Goal: Task Accomplishment & Management: Manage account settings

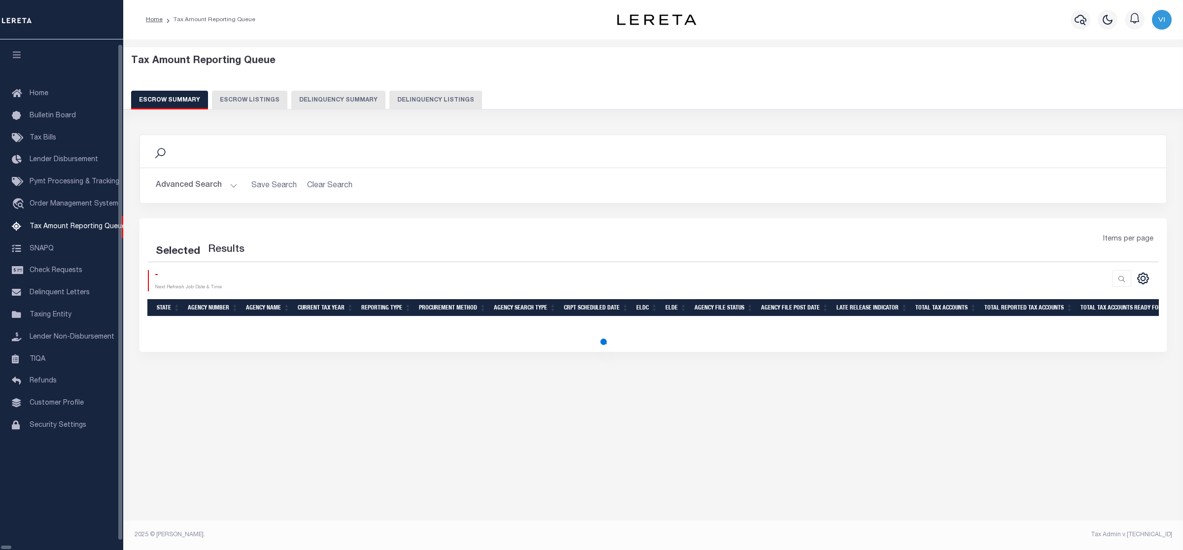
select select "100"
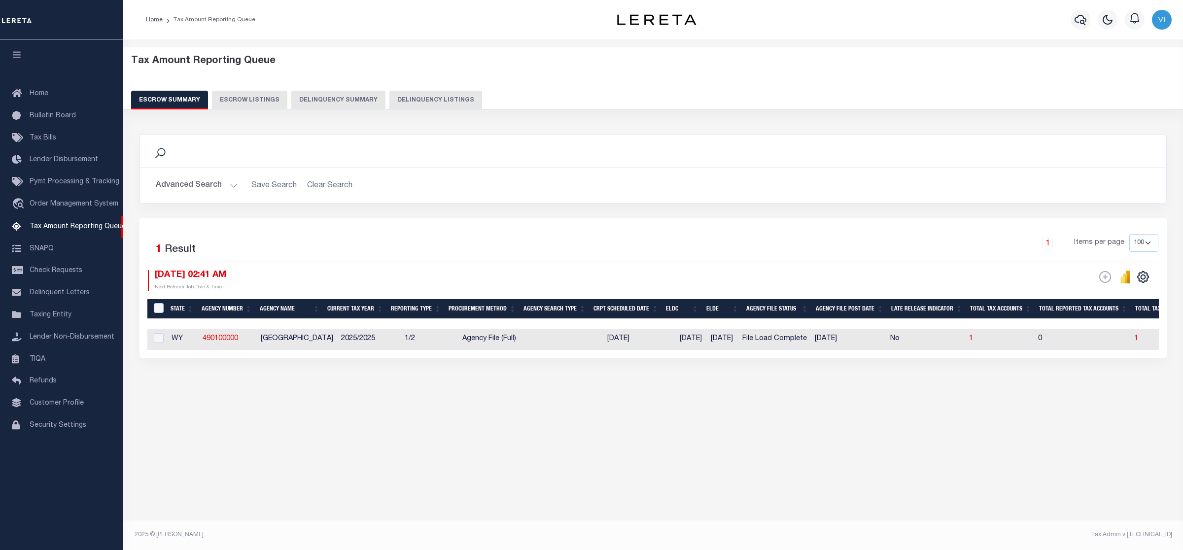
click at [230, 183] on button "Advanced Search" at bounding box center [197, 185] width 82 height 19
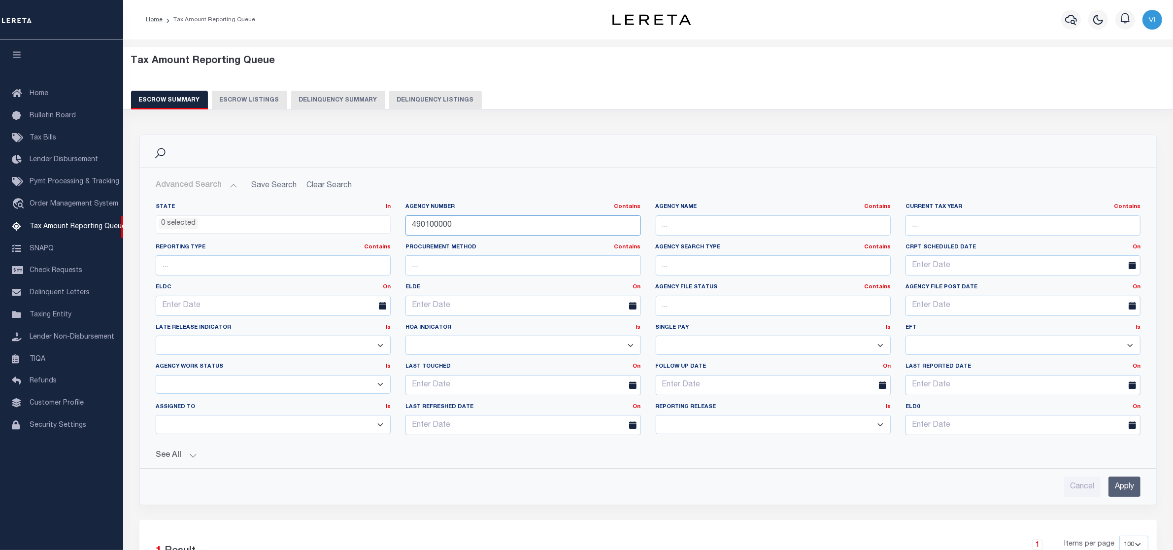
drag, startPoint x: 457, startPoint y: 231, endPoint x: 355, endPoint y: 226, distance: 102.6
click at [355, 226] on div "State In In AK AL AR AZ CA CO CT DC DE FL GA GU HI IA ID IL IN KS [GEOGRAPHIC_D…" at bounding box center [648, 323] width 1000 height 240
paste input "100140103"
type input "100140103"
click at [1121, 486] on input "Apply" at bounding box center [1125, 487] width 32 height 20
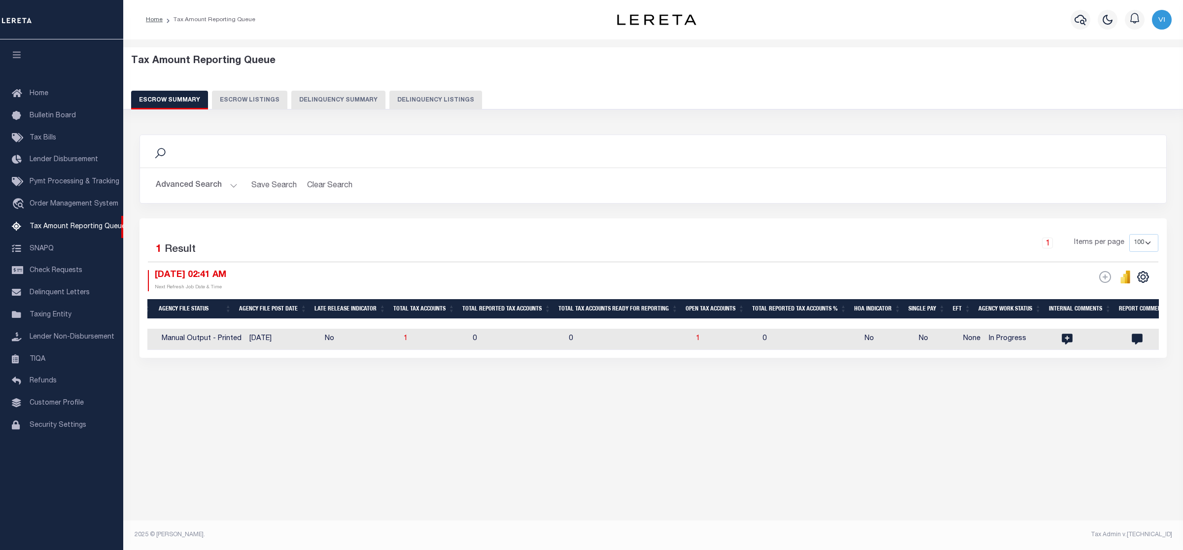
scroll to position [0, 590]
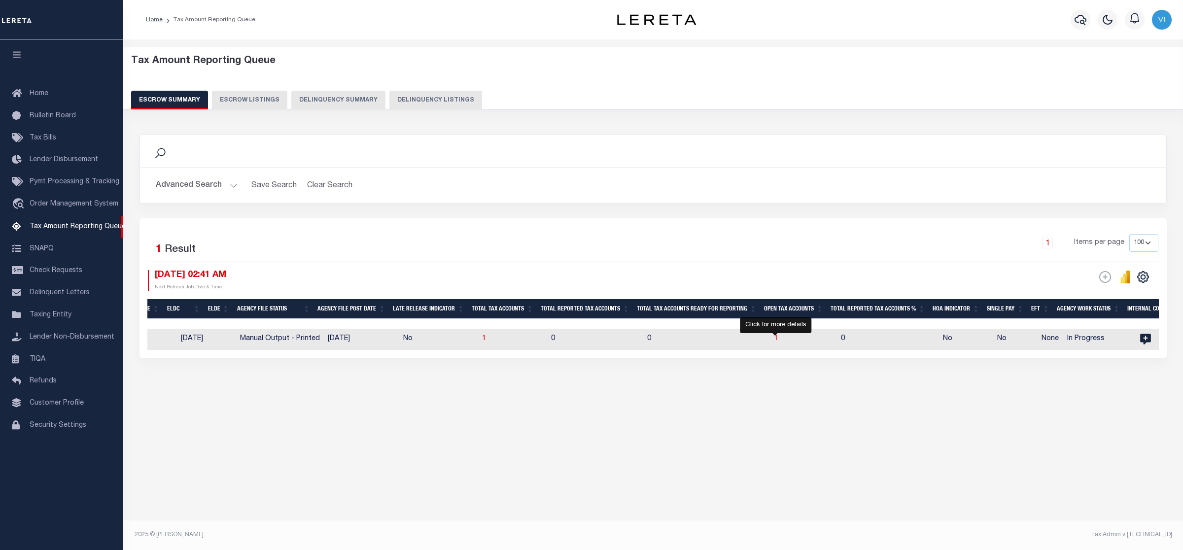
click at [774, 337] on span "1" at bounding box center [776, 338] width 4 height 7
select select "100"
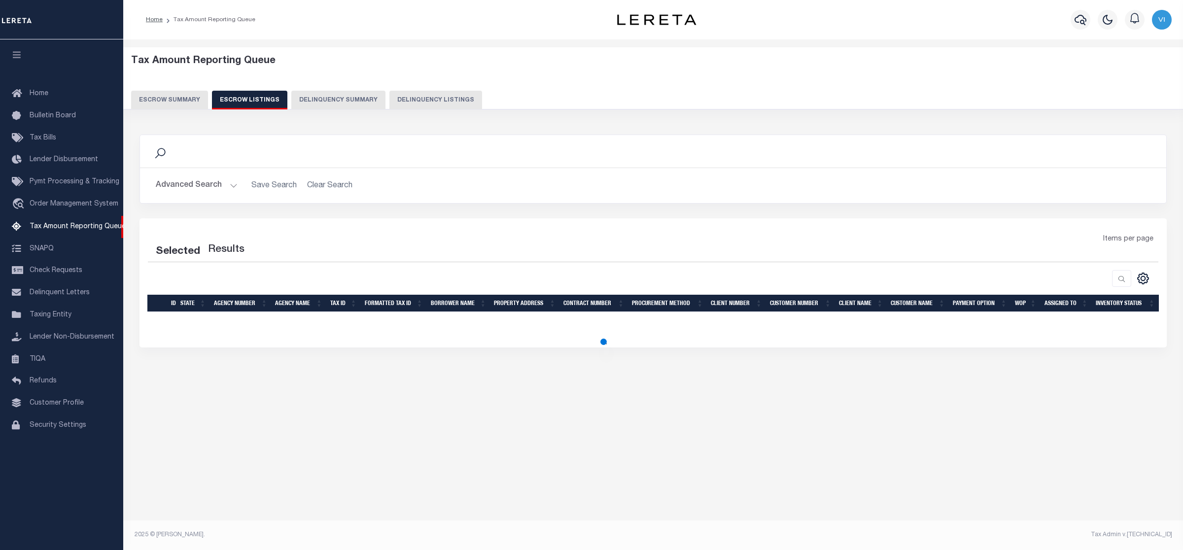
select select "100"
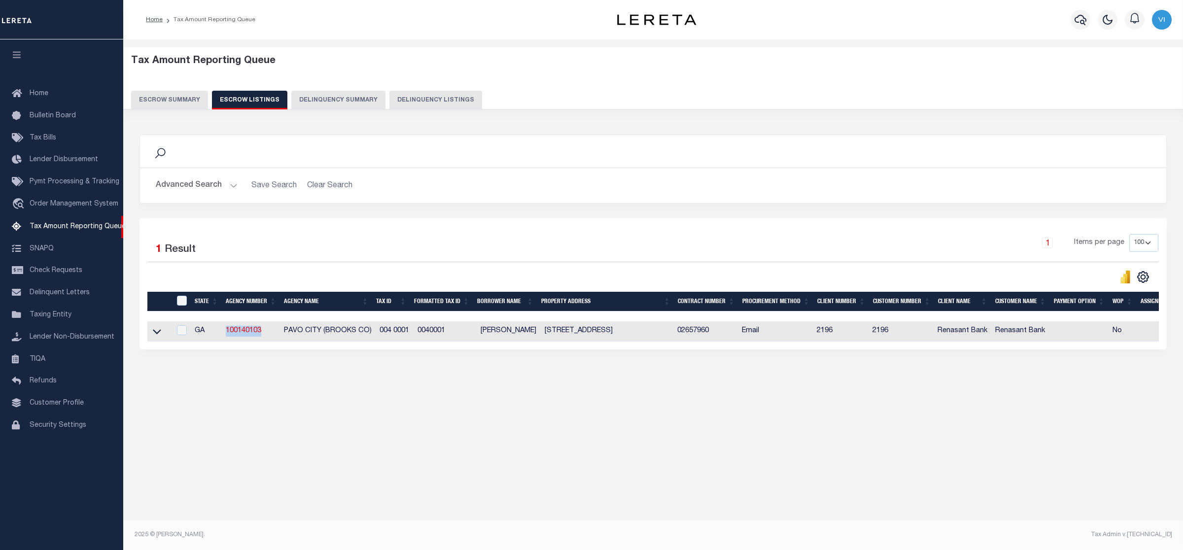
drag, startPoint x: 217, startPoint y: 329, endPoint x: 269, endPoint y: 331, distance: 51.3
click at [269, 331] on tr "GA 100140103 [GEOGRAPHIC_DATA] (BROOKS CO) 004 0001 0040001 [PERSON_NAME][GEOGR…" at bounding box center [697, 331] width 1100 height 20
copy tr "100140103"
drag, startPoint x: 282, startPoint y: 331, endPoint x: 371, endPoint y: 336, distance: 89.3
click at [371, 336] on td "PAVO CITY (BROOKS CO)" at bounding box center [328, 331] width 96 height 20
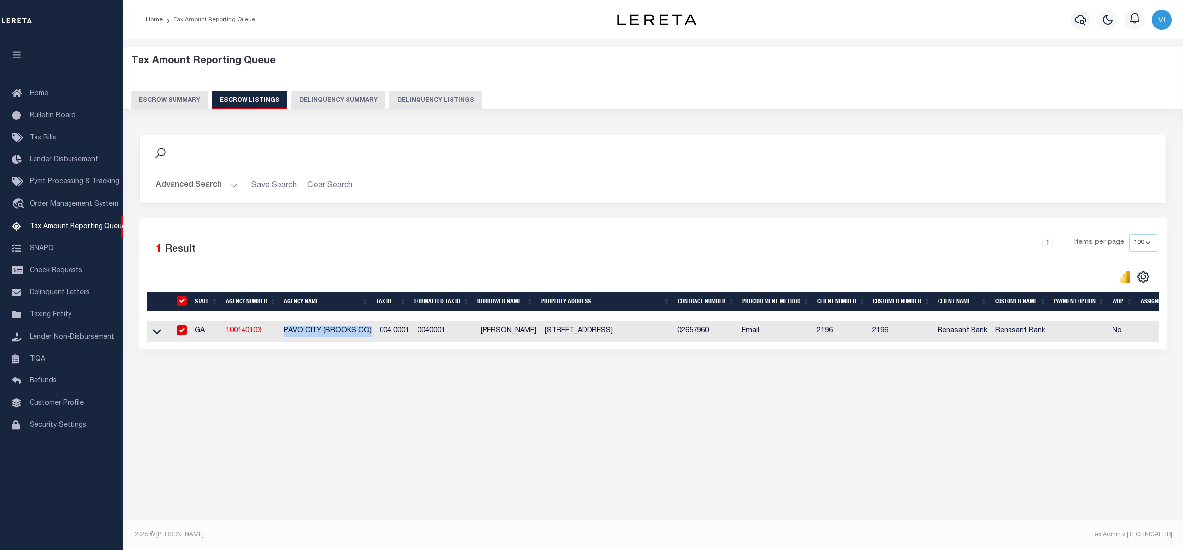
checkbox input "true"
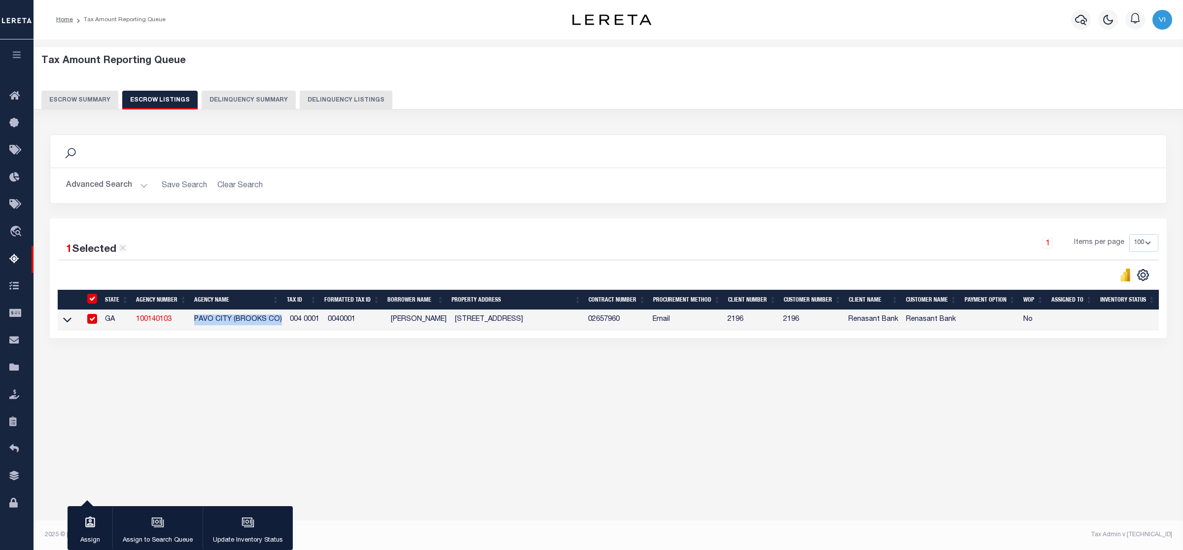
copy td "PAVO CITY (BROOKS CO)"
click at [484, 397] on div "Tax Amount Reporting Queue Escrow Summary Escrow Listings In" at bounding box center [607, 223] width 1143 height 348
drag, startPoint x: 325, startPoint y: 318, endPoint x: 354, endPoint y: 321, distance: 28.7
click at [354, 321] on td "0040001" at bounding box center [355, 320] width 63 height 20
checkbox input "false"
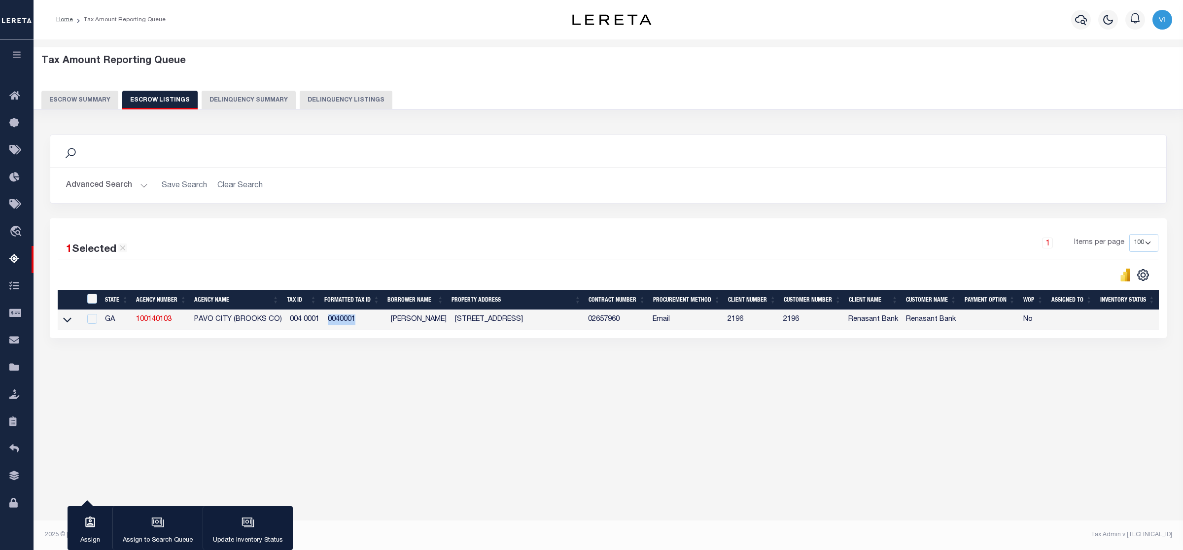
checkbox input "false"
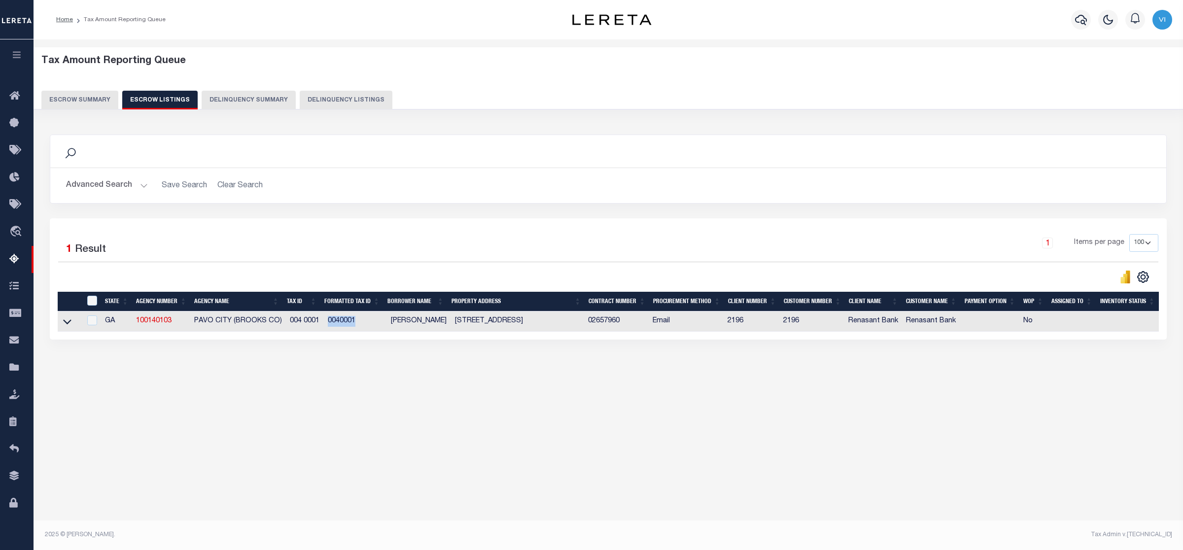
copy td "0040001"
click at [395, 266] on div "1 Selected 1 Result 1 Items per page 10 25 50 100 500" at bounding box center [608, 259] width 1116 height 50
click at [68, 98] on button "Escrow Summary" at bounding box center [79, 100] width 77 height 19
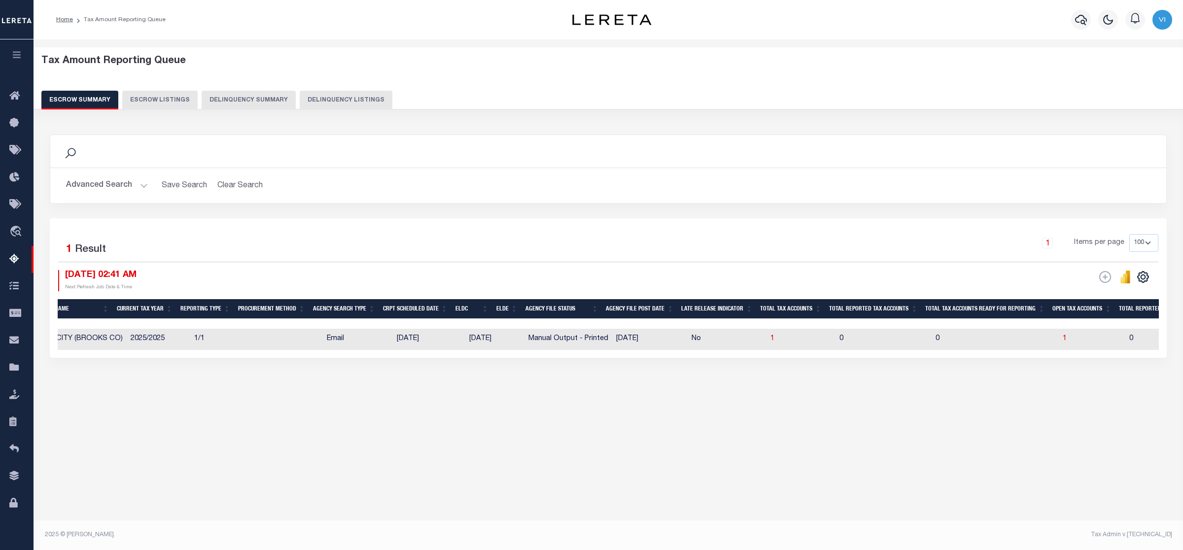
scroll to position [0, 0]
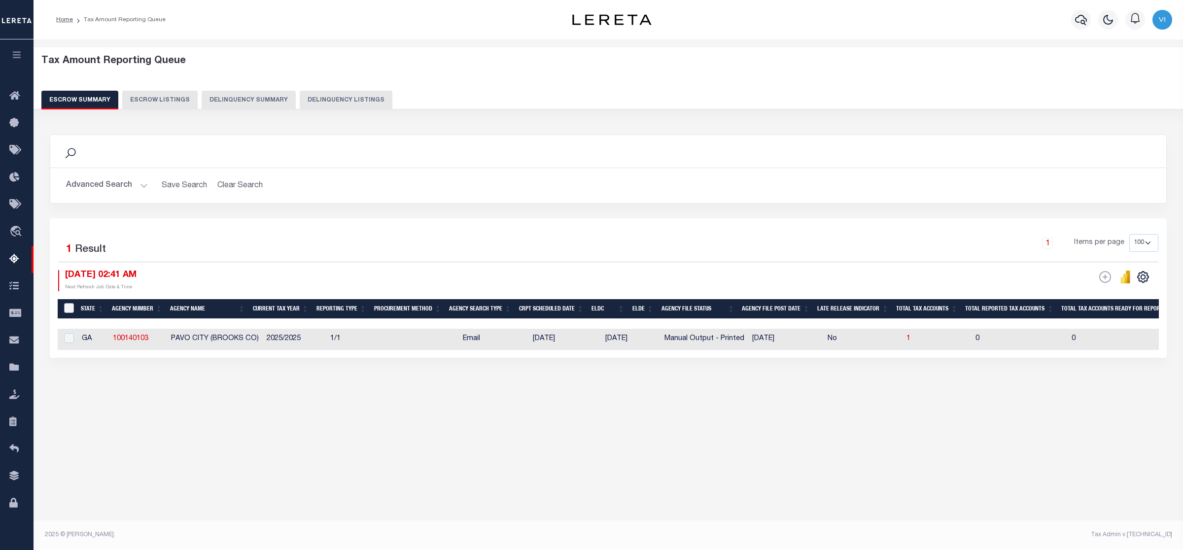
click at [65, 308] on input "&nbsp;" at bounding box center [69, 308] width 10 height 10
checkbox input "true"
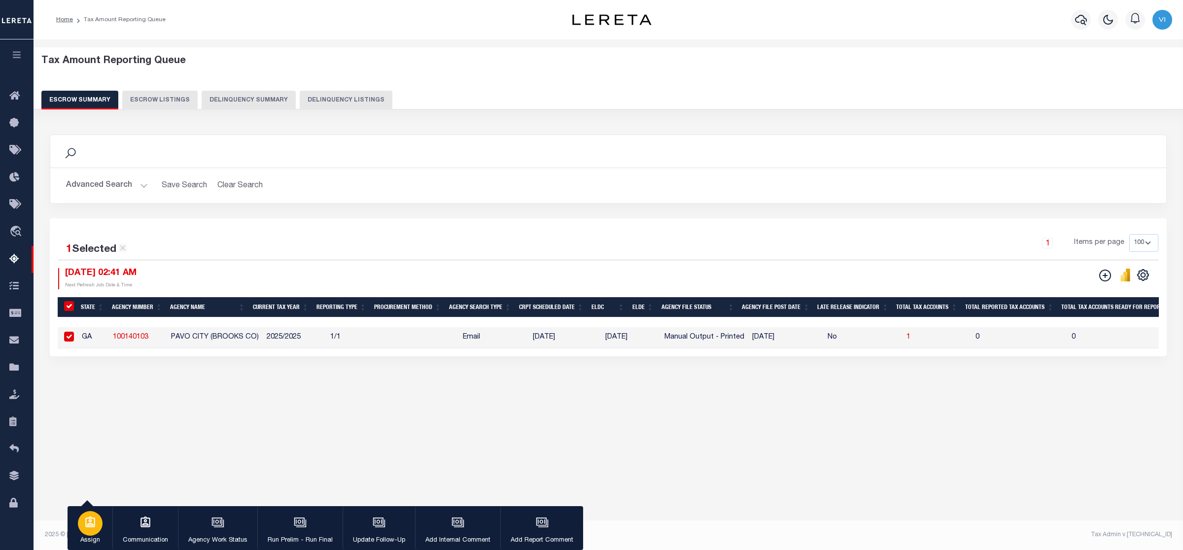
click at [84, 526] on icon "button" at bounding box center [90, 522] width 13 height 13
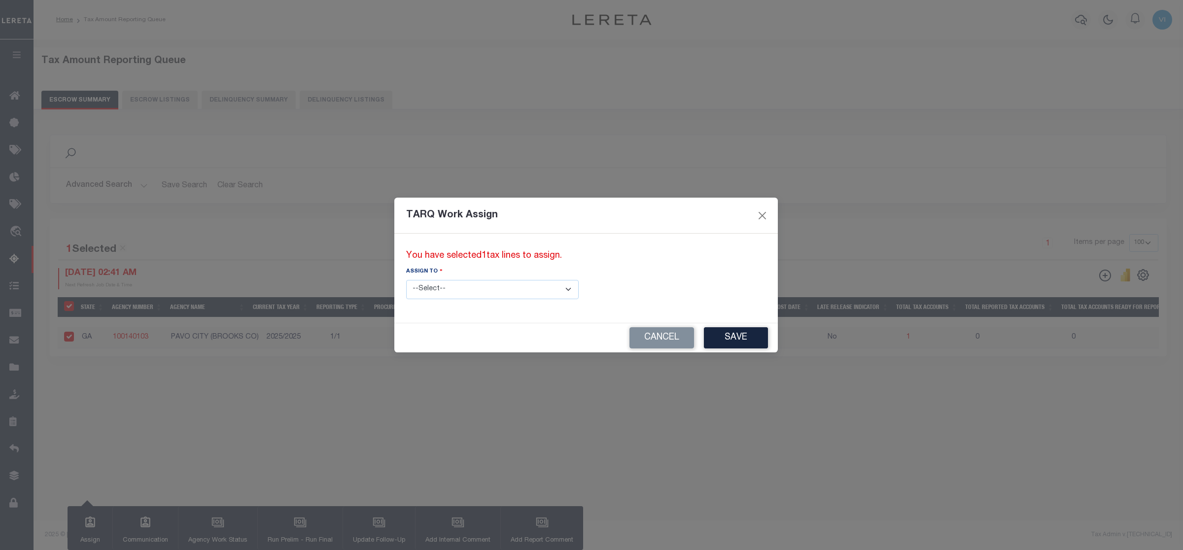
click at [526, 287] on select "--Select-- --Unassigned-- --Unassigned-- [PERSON_NAME] [PERSON_NAME] [PERSON_NA…" at bounding box center [492, 289] width 172 height 19
select select "Vinod Angoth"
click at [406, 280] on select "--Select-- --Unassigned-- --Unassigned-- [PERSON_NAME] [PERSON_NAME] [PERSON_NA…" at bounding box center [492, 289] width 172 height 19
click at [704, 334] on button "Save" at bounding box center [736, 337] width 64 height 21
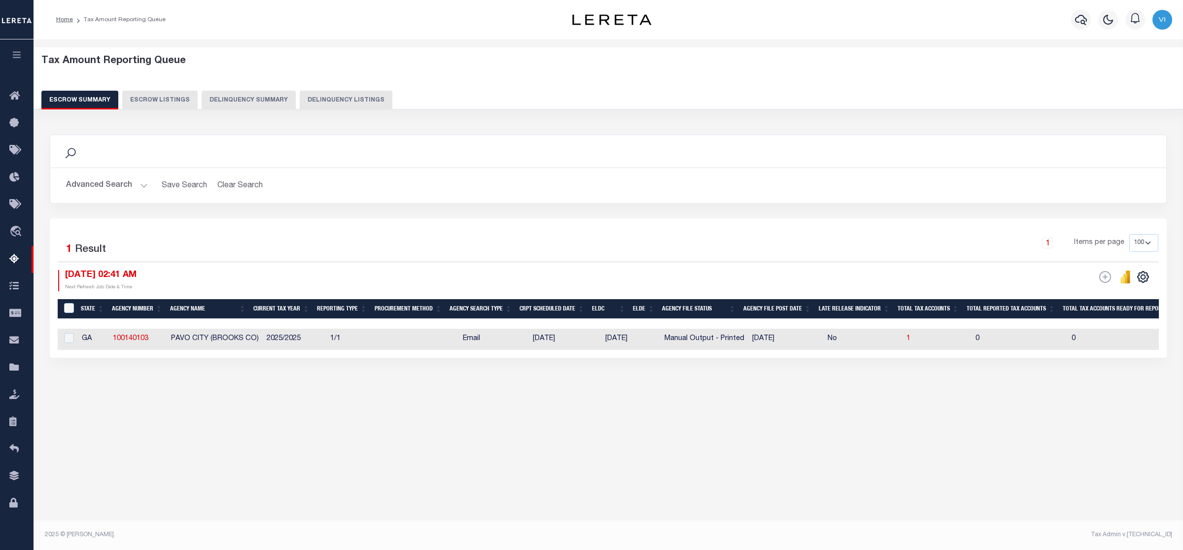
click at [141, 181] on button "Advanced Search" at bounding box center [107, 185] width 82 height 19
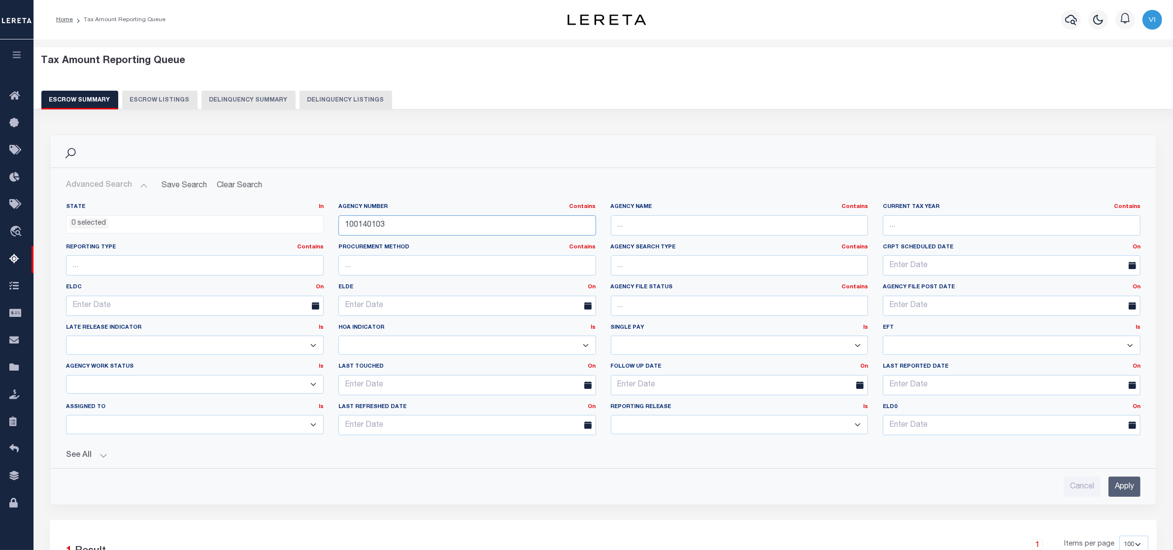
drag, startPoint x: 390, startPoint y: 224, endPoint x: 318, endPoint y: 218, distance: 71.7
click at [318, 218] on div "State In In AK AL AR AZ CA CO CT DC DE FL GA GU HI IA ID IL IN KS [GEOGRAPHIC_D…" at bounding box center [604, 323] width 1090 height 240
paste input "520000"
type input "100520000"
click at [1130, 489] on input "Apply" at bounding box center [1125, 487] width 32 height 20
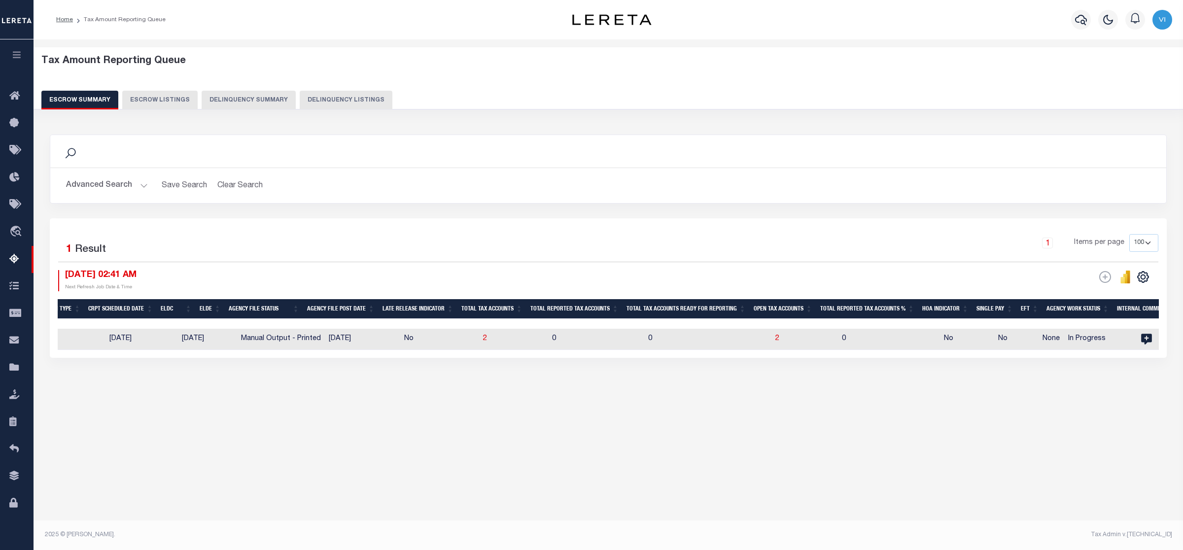
scroll to position [0, 288]
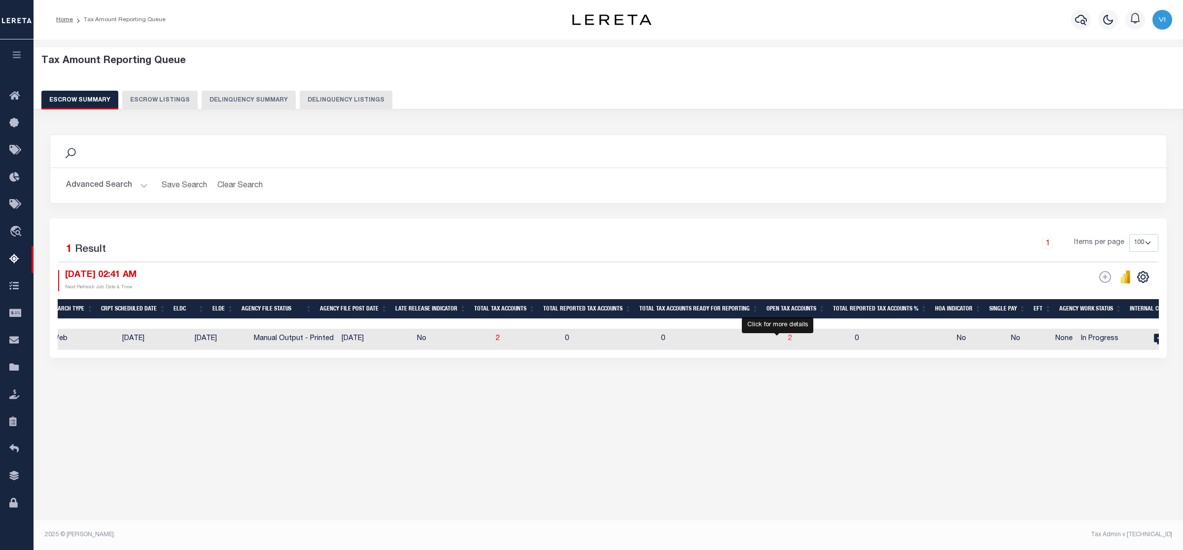
click at [788, 339] on span "2" at bounding box center [790, 338] width 4 height 7
select select "100"
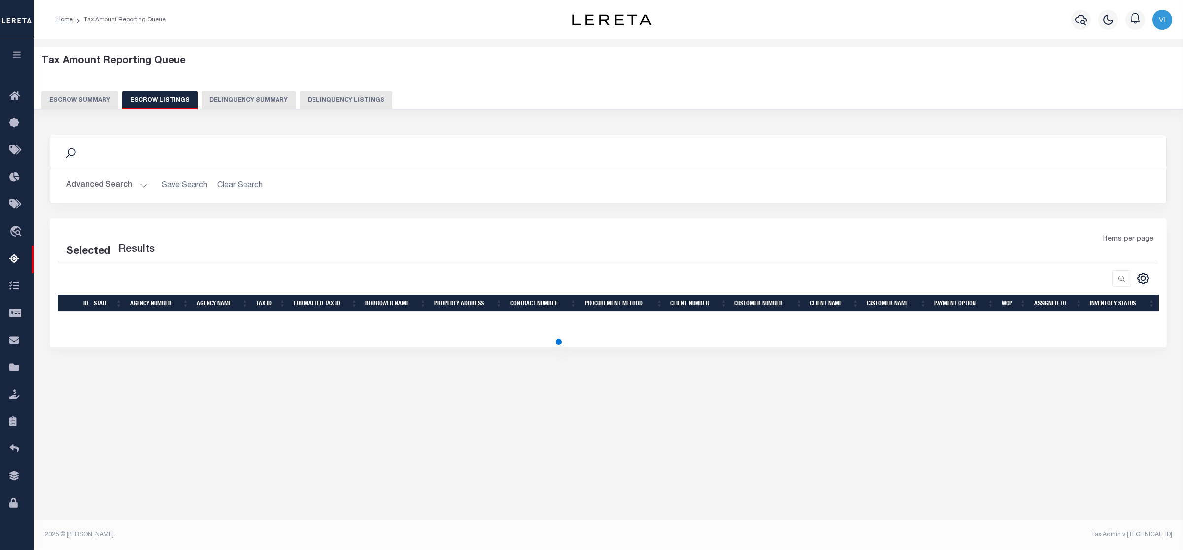
select select "100"
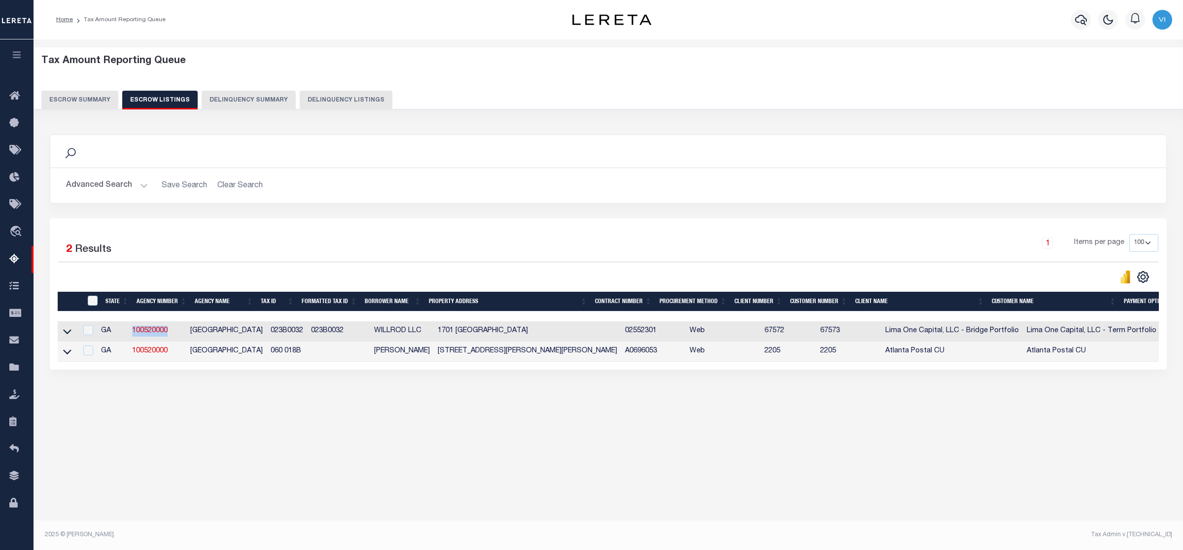
drag, startPoint x: 132, startPoint y: 332, endPoint x: 176, endPoint y: 335, distance: 44.5
click at [176, 335] on td "100520000" at bounding box center [157, 331] width 58 height 20
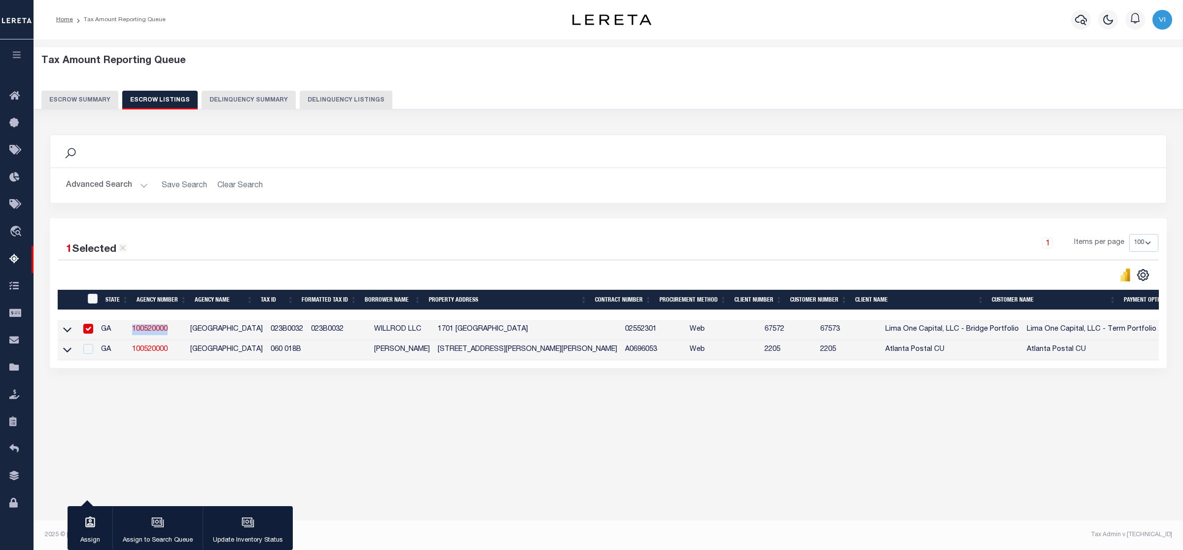
copy link "100520000"
click at [302, 368] on div "1 Selected 2 Results 1 Items per page 10 25 50 100 500" at bounding box center [608, 293] width 1117 height 150
drag, startPoint x: 255, startPoint y: 330, endPoint x: 294, endPoint y: 336, distance: 39.4
click at [294, 336] on tr "GA 100520000 [GEOGRAPHIC_DATA] 023B0032 023B0032 WILLROD LLC [STREET_ADDRESS] 0…" at bounding box center [708, 330] width 1300 height 20
copy tr "023B0032"
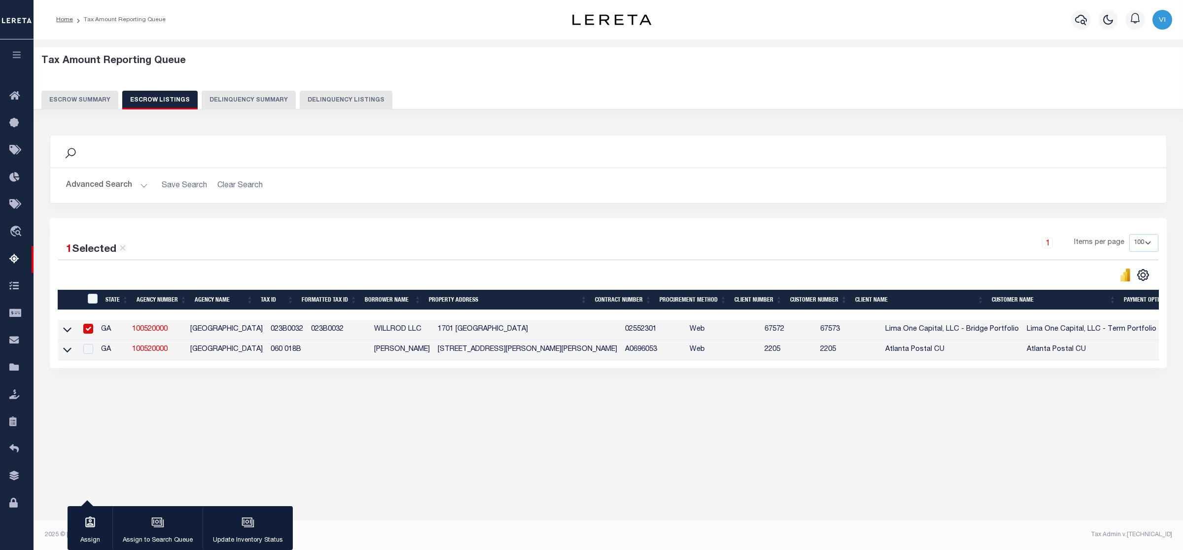
click at [410, 395] on div "Search Advanced Search Save Search Clear Search In In AK AL AR AZ CA CO CT" at bounding box center [608, 261] width 1130 height 273
drag, startPoint x: 425, startPoint y: 333, endPoint x: 473, endPoint y: 333, distance: 48.3
click at [473, 333] on td "1701 [GEOGRAPHIC_DATA]" at bounding box center [527, 330] width 187 height 20
checkbox input "false"
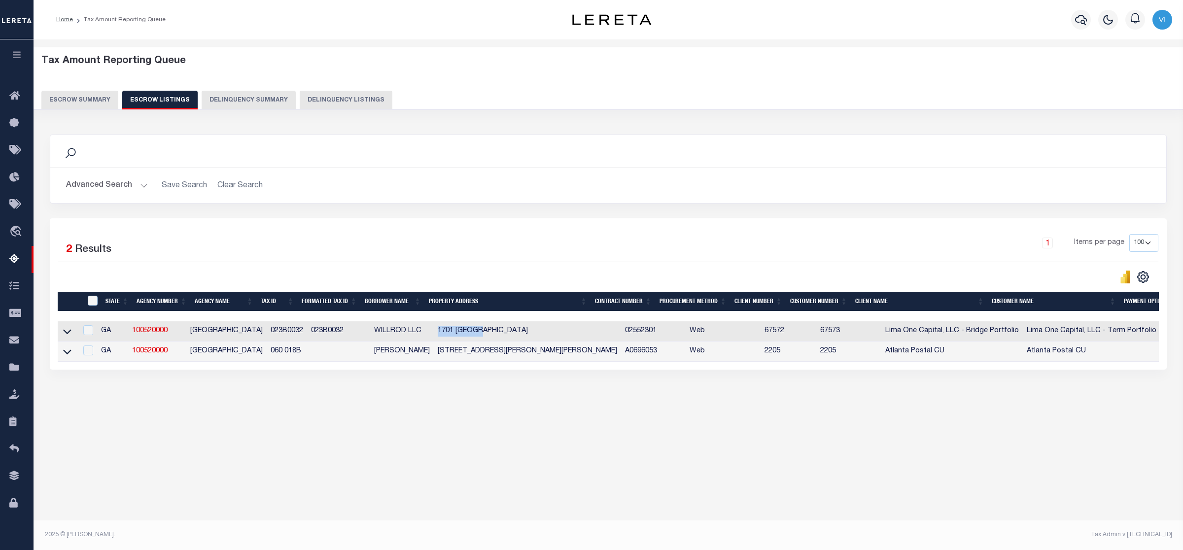
copy td "1701 [GEOGRAPHIC_DATA]"
click at [282, 412] on div "Tax Amount Reporting Queue Escrow Summary Escrow Listings In" at bounding box center [607, 238] width 1143 height 379
drag, startPoint x: 426, startPoint y: 353, endPoint x: 476, endPoint y: 353, distance: 49.3
click at [476, 353] on td "[STREET_ADDRESS][PERSON_NAME][PERSON_NAME]" at bounding box center [527, 352] width 187 height 20
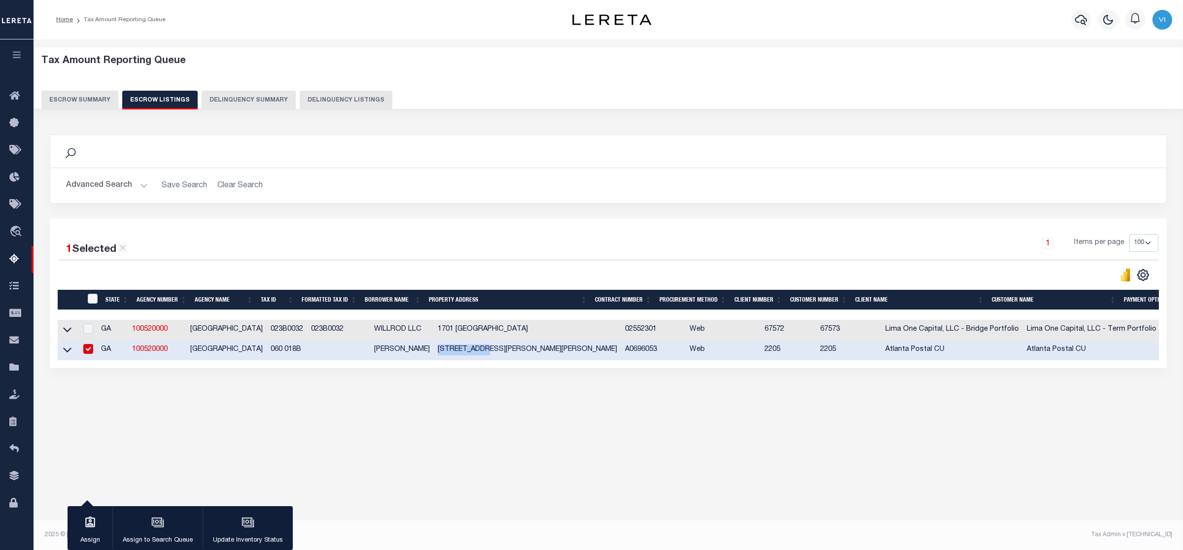
copy td "2253 [PERSON_NAME]"
click at [445, 422] on div "Tax Amount Reporting Queue Escrow Summary Escrow Listings In" at bounding box center [607, 238] width 1143 height 378
click at [89, 350] on input "checkbox" at bounding box center [88, 349] width 10 height 10
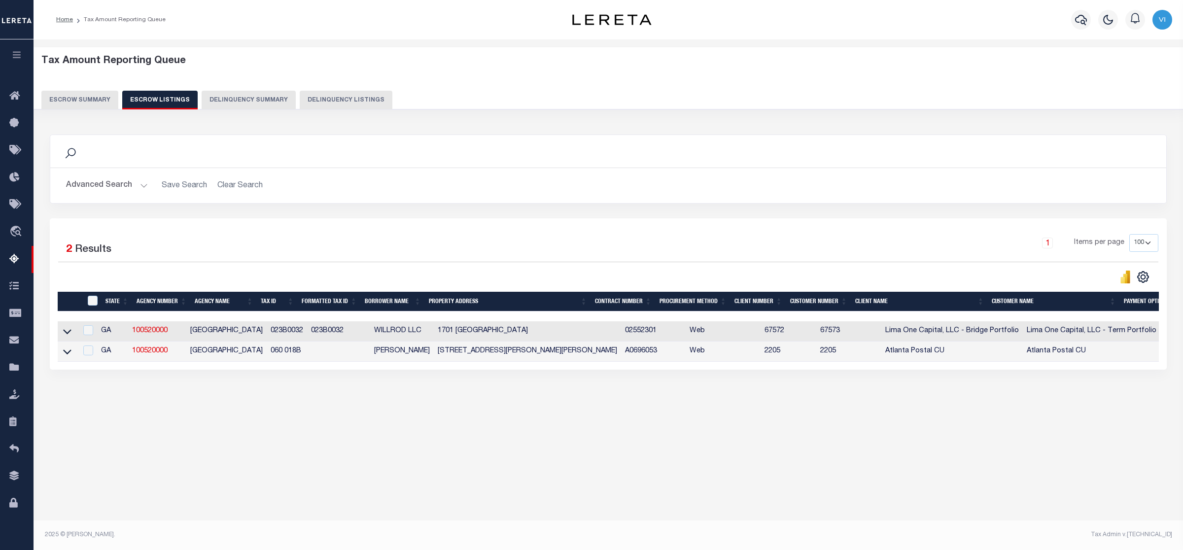
click at [703, 415] on div "Tax Amount Reporting Queue Escrow Summary Escrow Listings In" at bounding box center [607, 238] width 1143 height 379
drag, startPoint x: 258, startPoint y: 354, endPoint x: 294, endPoint y: 355, distance: 36.5
click at [294, 355] on td "060 018B" at bounding box center [287, 352] width 40 height 20
checkbox input "true"
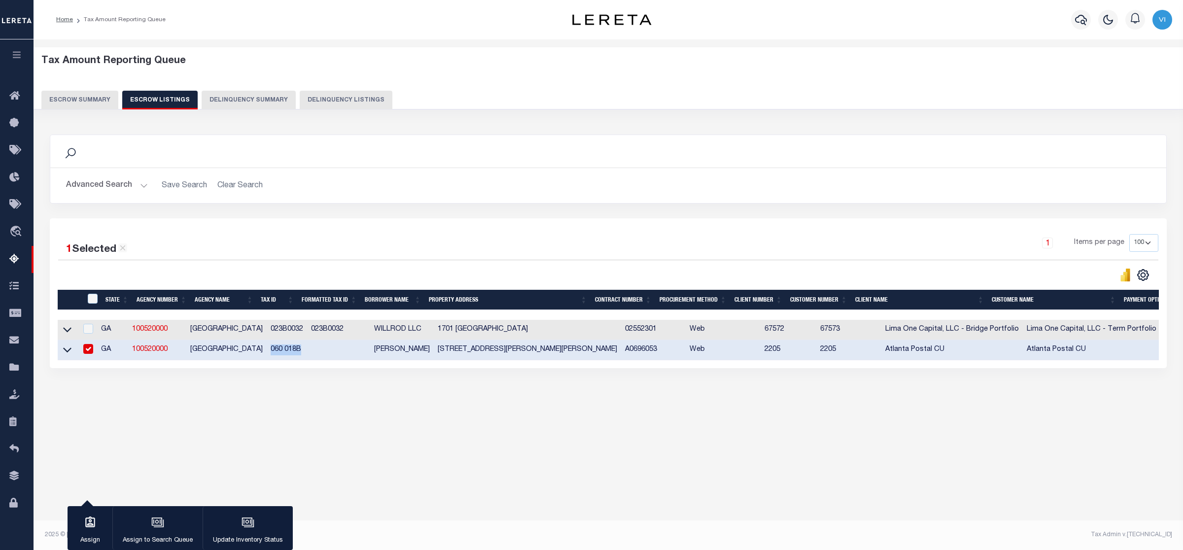
copy td "060 018B"
click at [516, 422] on div "Tax Amount Reporting Queue Escrow Summary Escrow Listings In" at bounding box center [607, 238] width 1143 height 378
click at [78, 95] on button "Escrow Summary" at bounding box center [79, 100] width 77 height 19
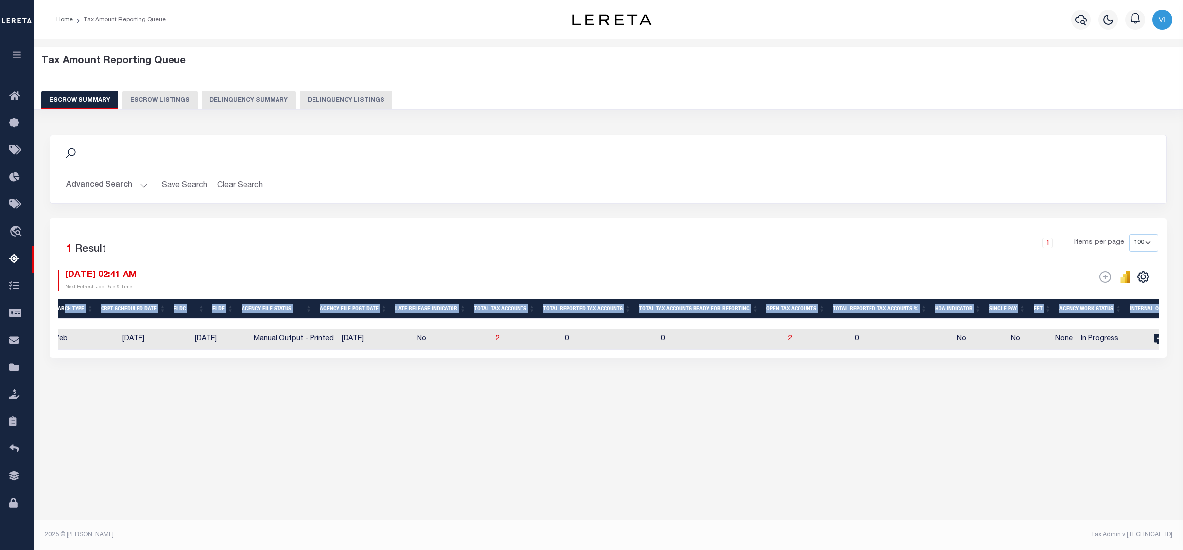
drag, startPoint x: 286, startPoint y: 322, endPoint x: 69, endPoint y: 314, distance: 216.5
click at [69, 314] on div "State Agency Number Agency Name Current Tax Year Reporting Type Procurement Met…" at bounding box center [608, 324] width 1101 height 51
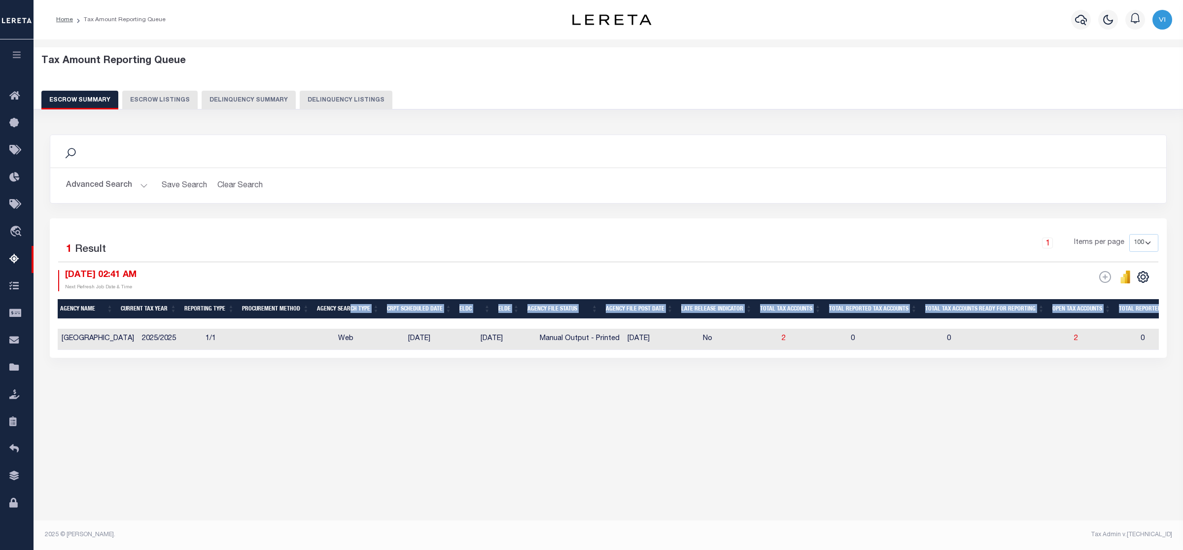
scroll to position [0, 67]
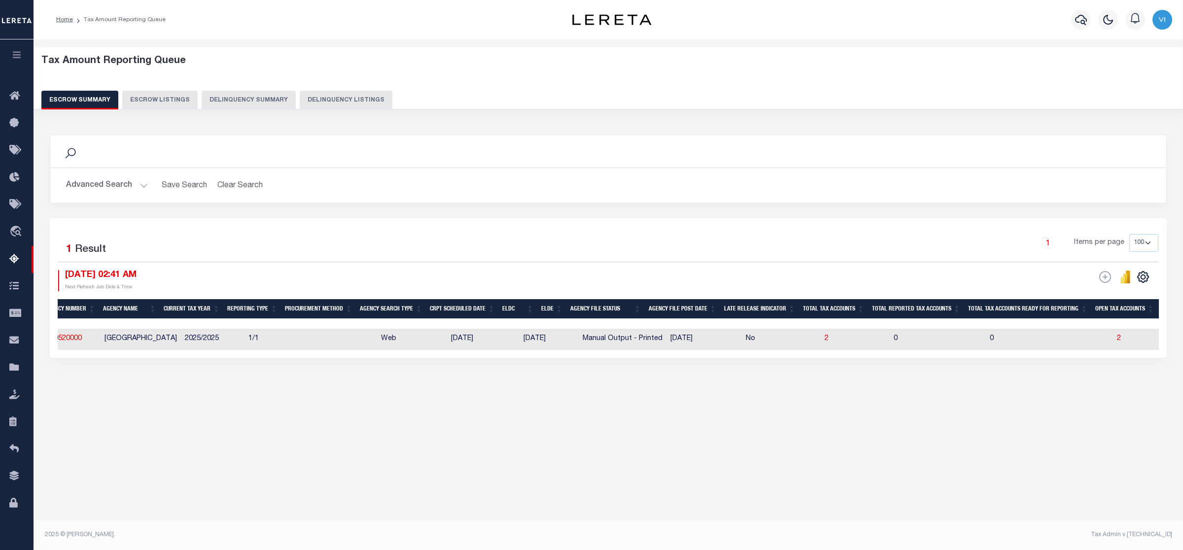
click at [397, 433] on div "Tax Amount Reporting Queue Escrow Summary Escrow Listings" at bounding box center [608, 242] width 1149 height 407
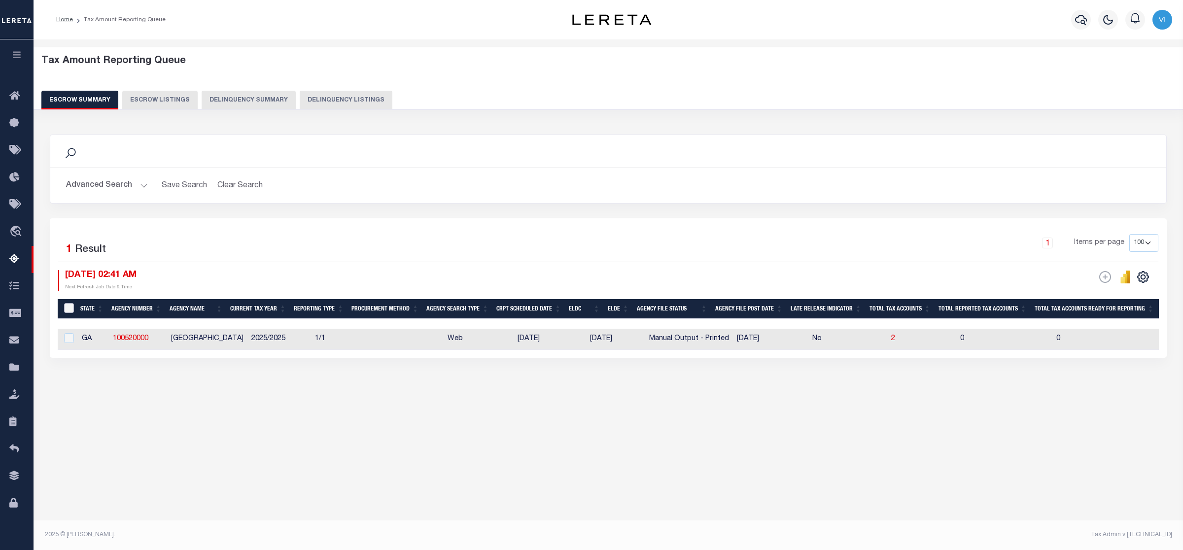
click at [68, 308] on input "&nbsp;" at bounding box center [69, 308] width 10 height 10
checkbox input "true"
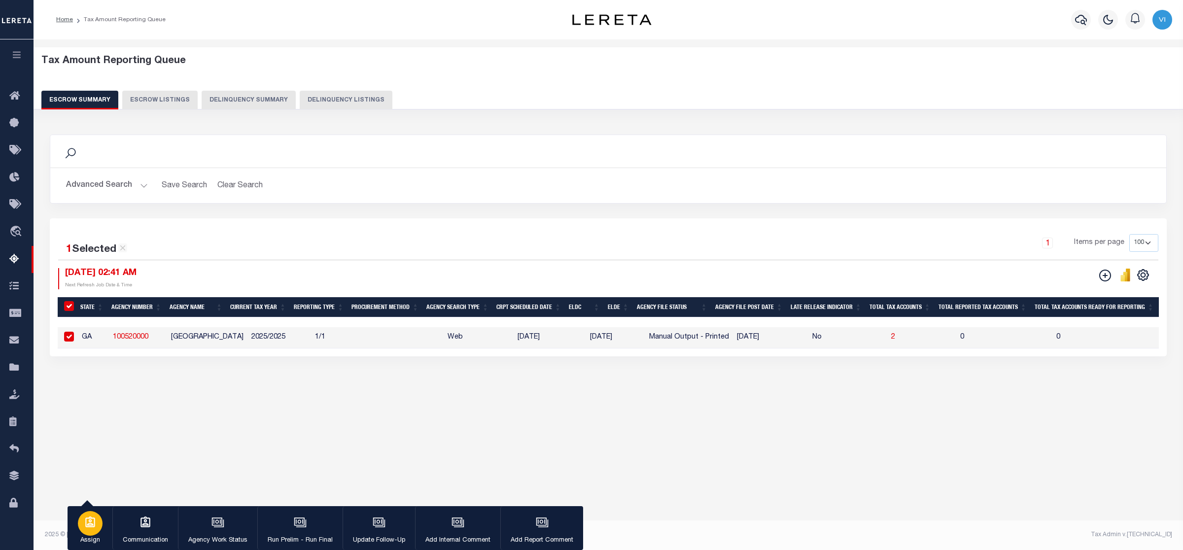
click at [89, 528] on icon "button" at bounding box center [90, 522] width 13 height 13
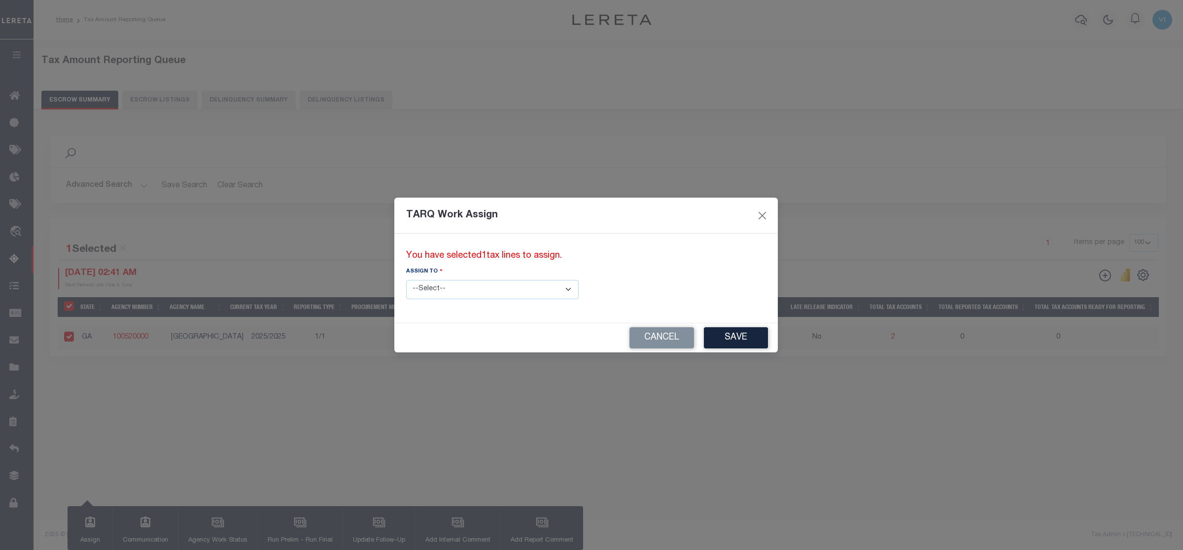
click at [528, 288] on select "--Select-- --Unassigned-- --Unassigned-- [PERSON_NAME] [PERSON_NAME] [PERSON_NA…" at bounding box center [492, 289] width 172 height 19
select select "Vinod Angoth"
click at [406, 280] on select "--Select-- --Unassigned-- --Unassigned-- [PERSON_NAME] [PERSON_NAME] [PERSON_NA…" at bounding box center [492, 289] width 172 height 19
click at [704, 341] on button "Save" at bounding box center [736, 337] width 64 height 21
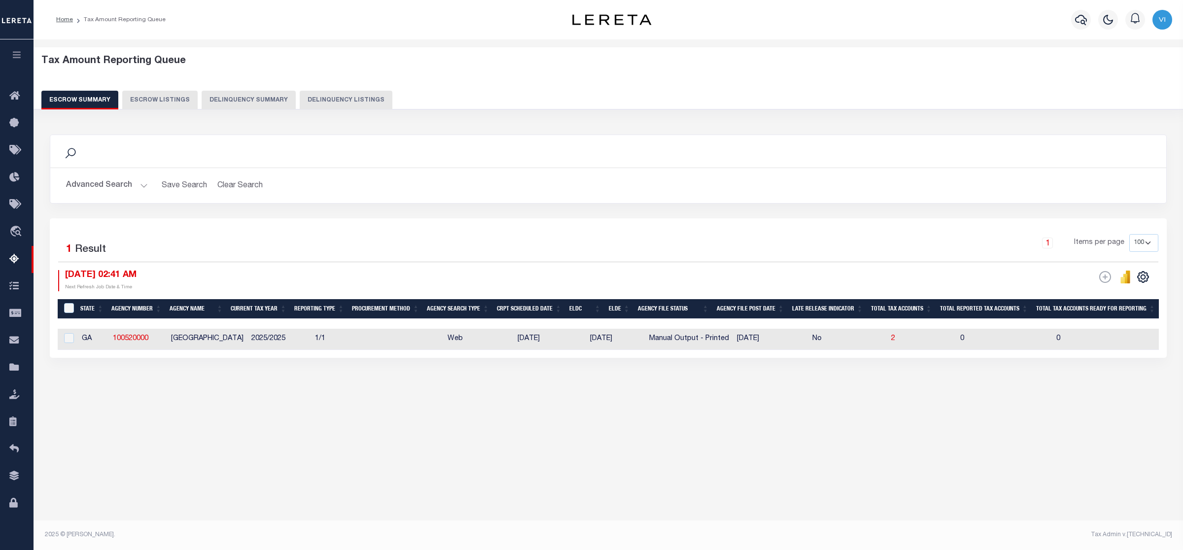
click at [138, 183] on button "Advanced Search" at bounding box center [107, 185] width 82 height 19
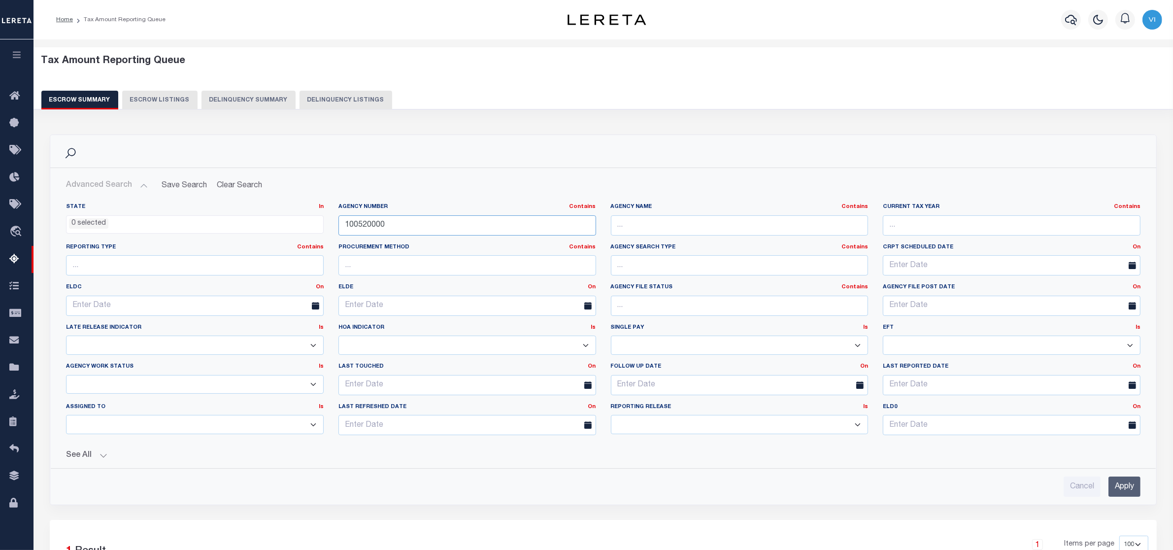
drag, startPoint x: 388, startPoint y: 224, endPoint x: 302, endPoint y: 223, distance: 86.3
click at [302, 223] on div "State In In AK AL AR AZ CA CO CT DC DE FL GA GU HI IA ID IL IN KS [GEOGRAPHIC_D…" at bounding box center [604, 323] width 1090 height 240
paste input "60410105"
type input "160410105"
click at [1123, 486] on input "Apply" at bounding box center [1125, 487] width 32 height 20
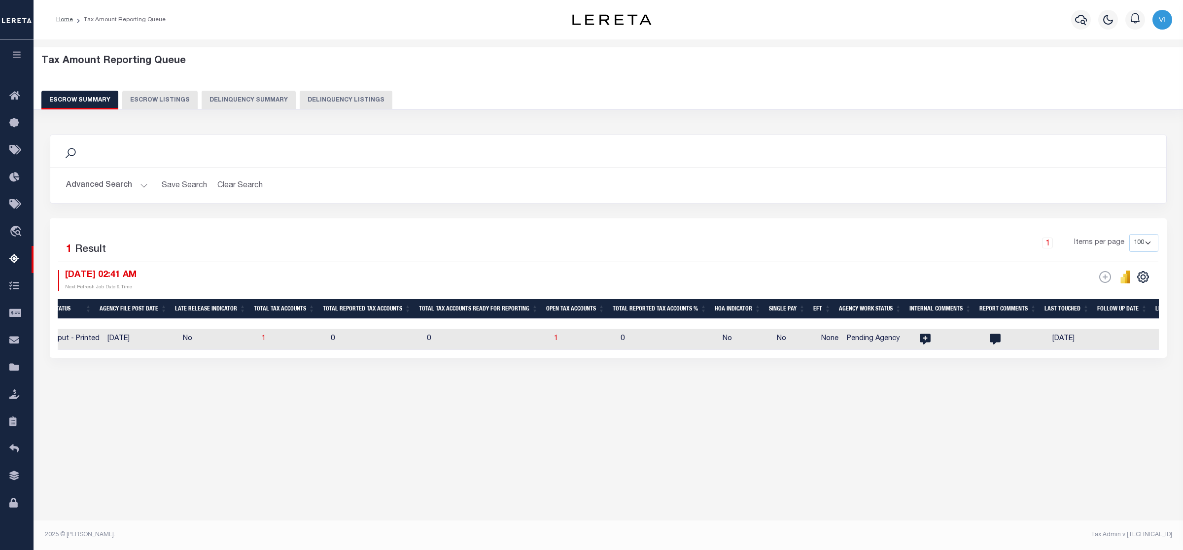
scroll to position [0, 708]
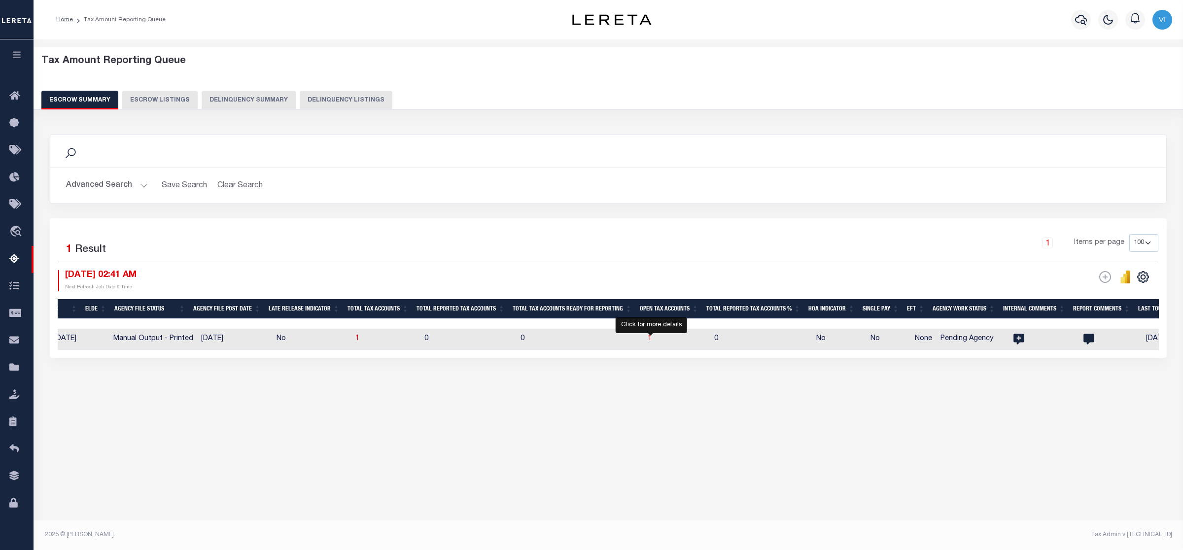
click at [649, 339] on span "1" at bounding box center [650, 338] width 4 height 7
select select "100"
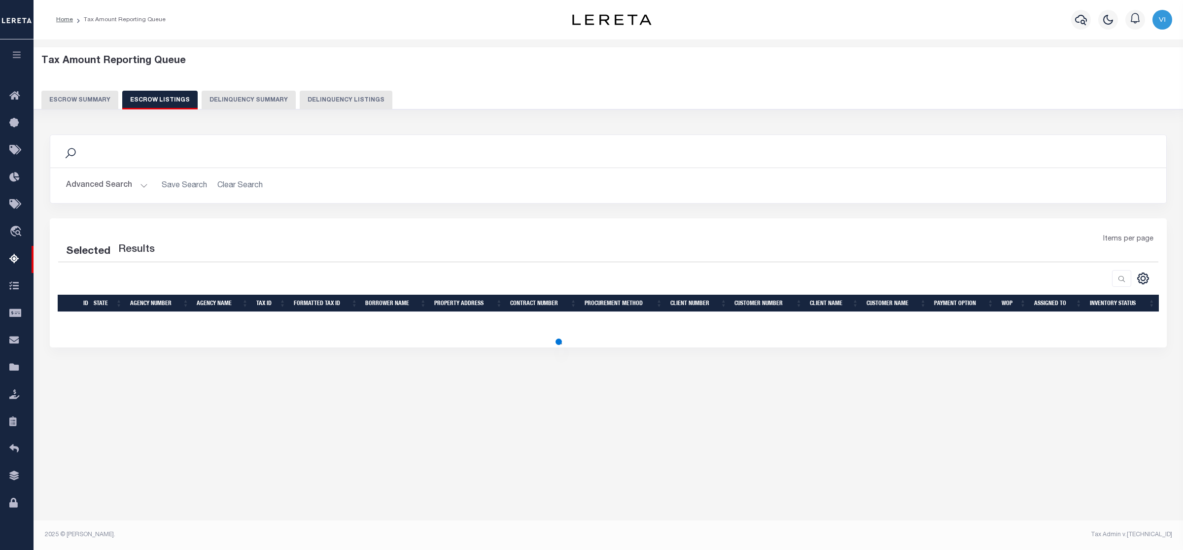
select select "100"
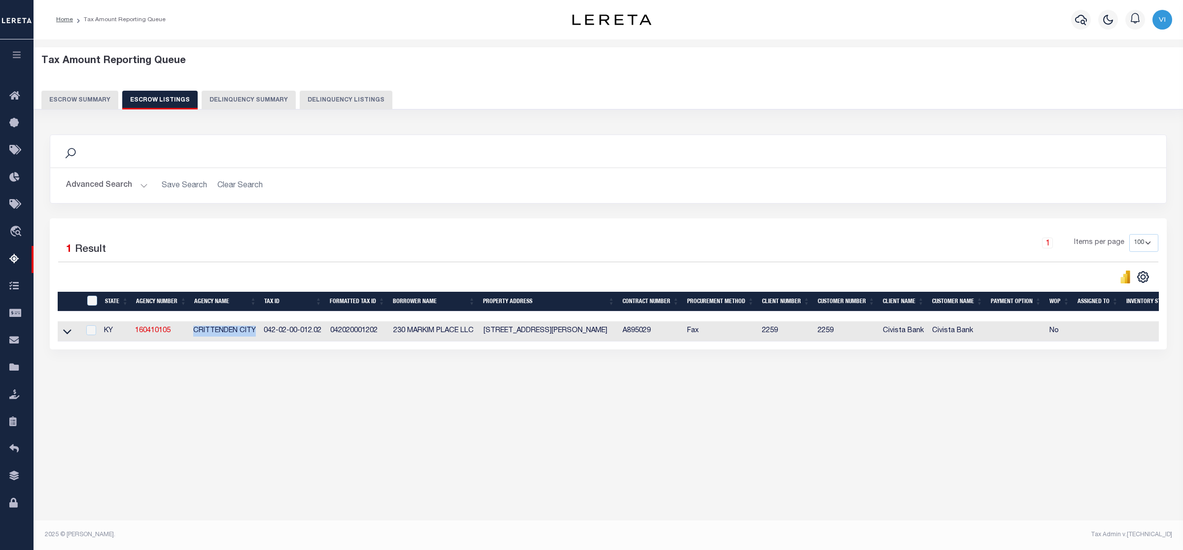
drag, startPoint x: 192, startPoint y: 333, endPoint x: 255, endPoint y: 332, distance: 63.1
click at [255, 332] on td "CRITTENDEN CITY" at bounding box center [224, 331] width 70 height 20
checkbox input "true"
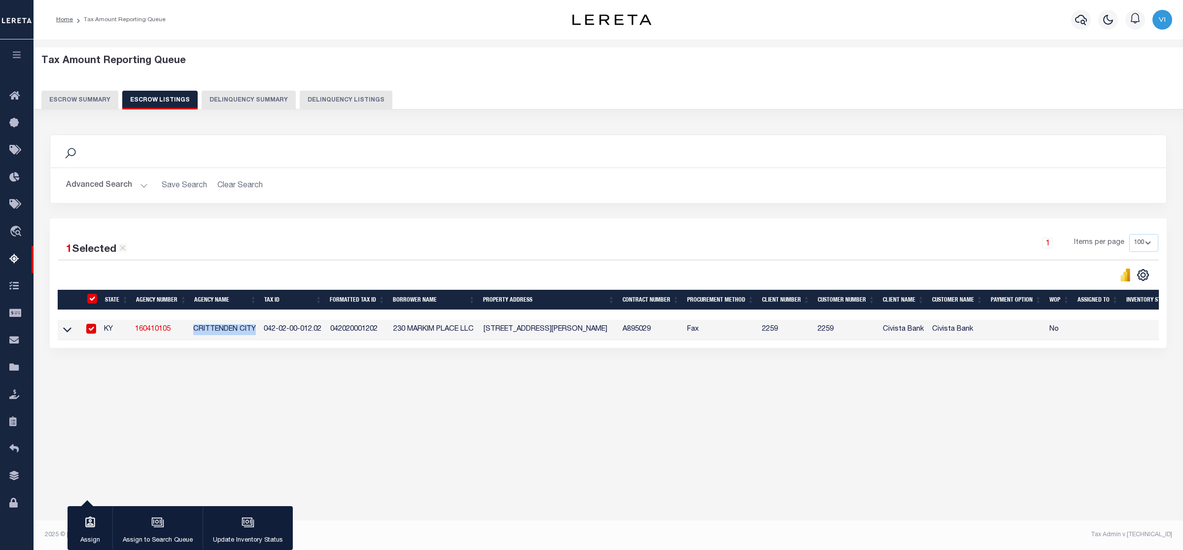
copy td "CRITTENDEN CITY"
click at [265, 359] on div "Search Advanced Search Save Search Clear Search In In AK AL AR AZ CA CO CT" at bounding box center [608, 251] width 1130 height 253
click at [91, 297] on input "ID" at bounding box center [92, 299] width 10 height 10
checkbox input "false"
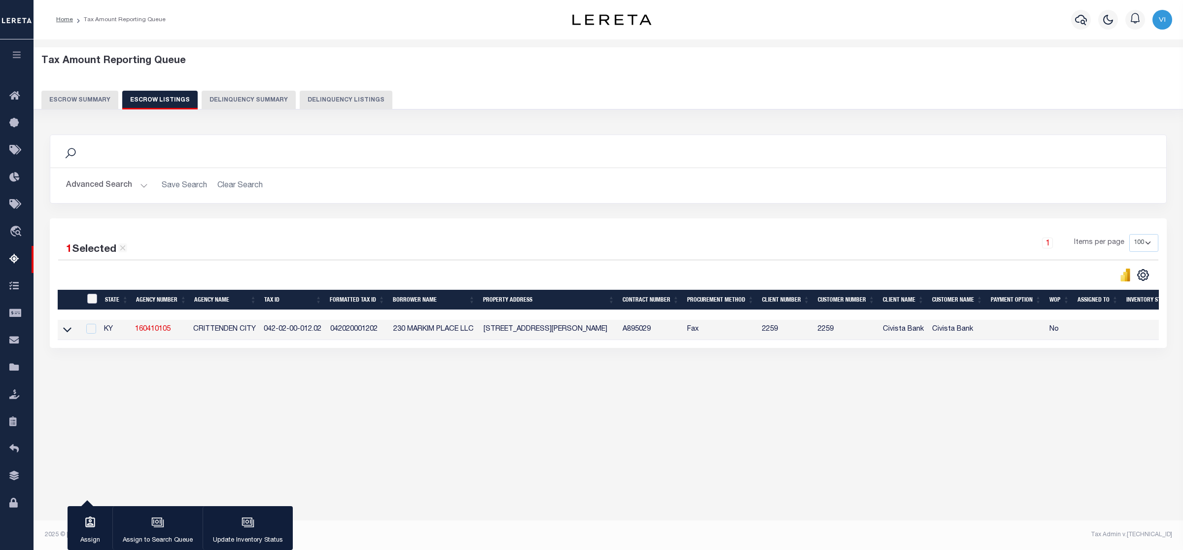
checkbox input "false"
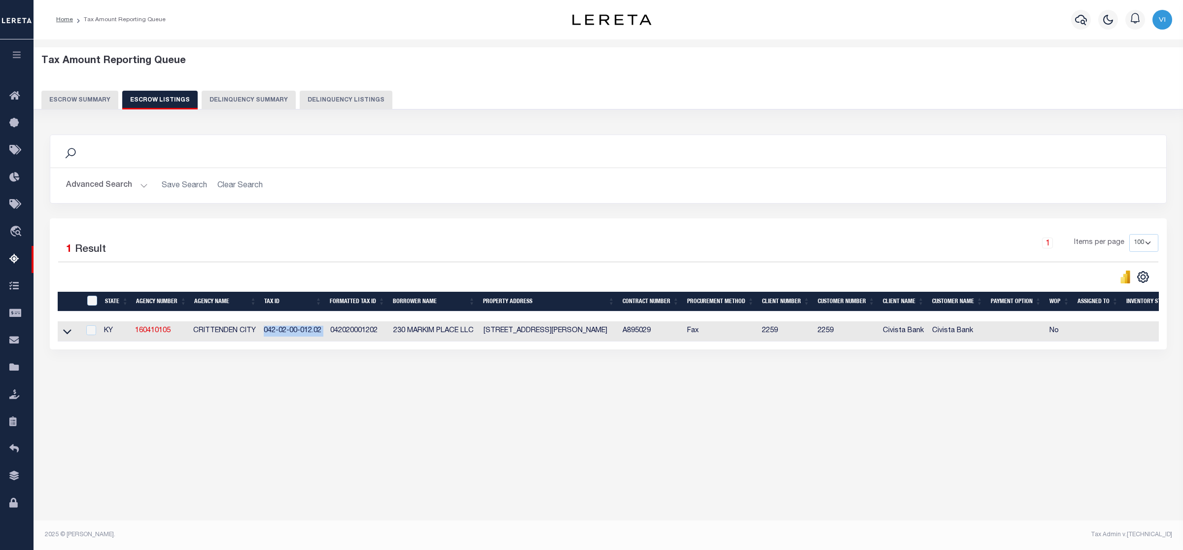
drag, startPoint x: 260, startPoint y: 333, endPoint x: 328, endPoint y: 336, distance: 67.6
click at [328, 336] on tr "KY 160410105 CRITTENDEN CITY 042-02-00-012.02 042020001202 230 MARKIM PLACE LLC…" at bounding box center [621, 331] width 1127 height 20
copy td "042-02-00-012.02"
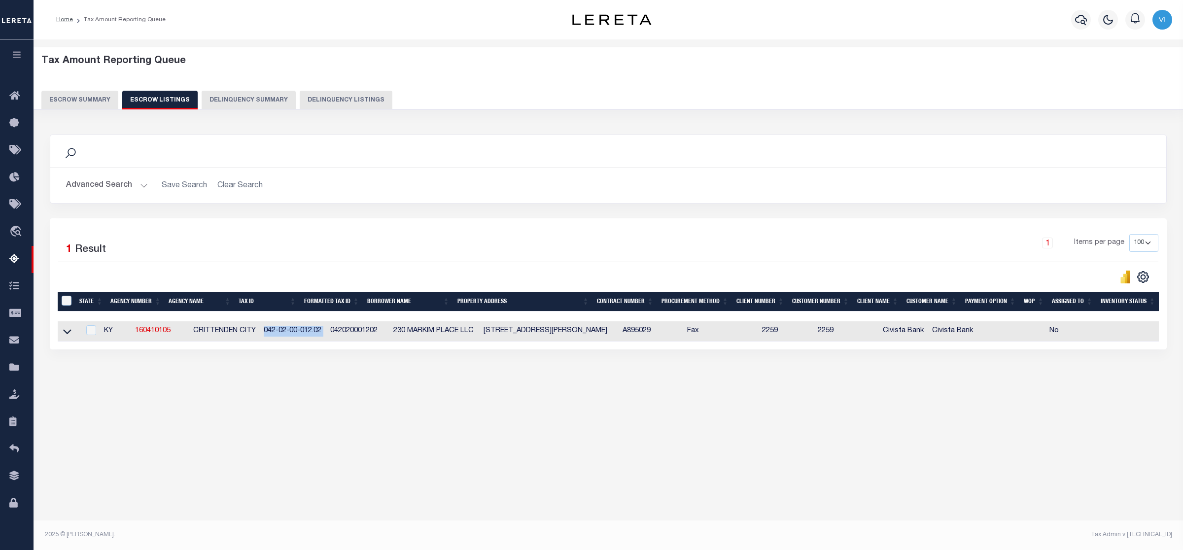
scroll to position [0, 0]
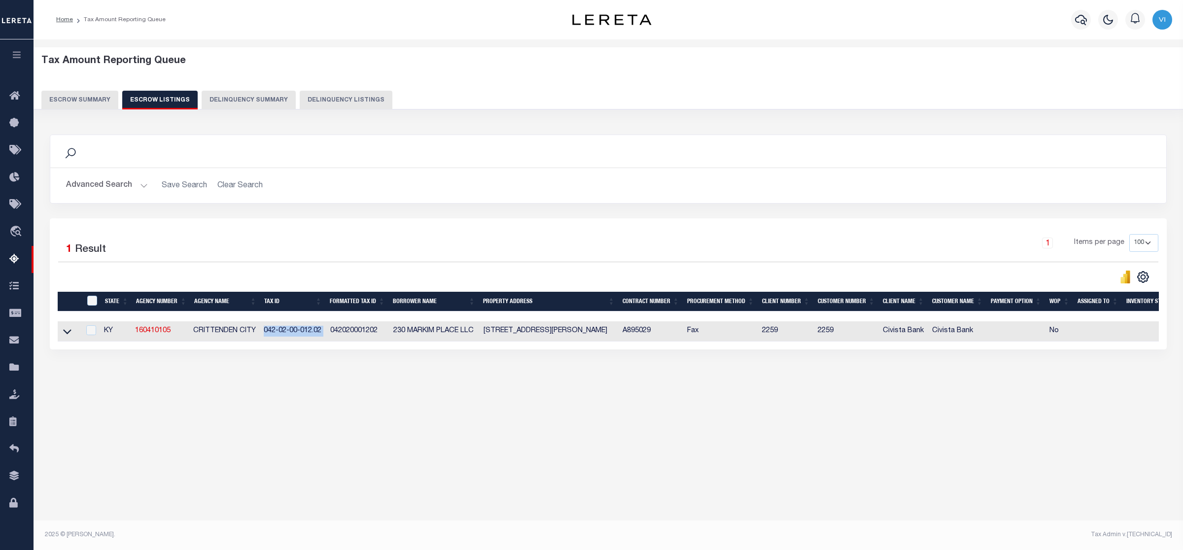
click at [68, 95] on button "Escrow Summary" at bounding box center [79, 100] width 77 height 19
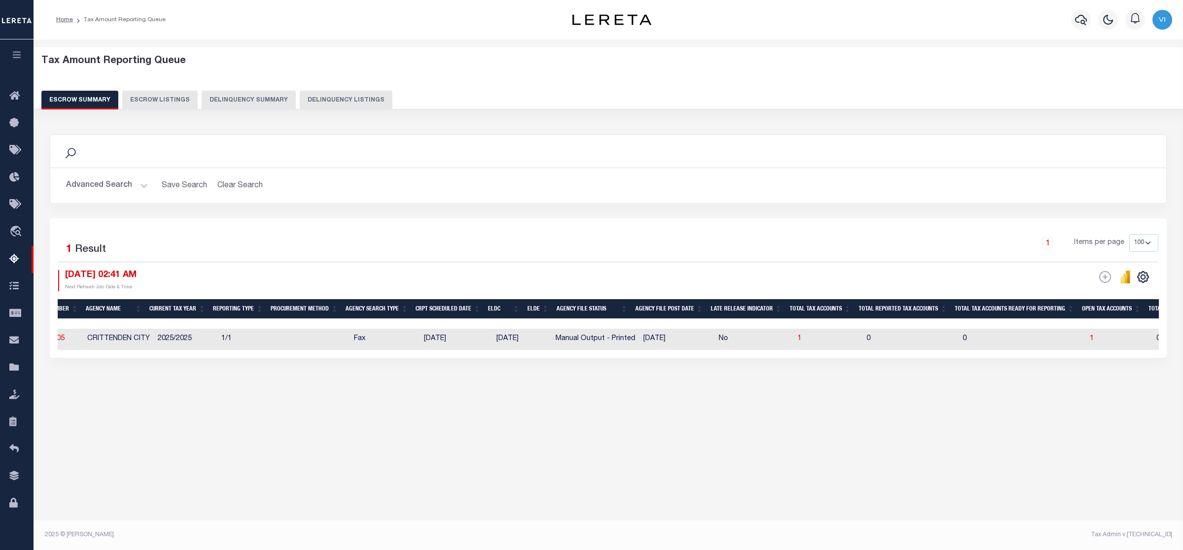
scroll to position [0, 3]
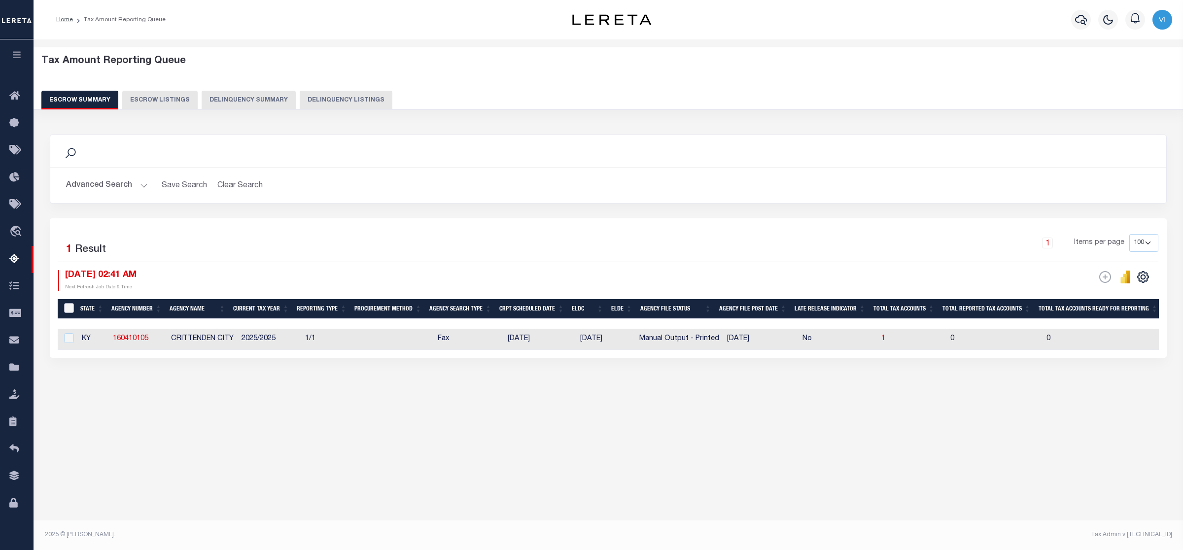
click at [67, 307] on input "&nbsp;" at bounding box center [69, 308] width 10 height 10
checkbox input "true"
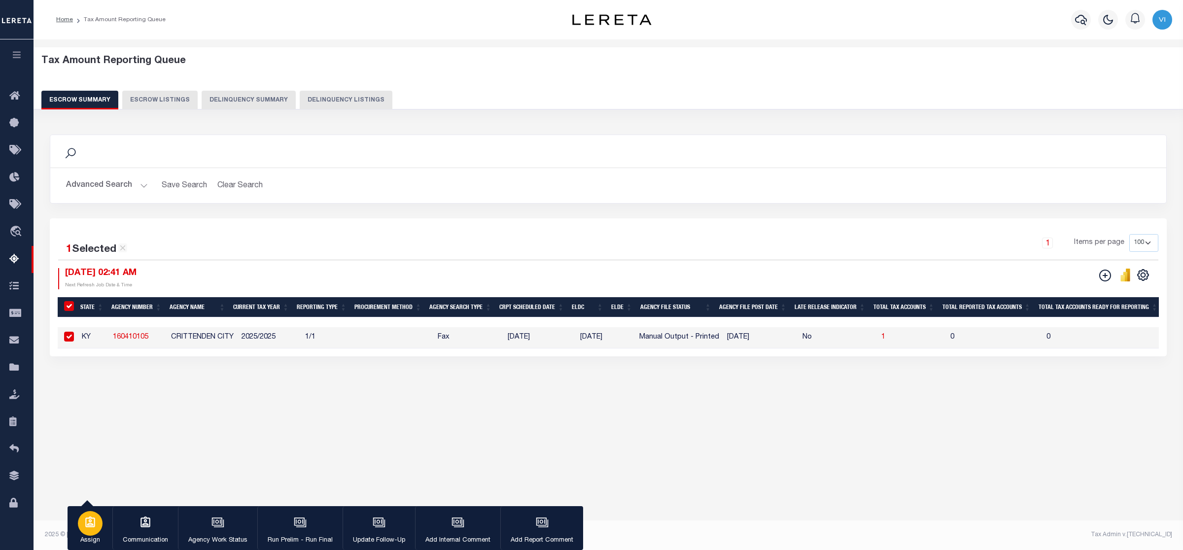
click at [87, 527] on icon "button" at bounding box center [90, 521] width 10 height 11
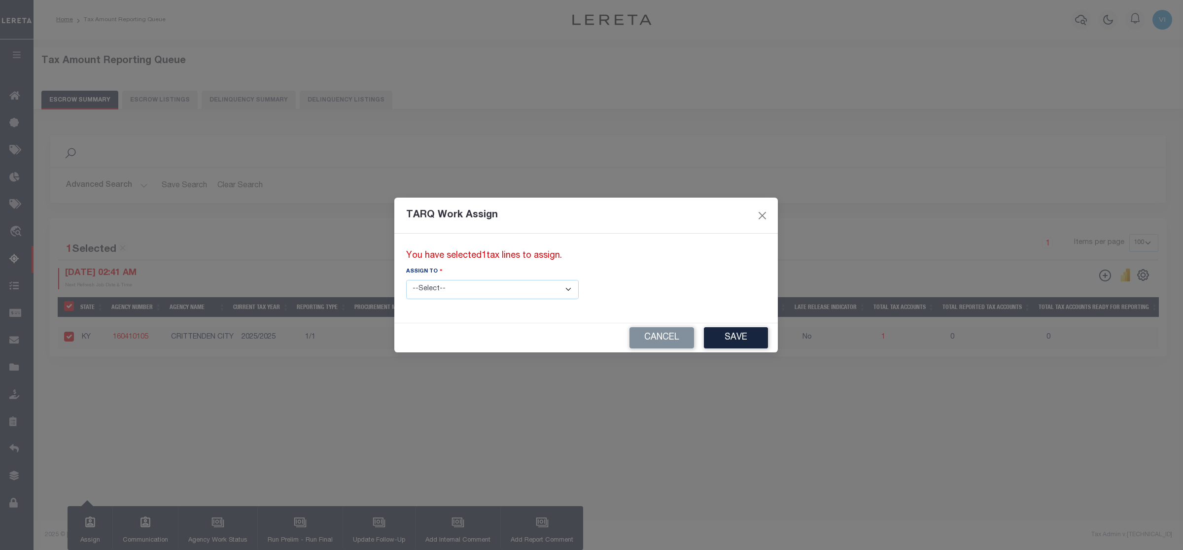
click at [521, 289] on select "--Select-- --Unassigned-- --Unassigned-- [PERSON_NAME] [PERSON_NAME] [PERSON_NA…" at bounding box center [492, 289] width 172 height 19
select select "Vinod Angoth"
click at [406, 280] on select "--Select-- --Unassigned-- --Unassigned-- [PERSON_NAME] [PERSON_NAME] [PERSON_NA…" at bounding box center [492, 289] width 172 height 19
click at [704, 338] on button "Save" at bounding box center [736, 337] width 64 height 21
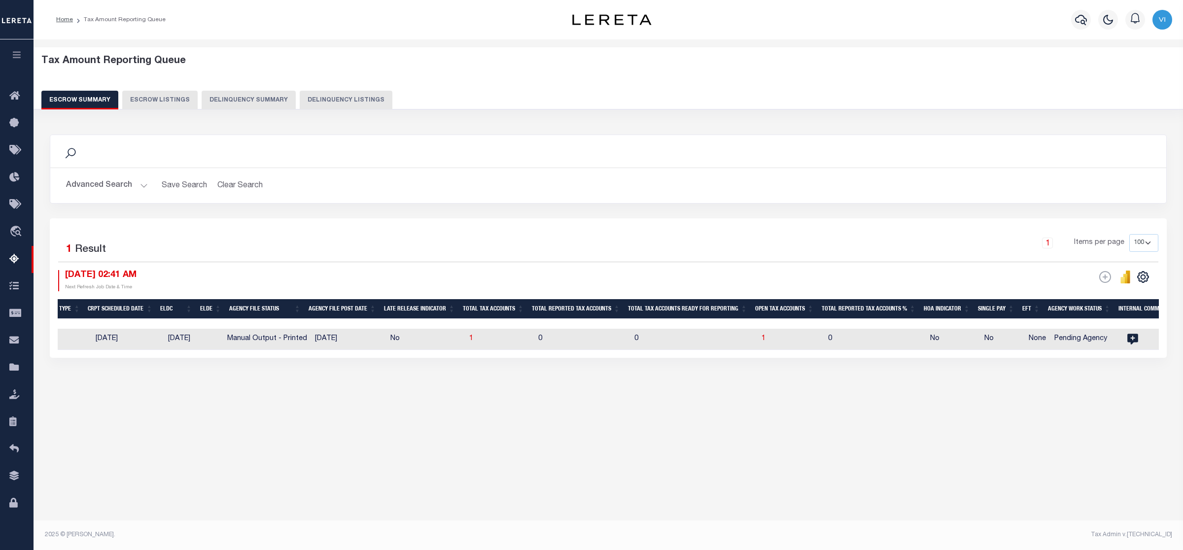
scroll to position [0, 470]
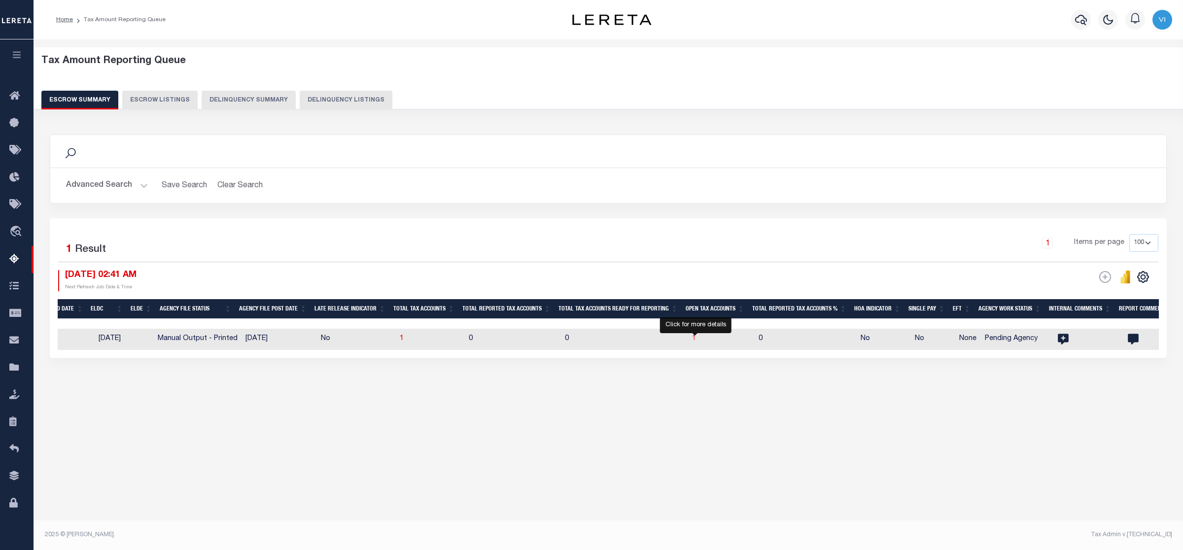
click at [695, 339] on span "1" at bounding box center [694, 338] width 4 height 7
select select "100"
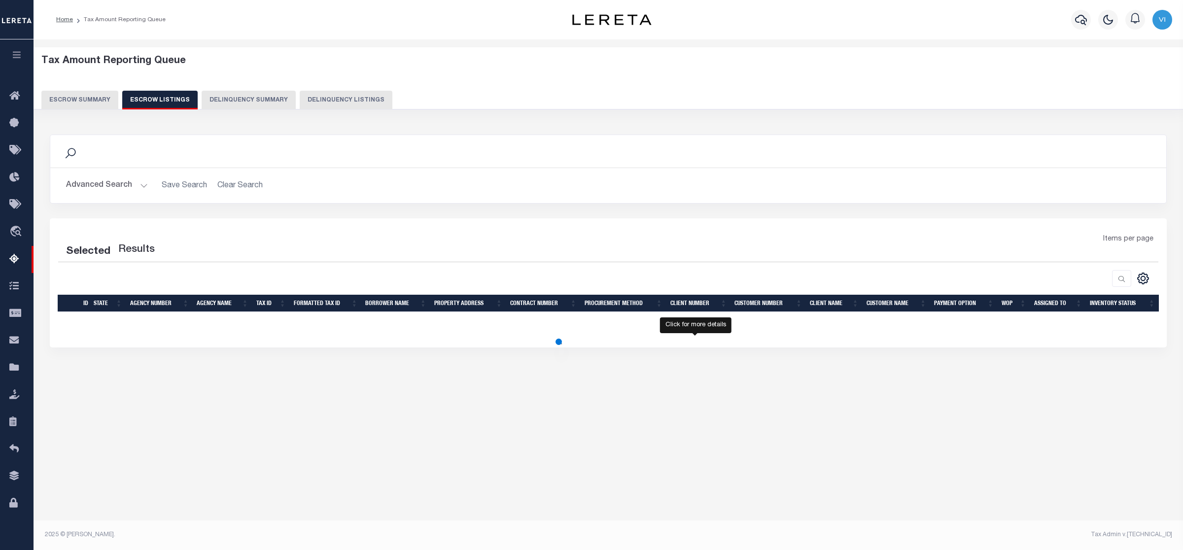
select select "100"
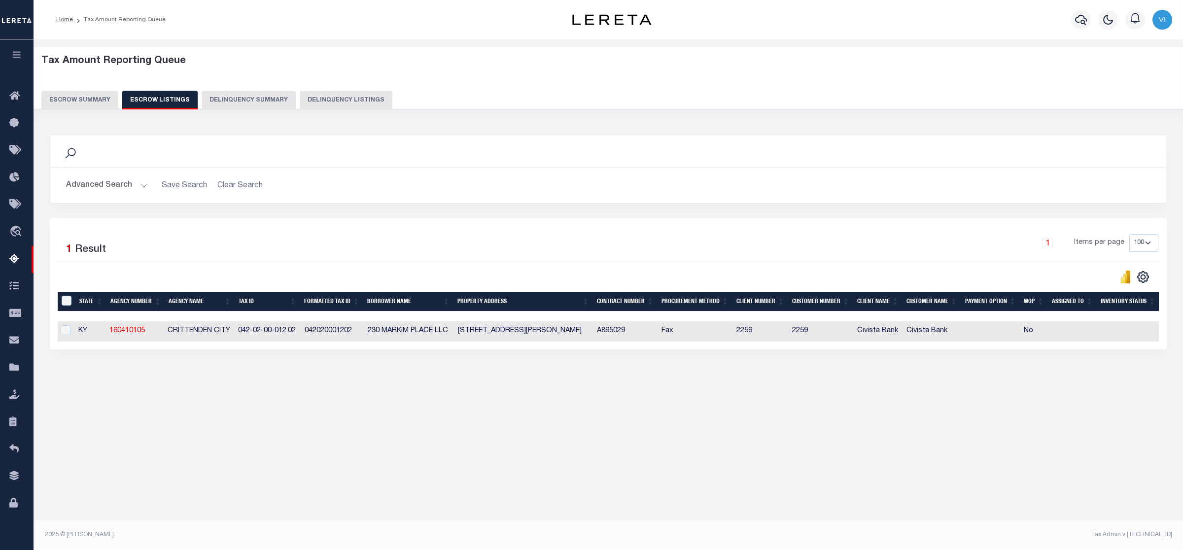
scroll to position [0, 0]
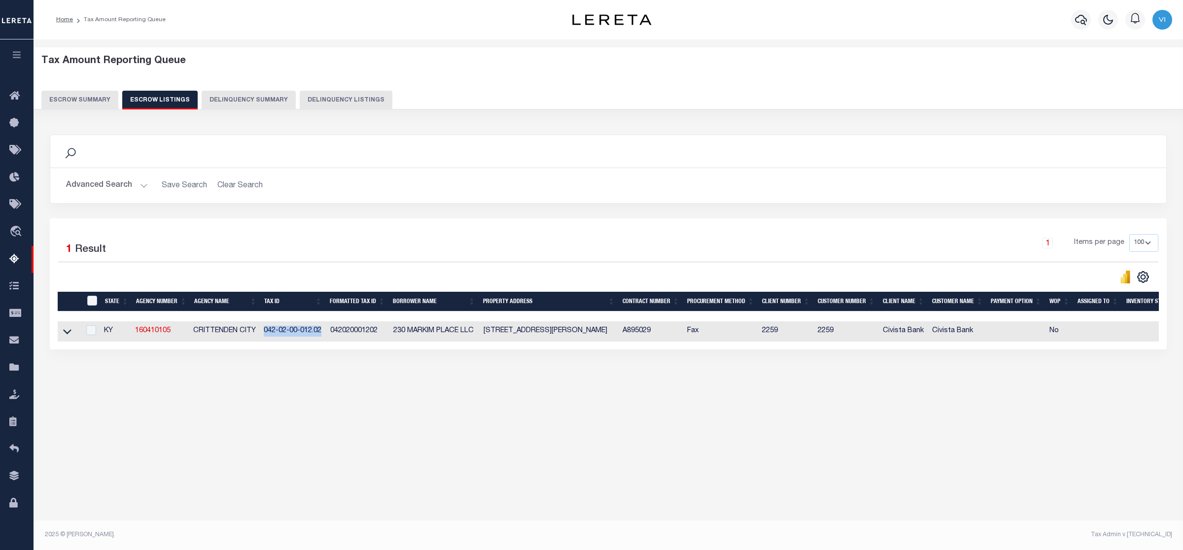
drag, startPoint x: 261, startPoint y: 329, endPoint x: 322, endPoint y: 329, distance: 60.6
click at [322, 329] on td "042-02-00-012.02" at bounding box center [293, 331] width 66 height 20
checkbox input "true"
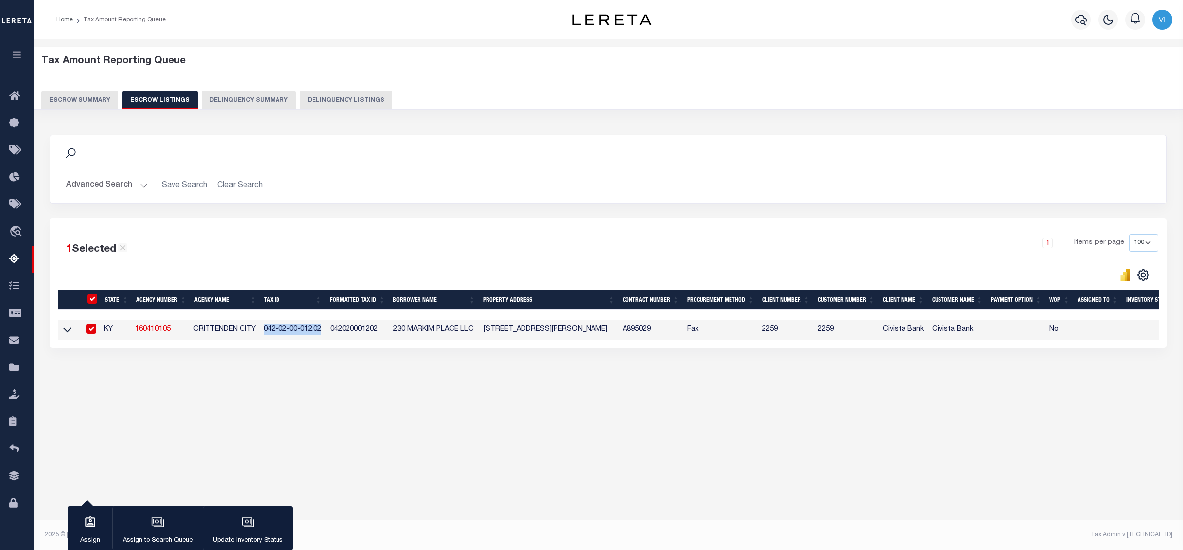
click at [70, 94] on button "Escrow Summary" at bounding box center [79, 100] width 77 height 19
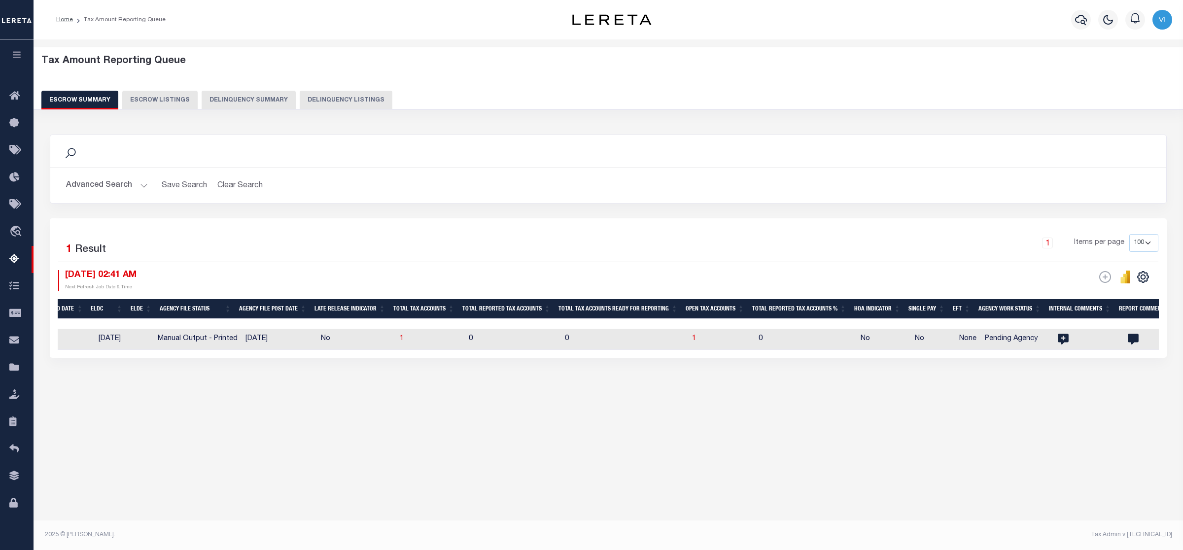
click at [140, 184] on button "Advanced Search" at bounding box center [107, 185] width 82 height 19
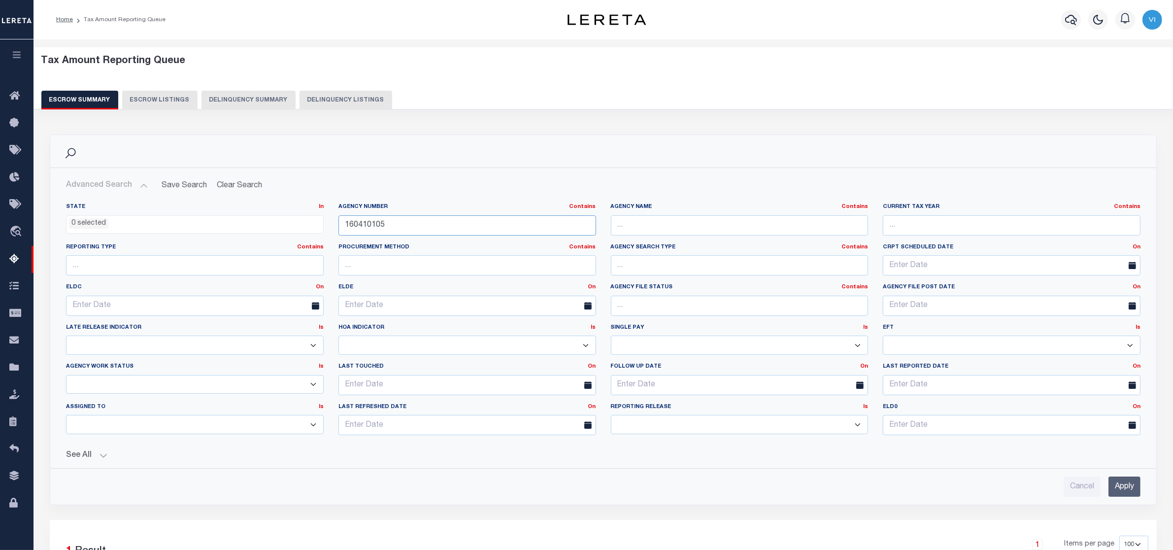
click at [182, 208] on div "State In In AK AL AR AZ CA CO CT DC DE FL GA GU HI IA ID IL IN KS [GEOGRAPHIC_D…" at bounding box center [604, 323] width 1090 height 240
paste input "00520000"
type input "100520000"
click at [1117, 489] on input "Apply" at bounding box center [1125, 487] width 32 height 20
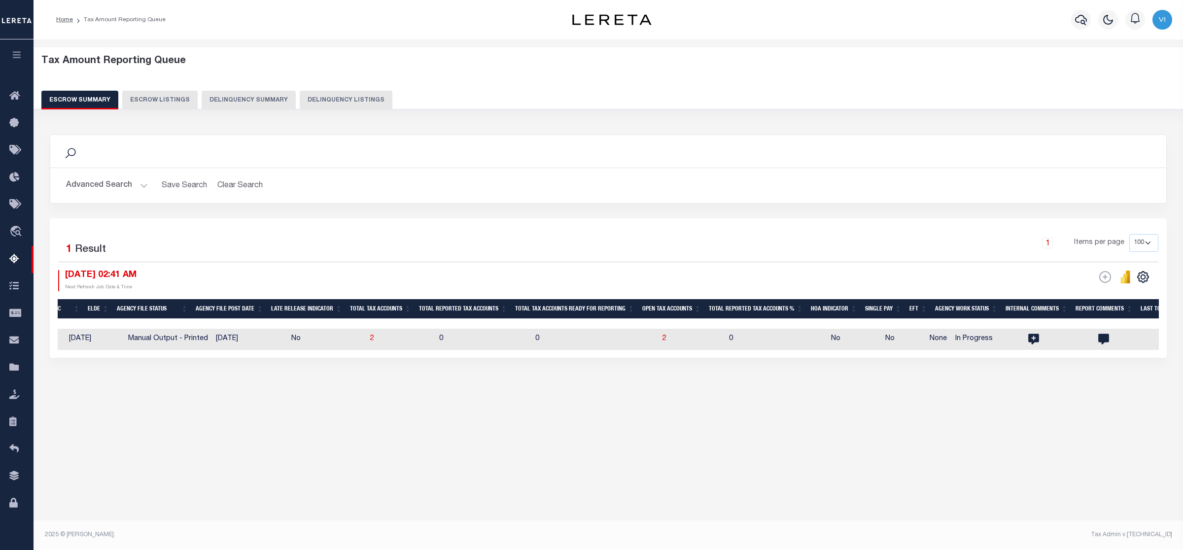
scroll to position [0, 520]
click at [663, 338] on span "2" at bounding box center [665, 338] width 4 height 7
select select "100"
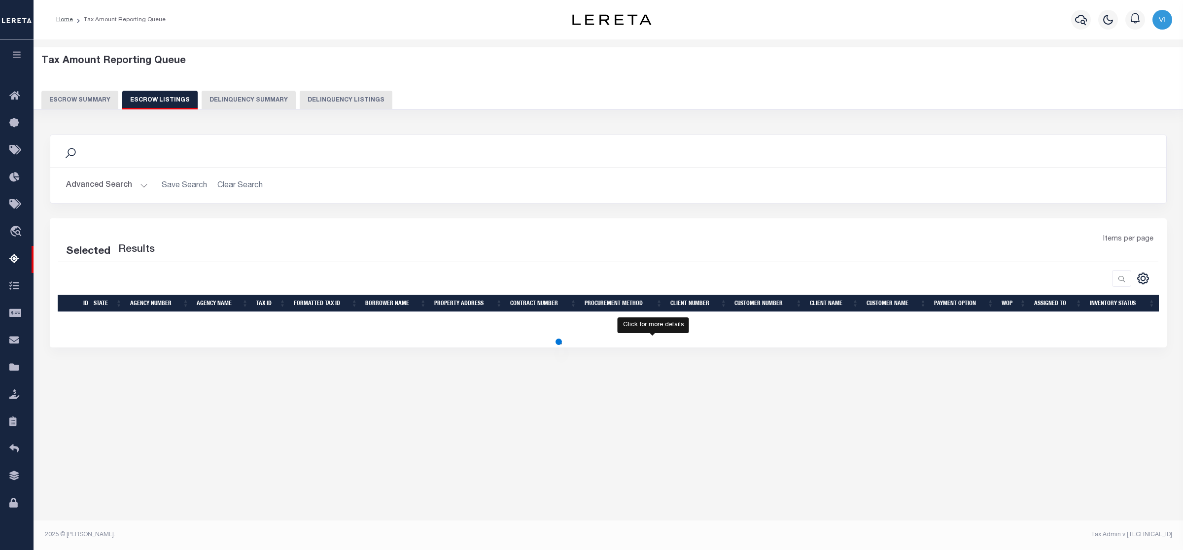
select select "100"
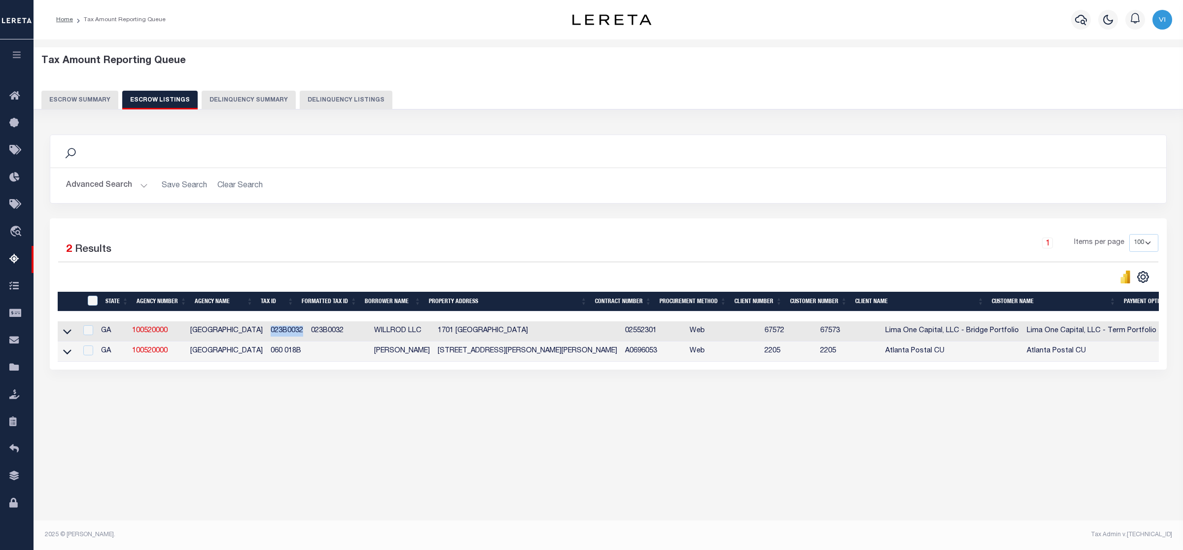
drag, startPoint x: 259, startPoint y: 334, endPoint x: 292, endPoint y: 333, distance: 33.5
click at [292, 333] on td "023B0032" at bounding box center [287, 331] width 40 height 20
checkbox input "false"
checkbox input "true"
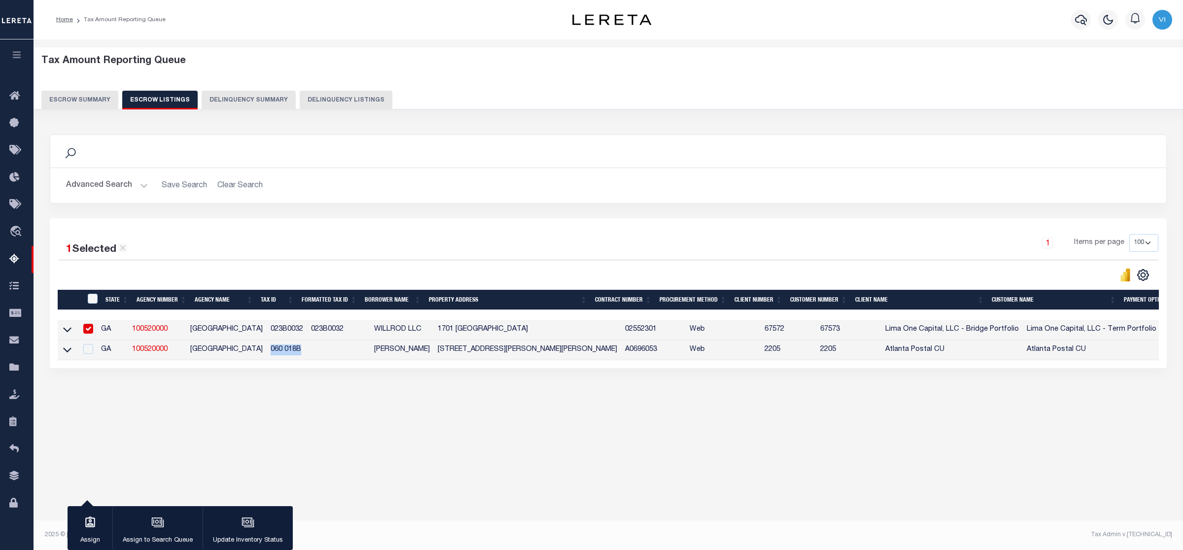
drag, startPoint x: 259, startPoint y: 353, endPoint x: 293, endPoint y: 351, distance: 34.5
click at [293, 351] on td "060 018B" at bounding box center [287, 350] width 40 height 20
checkbox input "true"
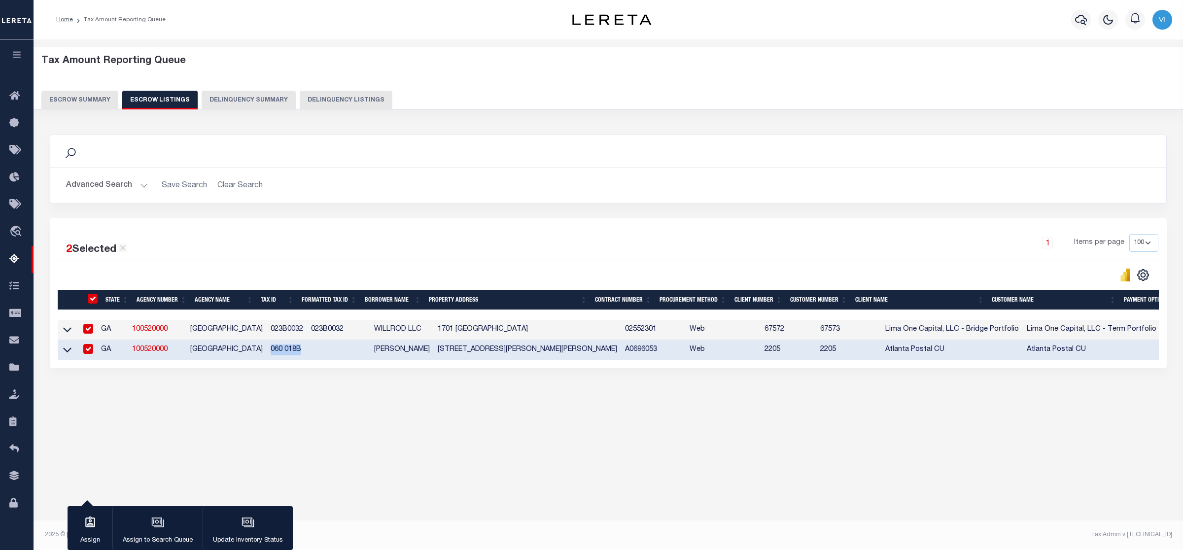
click at [77, 100] on button "Escrow Summary" at bounding box center [79, 100] width 77 height 19
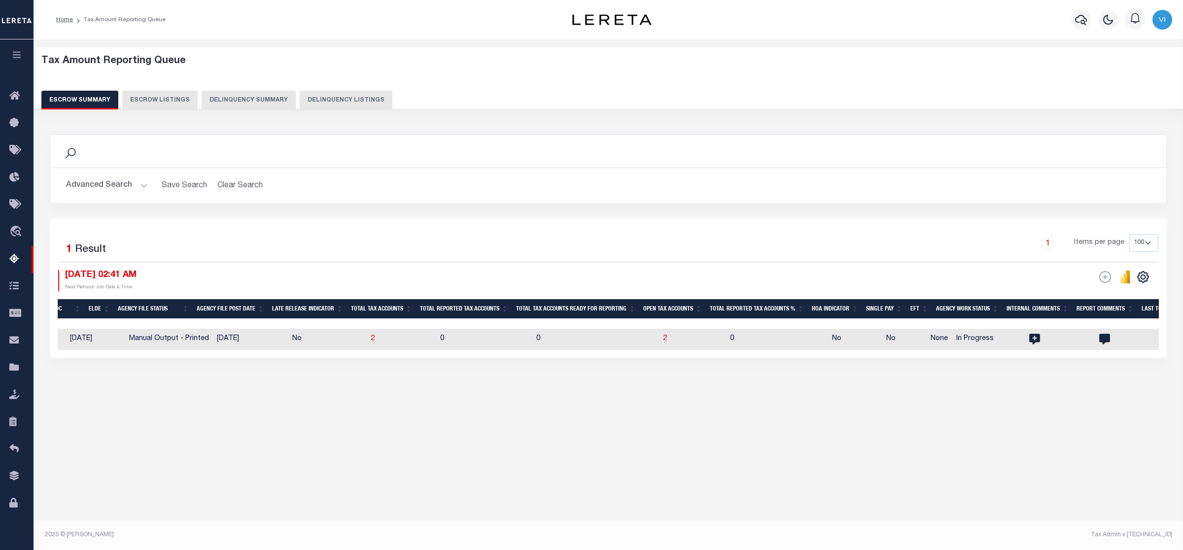
click at [144, 183] on button "Advanced Search" at bounding box center [107, 185] width 82 height 19
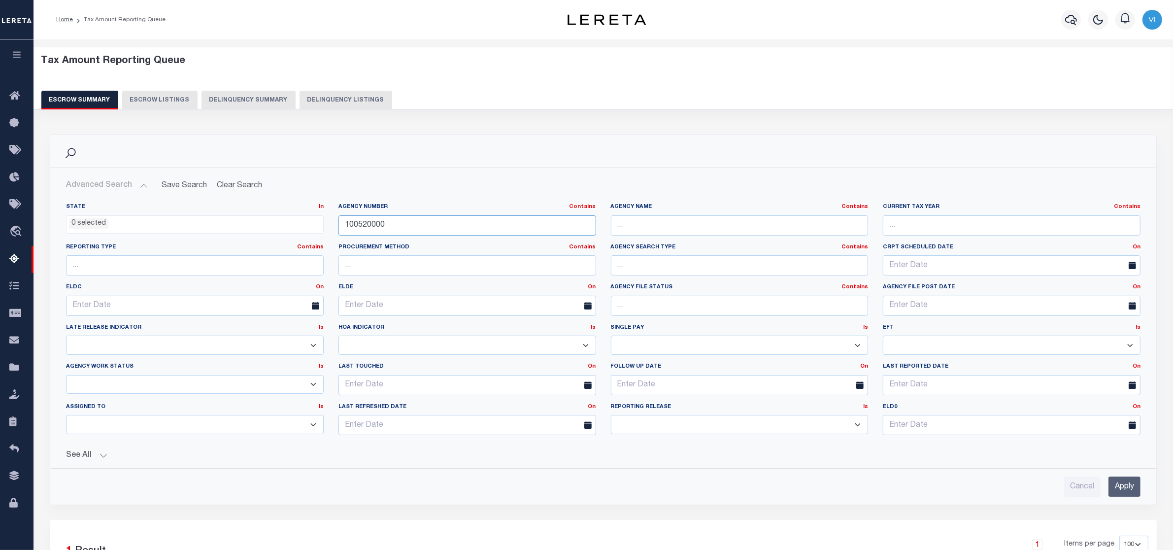
drag, startPoint x: 401, startPoint y: 226, endPoint x: 276, endPoint y: 224, distance: 124.2
click at [276, 224] on div "State In In AK AL AR AZ CA CO CT DC DE FL GA GU HI IA ID IL IN KS [GEOGRAPHIC_D…" at bounding box center [604, 323] width 1090 height 240
paste input "140103"
type input "100140103"
click at [1123, 489] on input "Apply" at bounding box center [1125, 487] width 32 height 20
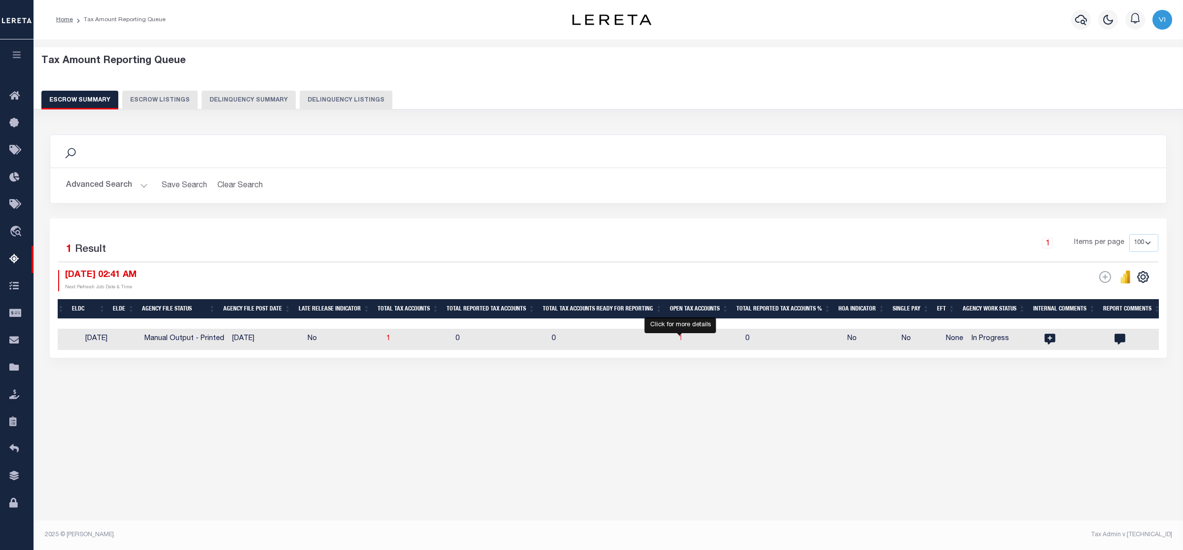
click at [680, 340] on span "1" at bounding box center [681, 338] width 4 height 7
select select "100"
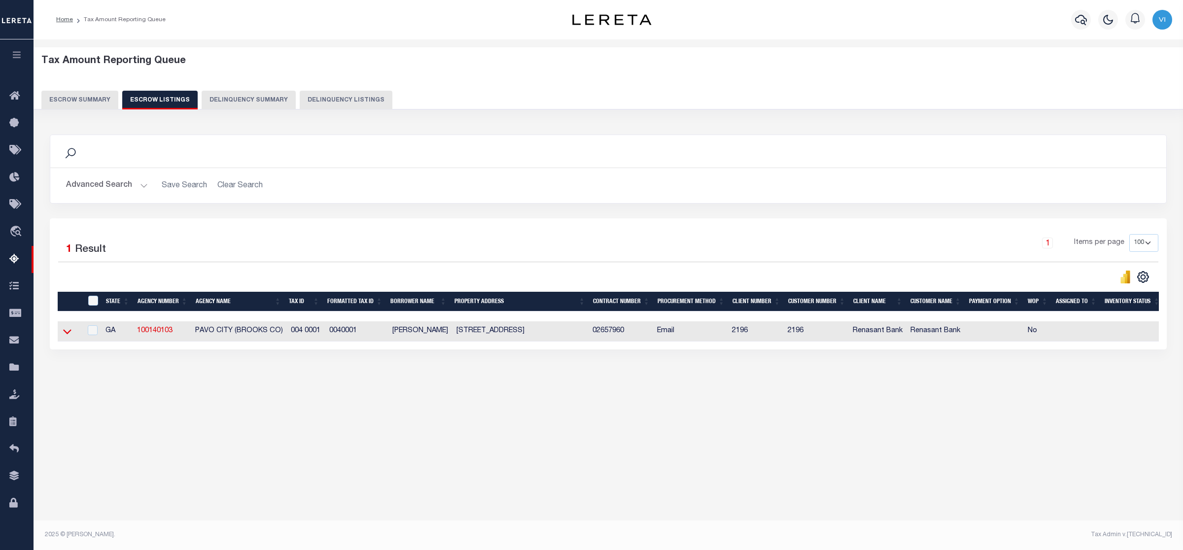
click at [67, 335] on icon at bounding box center [67, 332] width 8 height 5
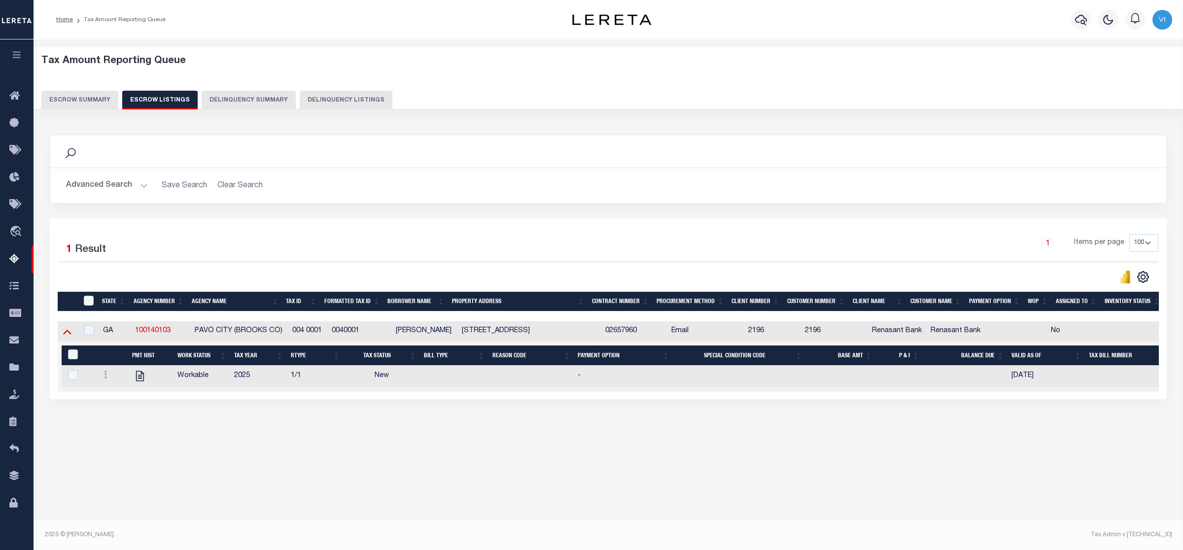
click at [65, 331] on icon at bounding box center [67, 331] width 8 height 10
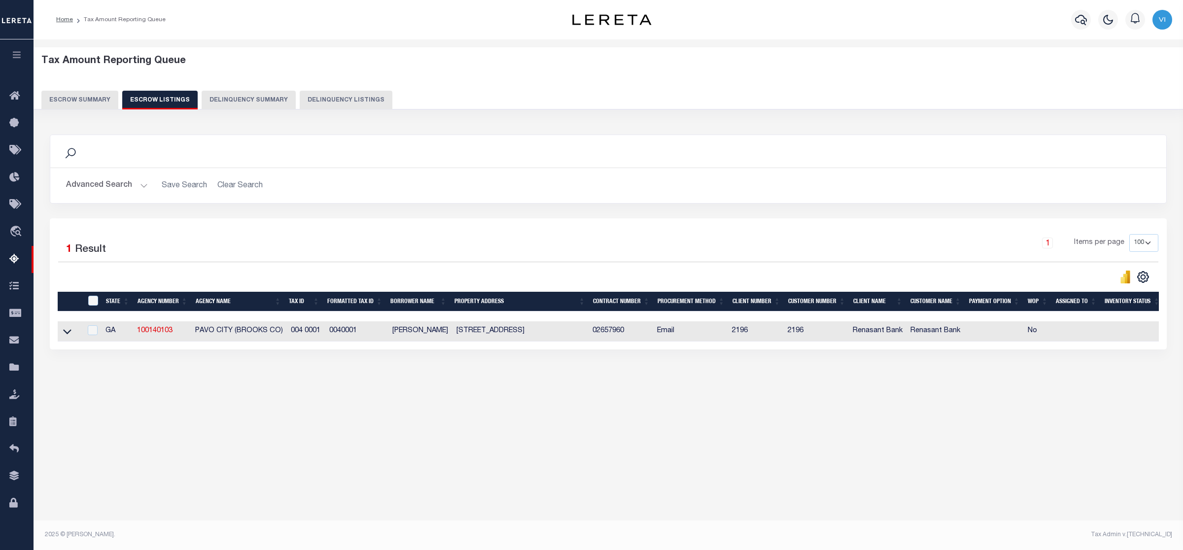
scroll to position [0, 5]
click at [53, 97] on button "Escrow Summary" at bounding box center [79, 100] width 77 height 19
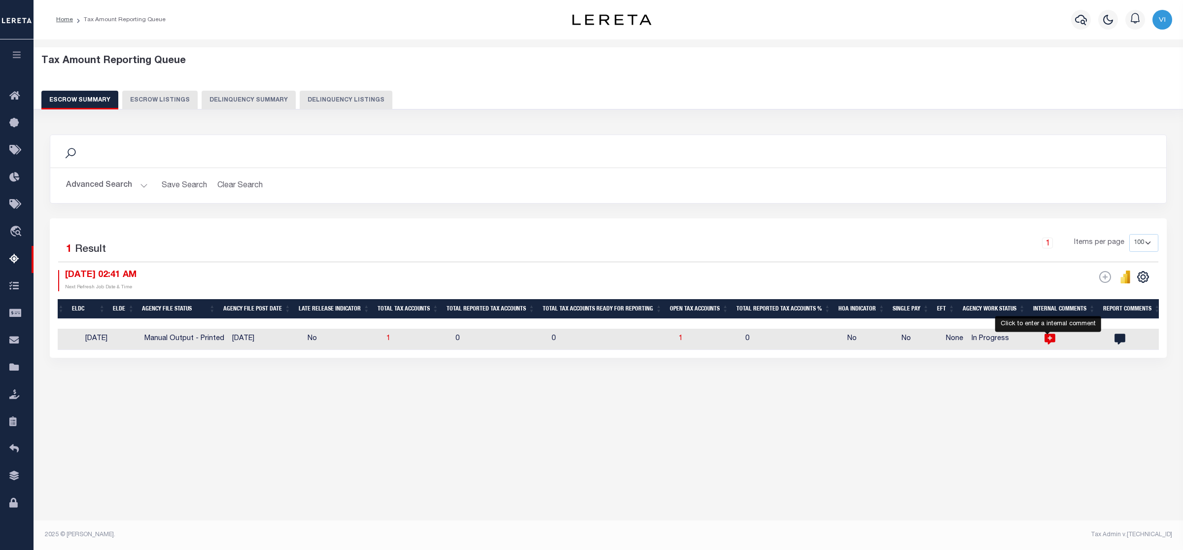
click at [1047, 336] on icon "" at bounding box center [1049, 339] width 11 height 11
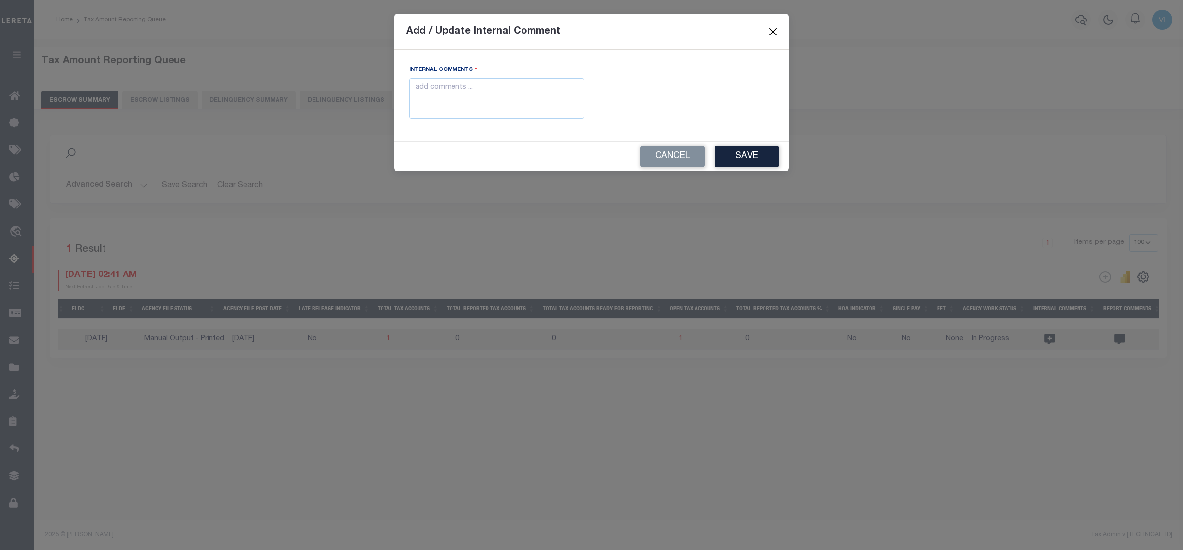
click at [774, 27] on button "Close" at bounding box center [773, 31] width 13 height 13
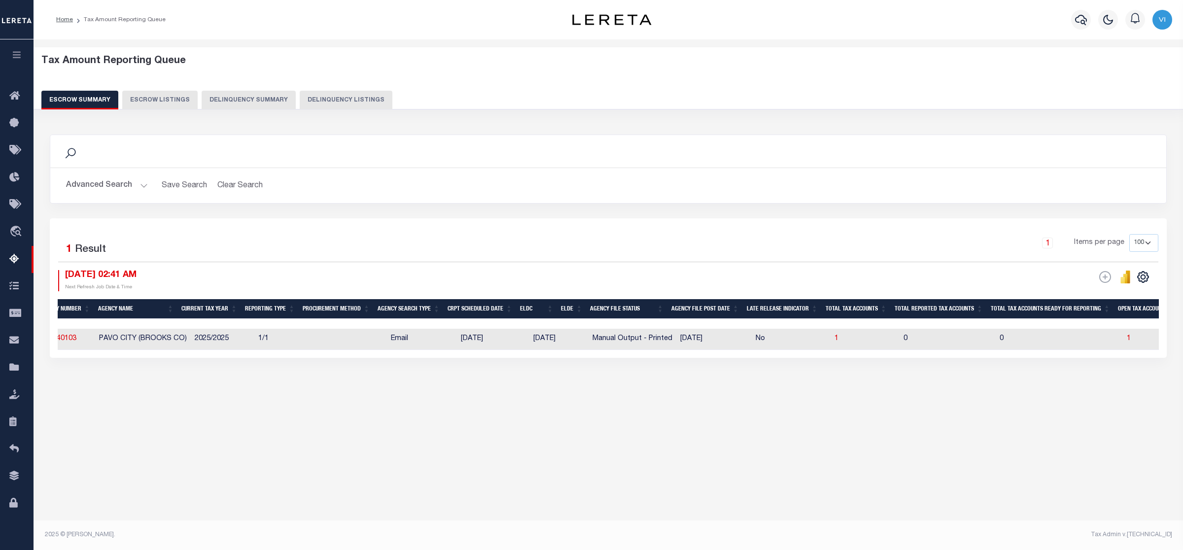
scroll to position [0, 0]
click at [140, 185] on button "Advanced Search" at bounding box center [107, 185] width 82 height 19
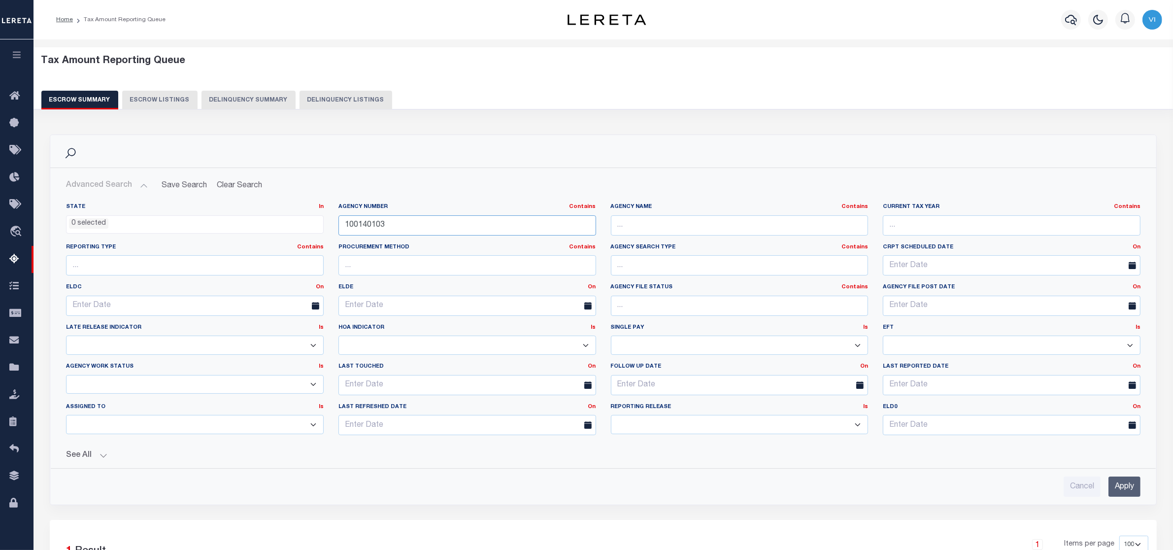
drag, startPoint x: 390, startPoint y: 225, endPoint x: 271, endPoint y: 222, distance: 118.8
click at [271, 222] on div "State In In AK AL AR AZ CA CO CT DC DE FL GA GU HI IA ID IL IN KS [GEOGRAPHIC_D…" at bounding box center [604, 323] width 1090 height 240
paste input "60100000"
type input "160100000"
click at [1129, 492] on input "Apply" at bounding box center [1125, 487] width 32 height 20
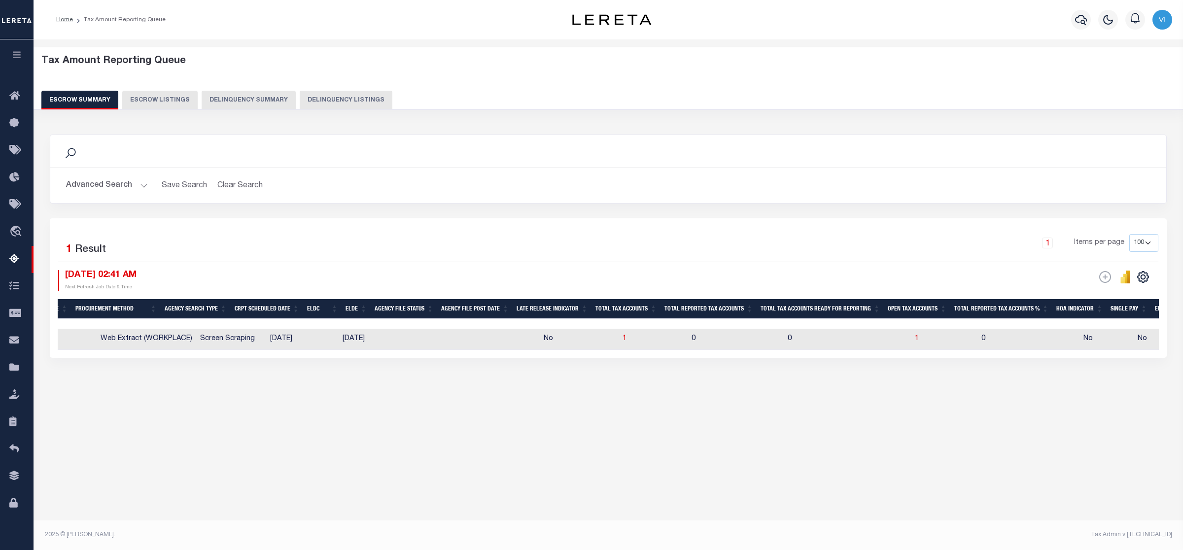
scroll to position [0, 298]
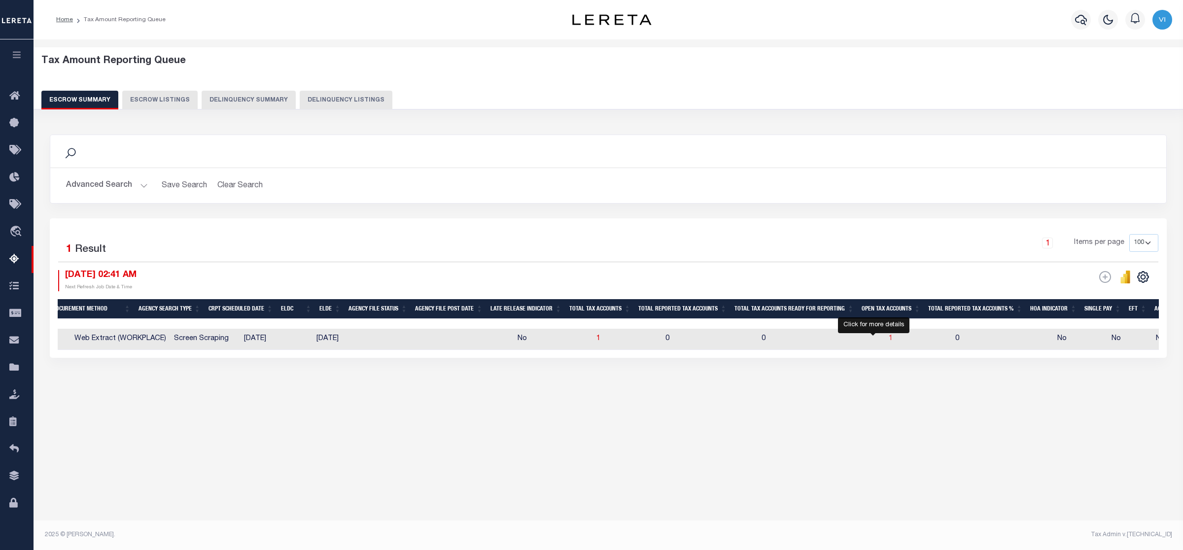
click at [889, 338] on span "1" at bounding box center [891, 338] width 4 height 7
select select "100"
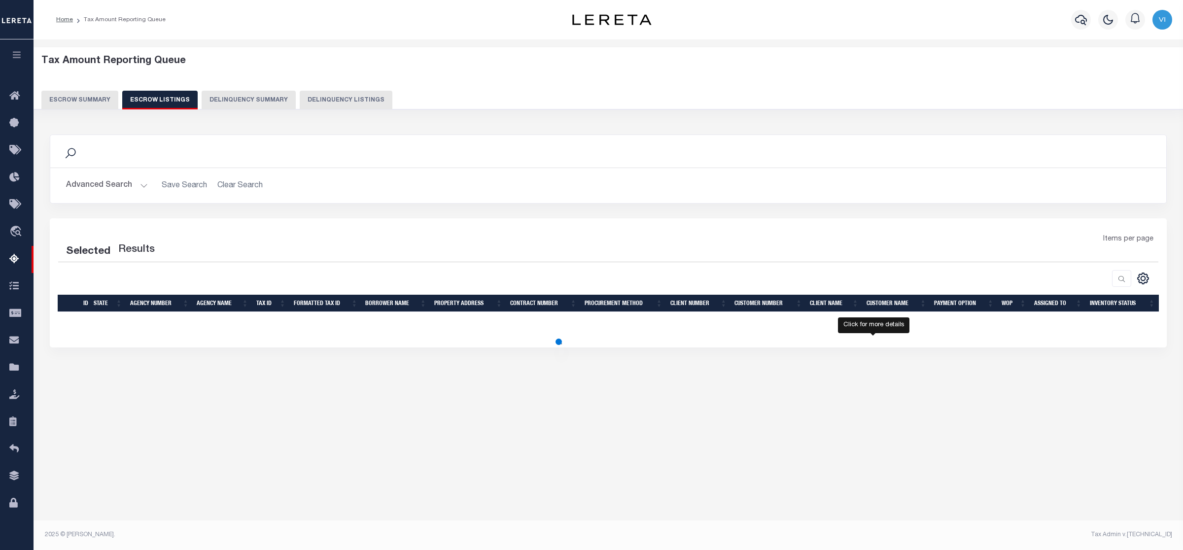
select select "100"
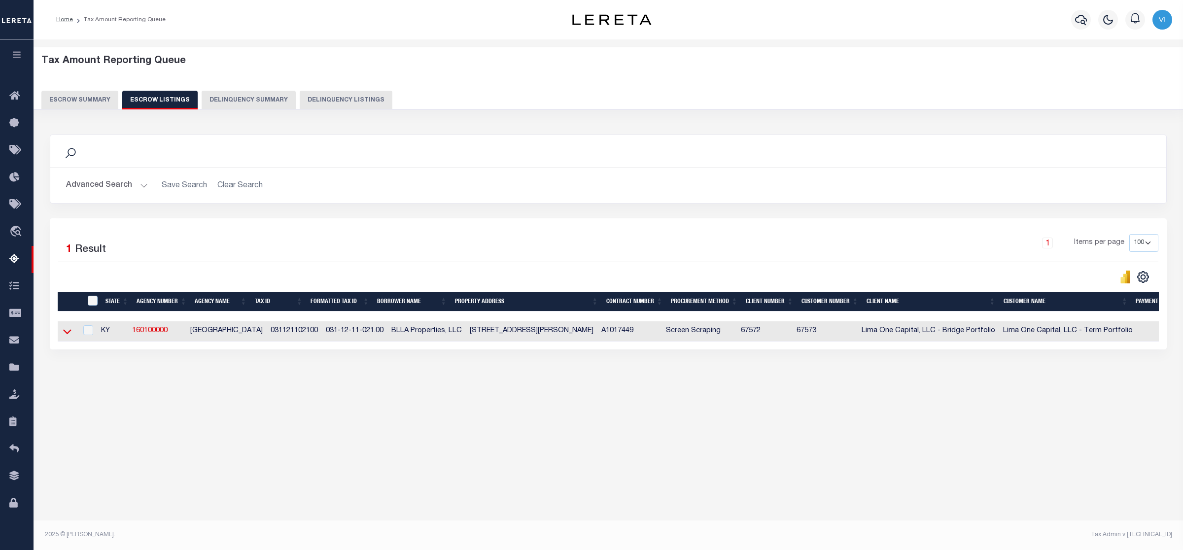
click at [68, 335] on icon at bounding box center [67, 331] width 8 height 10
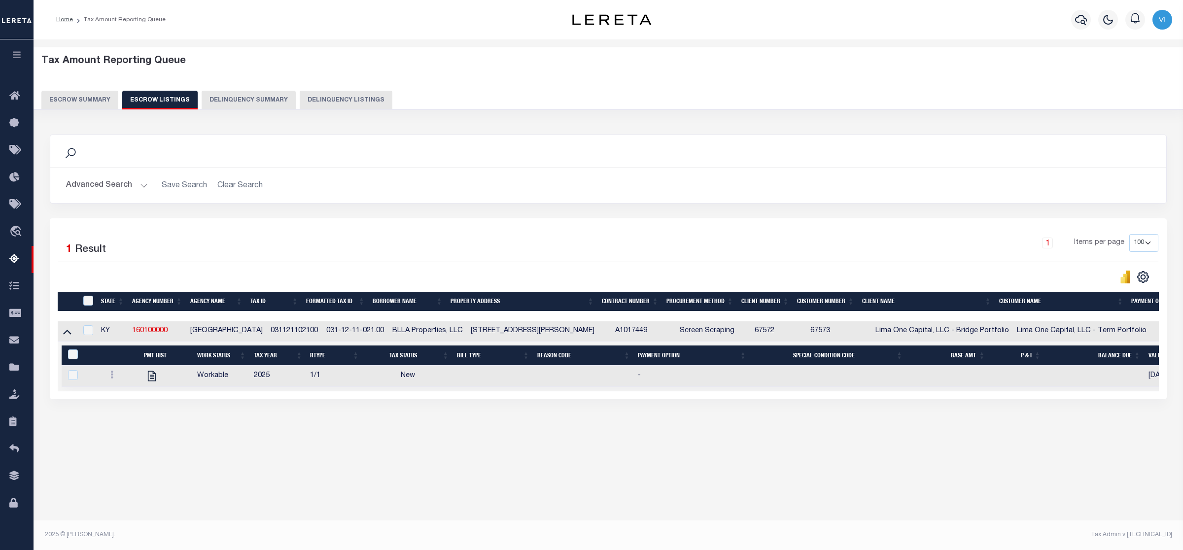
click at [82, 100] on button "Escrow Summary" at bounding box center [79, 100] width 77 height 19
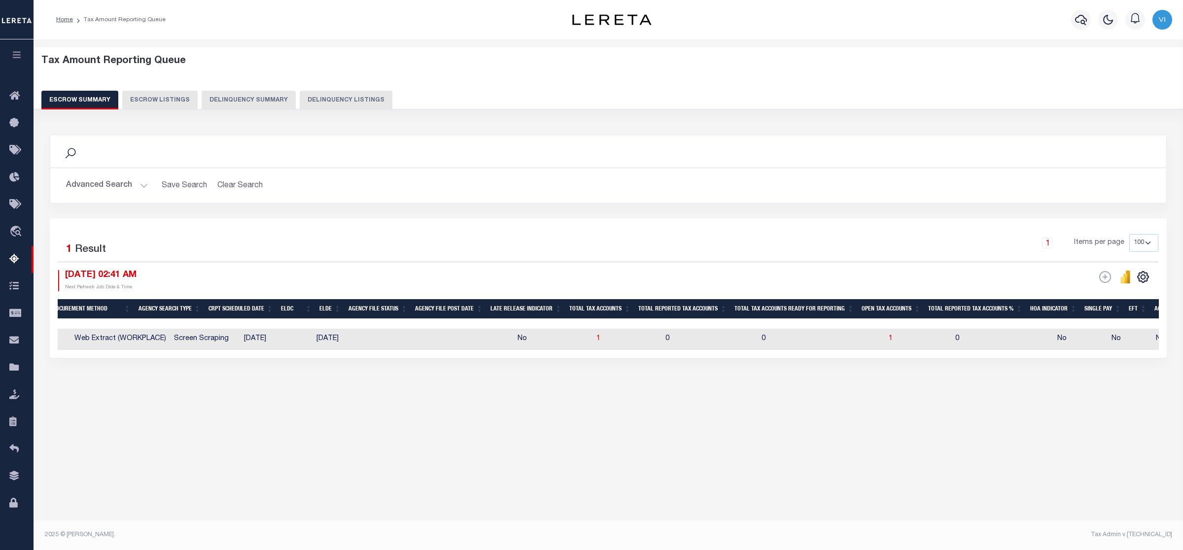
click at [139, 179] on button "Advanced Search" at bounding box center [107, 185] width 82 height 19
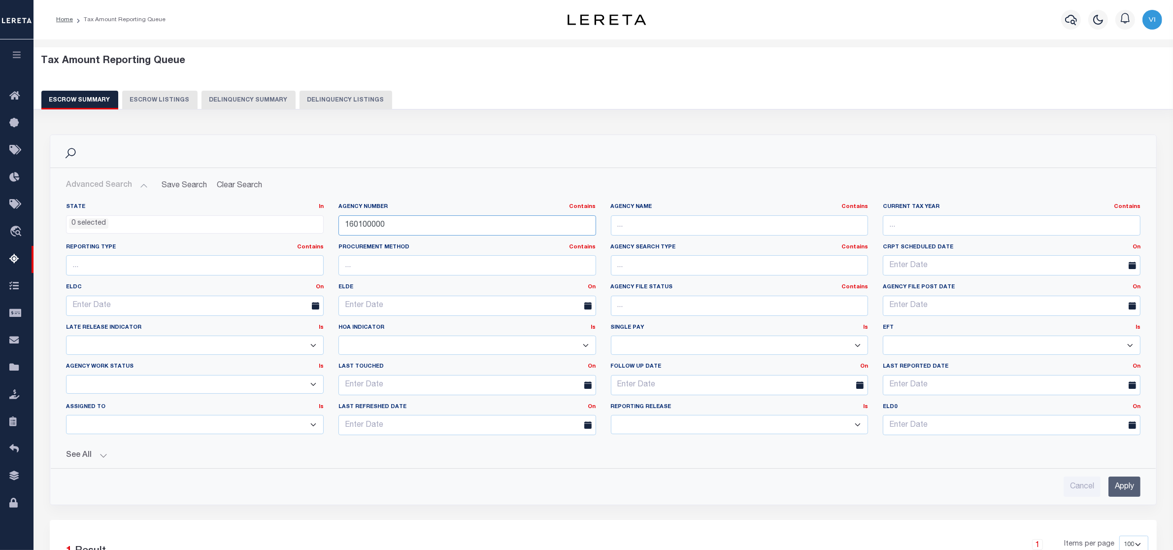
drag, startPoint x: 355, startPoint y: 227, endPoint x: 279, endPoint y: 227, distance: 75.4
click at [279, 227] on div "State In In AK AL AR AZ CA CO CT DC DE FL GA GU HI IA ID IL IN KS [GEOGRAPHIC_D…" at bounding box center [604, 323] width 1090 height 240
paste input "590115"
type input "160590115"
click at [1119, 489] on input "Apply" at bounding box center [1125, 487] width 32 height 20
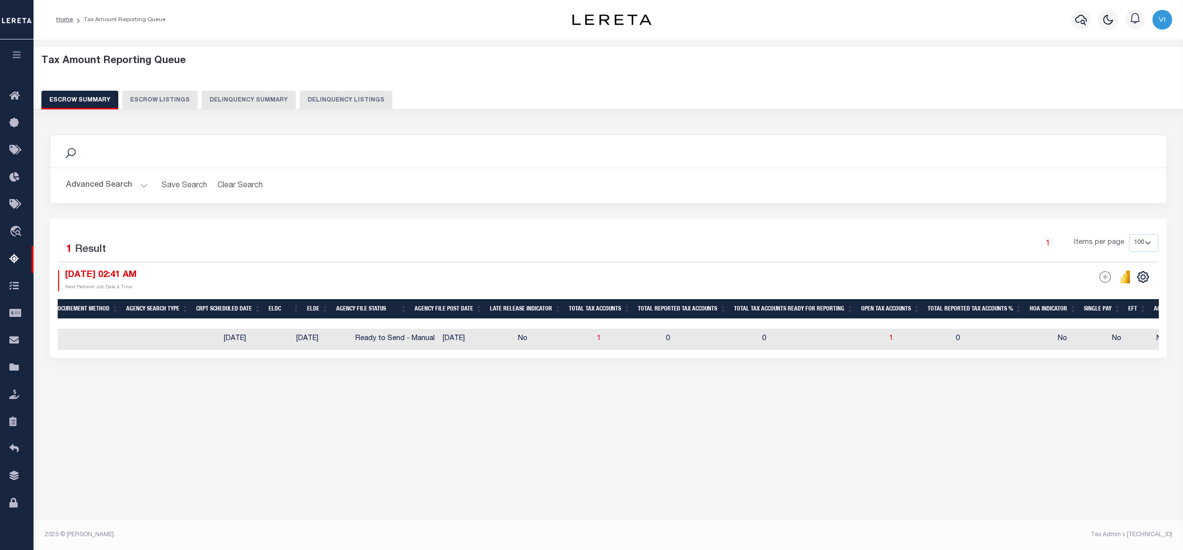
scroll to position [0, 267]
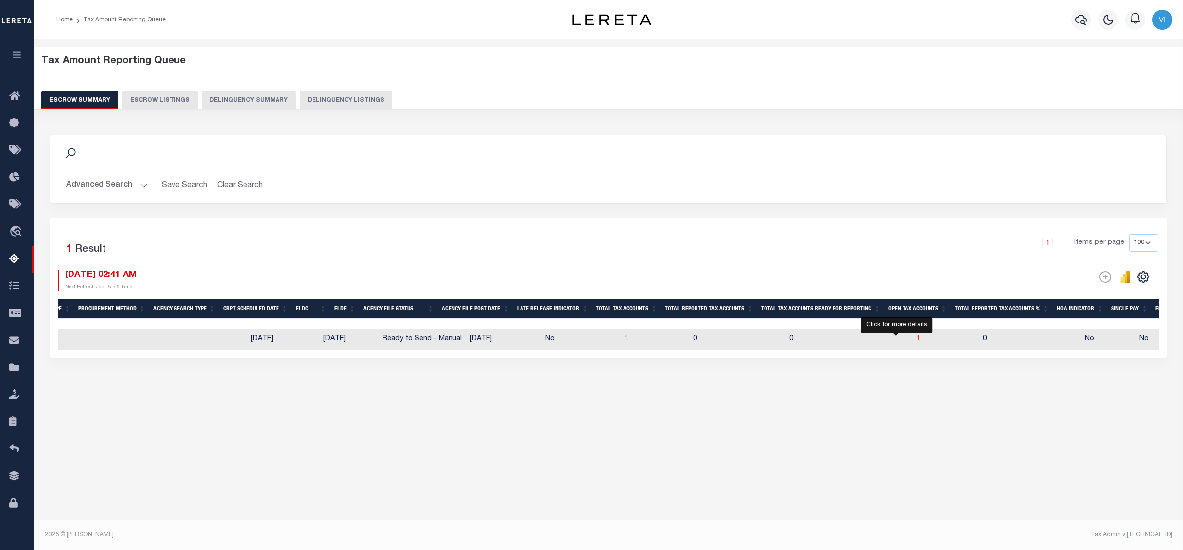
click at [916, 338] on span "1" at bounding box center [918, 338] width 4 height 7
select select "100"
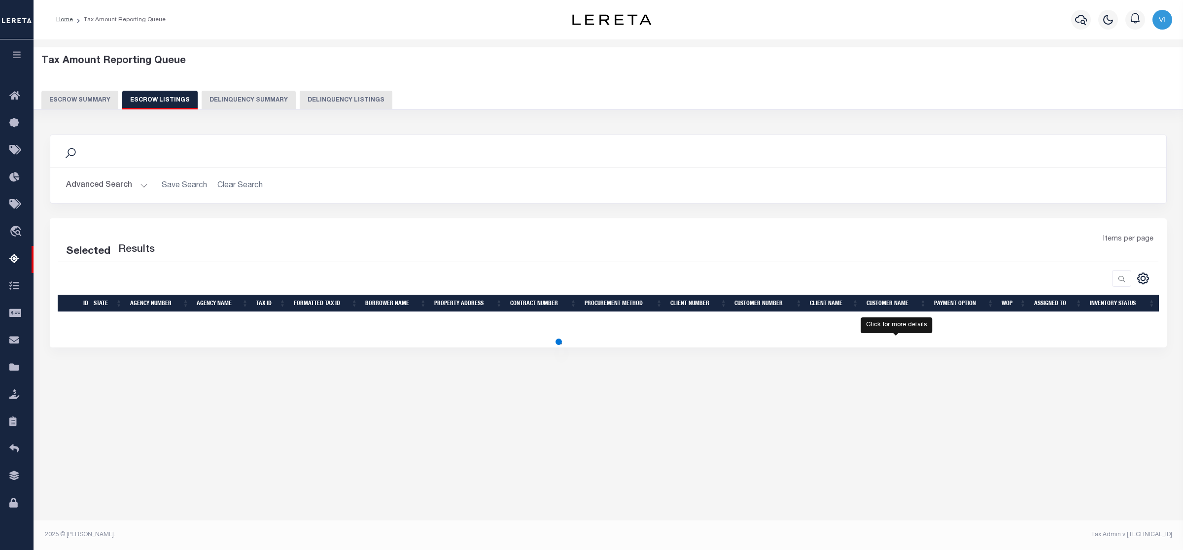
select select "100"
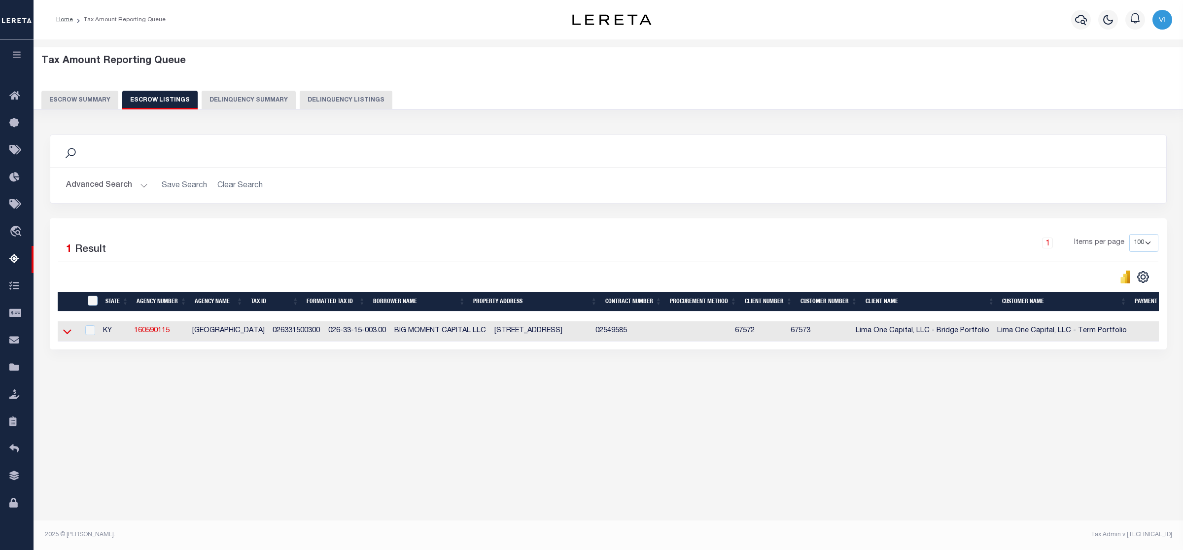
click at [67, 332] on icon at bounding box center [67, 331] width 8 height 10
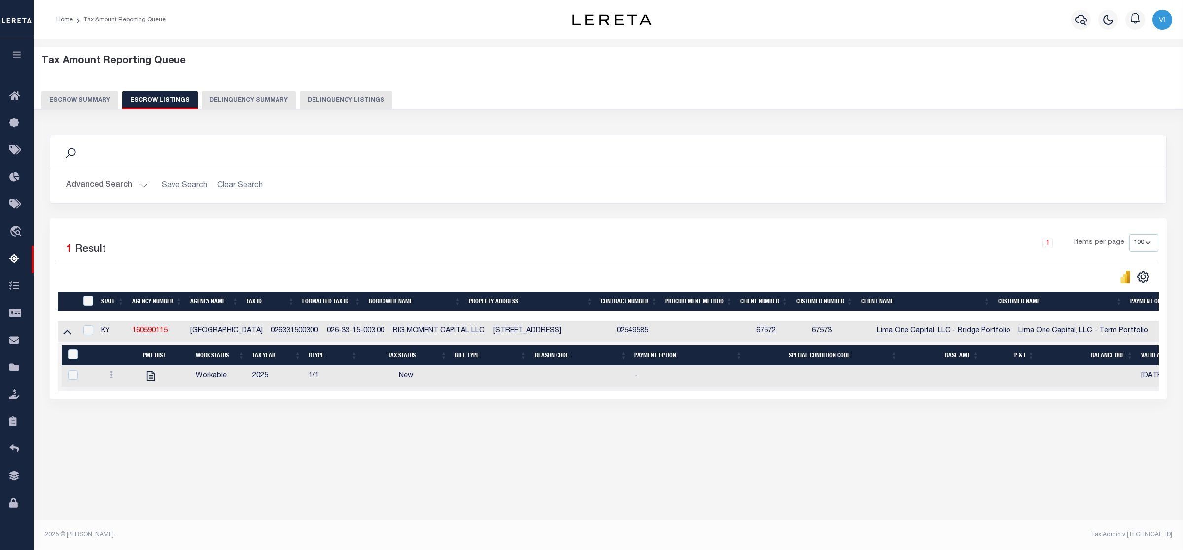
click at [80, 97] on button "Escrow Summary" at bounding box center [79, 100] width 77 height 19
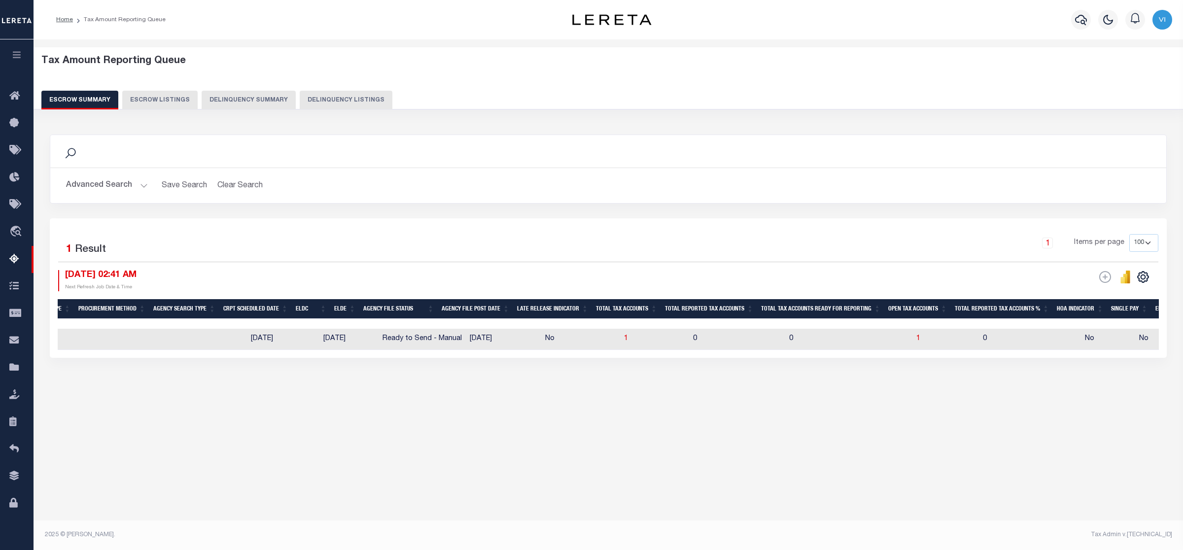
click at [141, 183] on button "Advanced Search" at bounding box center [107, 185] width 82 height 19
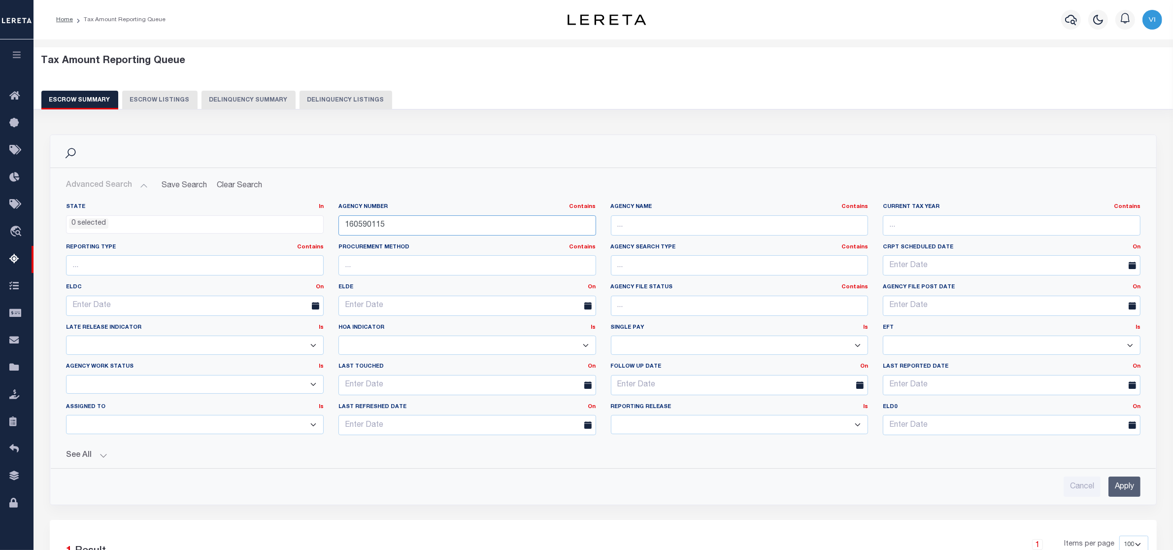
drag, startPoint x: 393, startPoint y: 228, endPoint x: 282, endPoint y: 228, distance: 110.9
click at [282, 228] on div "State In In AK AL AR AZ CA CO CT DC DE FL GA GU HI IA ID IL IN KS [GEOGRAPHIC_D…" at bounding box center [604, 323] width 1090 height 240
paste input "310580624"
type input "310580624"
click at [1125, 481] on input "Apply" at bounding box center [1125, 487] width 32 height 20
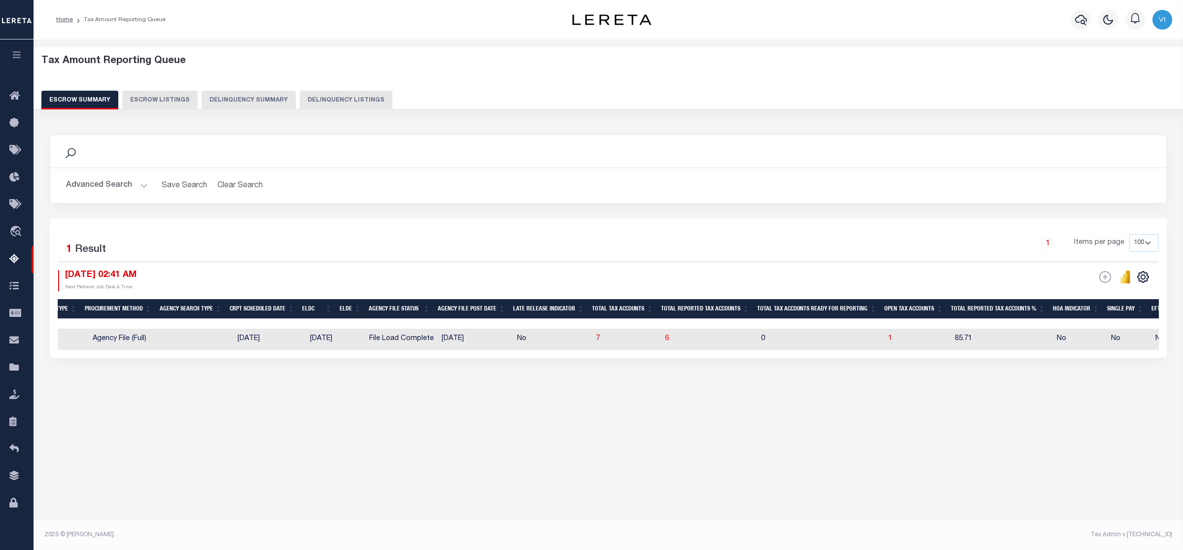
drag, startPoint x: 777, startPoint y: 323, endPoint x: 873, endPoint y: 324, distance: 95.6
click at [873, 324] on div at bounding box center [608, 324] width 1101 height 10
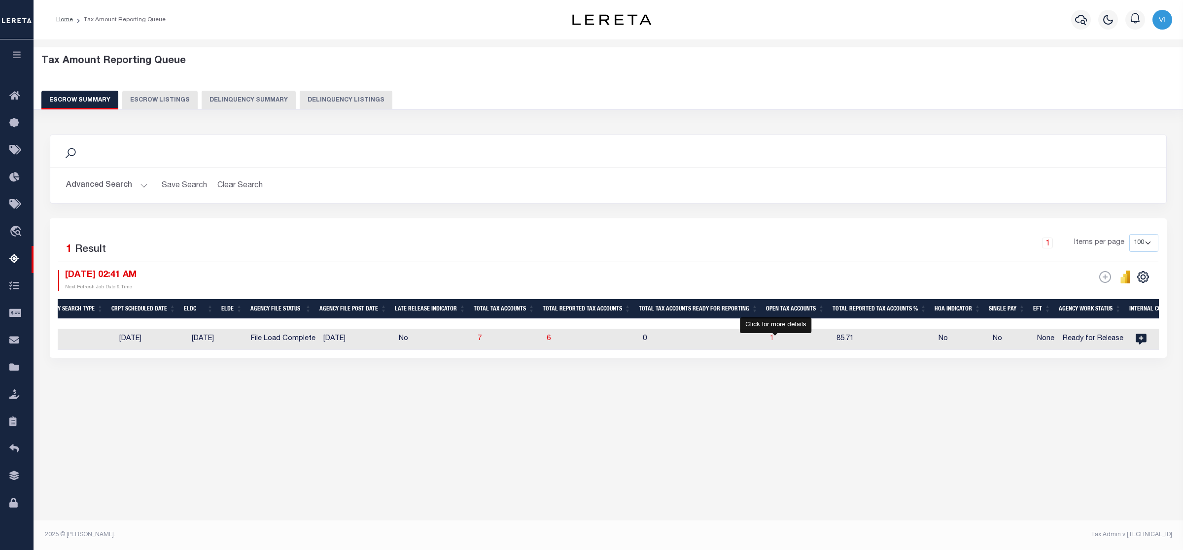
click at [774, 341] on span "1" at bounding box center [772, 338] width 4 height 7
select select "100"
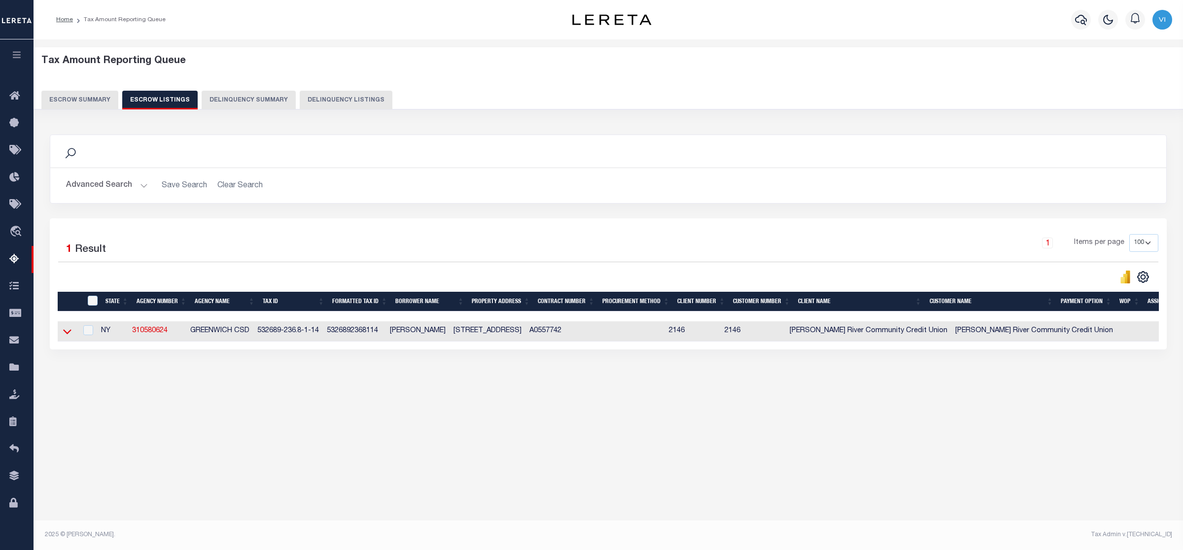
click at [69, 333] on icon at bounding box center [67, 331] width 8 height 10
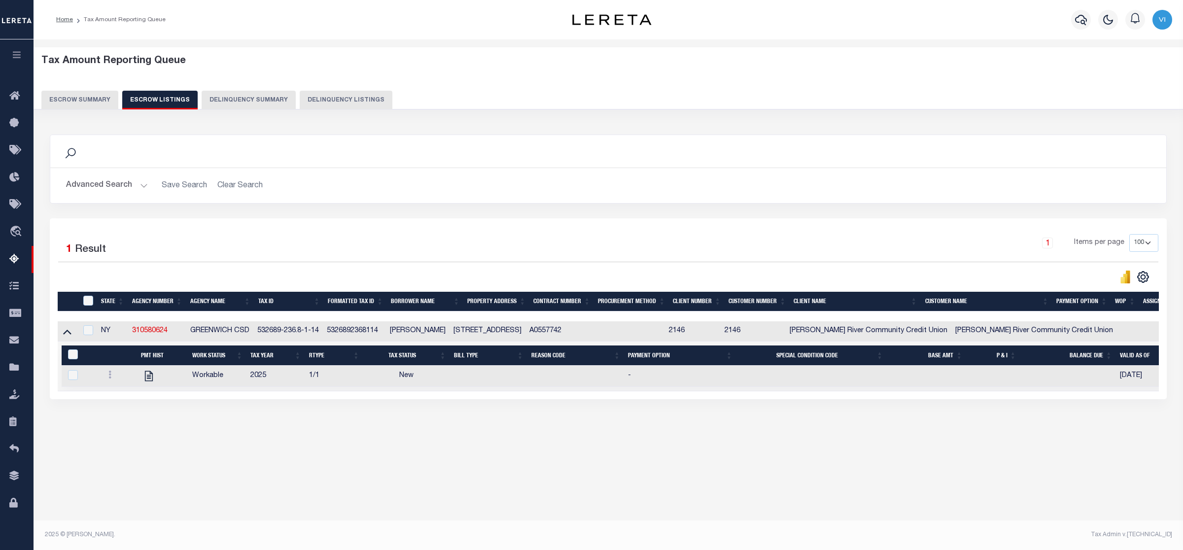
click at [68, 95] on button "Escrow Summary" at bounding box center [79, 100] width 77 height 19
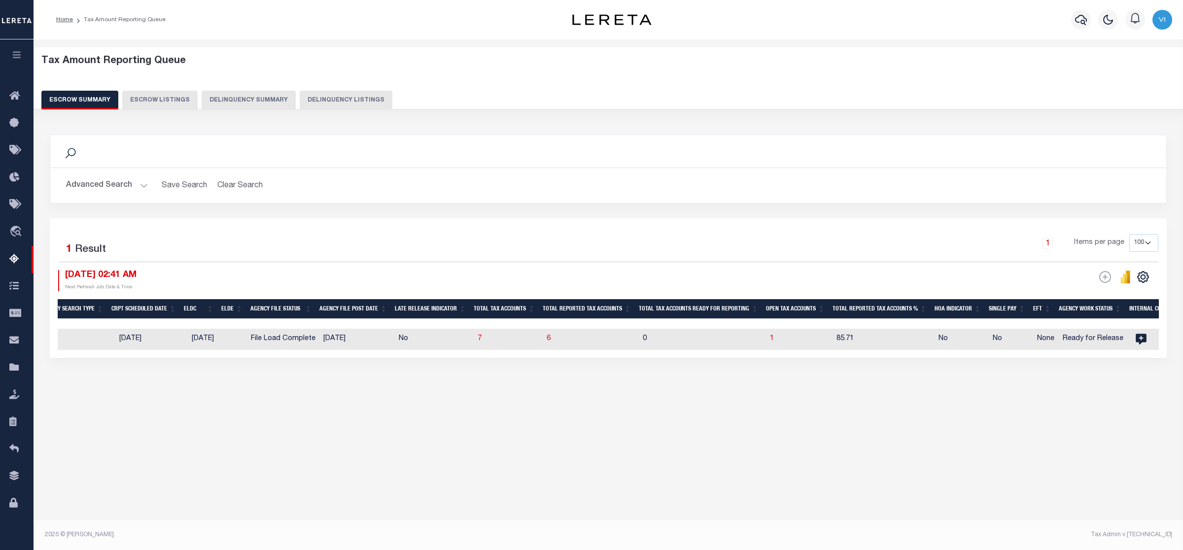
click at [139, 182] on button "Advanced Search" at bounding box center [107, 185] width 82 height 19
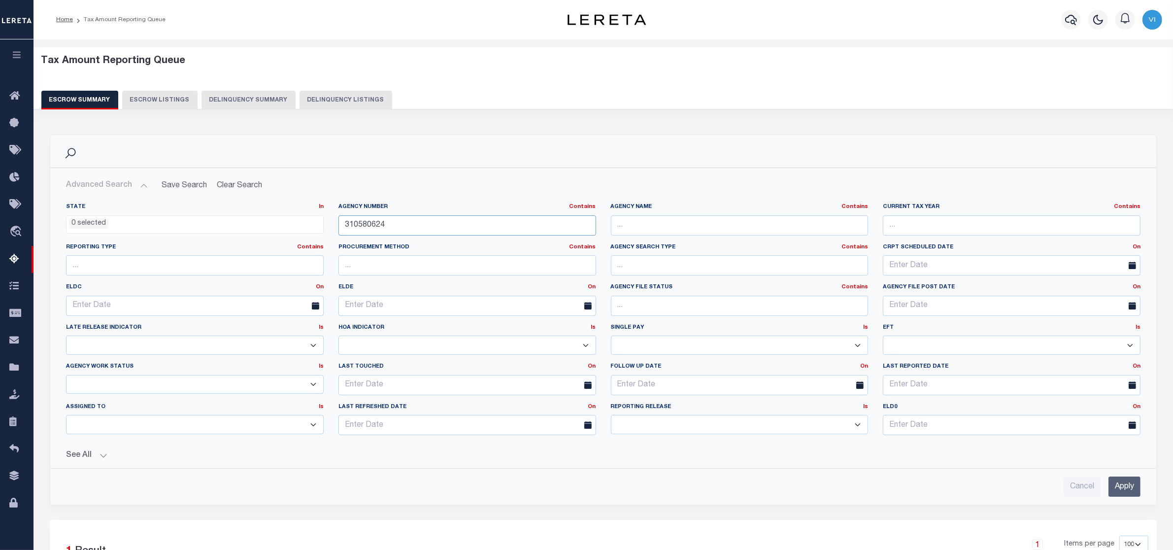
drag, startPoint x: 393, startPoint y: 228, endPoint x: 275, endPoint y: 225, distance: 118.3
click at [275, 225] on div "State In In AK AL AR AZ CA CO CT DC DE FL GA GU HI IA ID IL IN KS [GEOGRAPHIC_D…" at bounding box center [604, 323] width 1090 height 240
paste input "360630"
type input "310360630"
click at [1125, 485] on input "Apply" at bounding box center [1125, 487] width 32 height 20
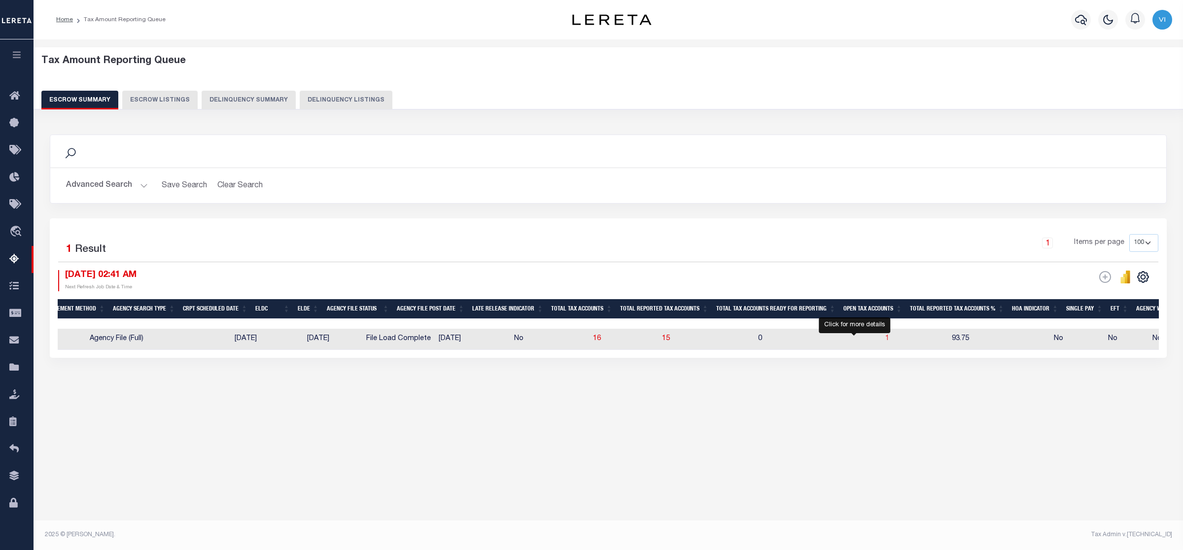
click at [885, 338] on span "1" at bounding box center [887, 338] width 4 height 7
select select "100"
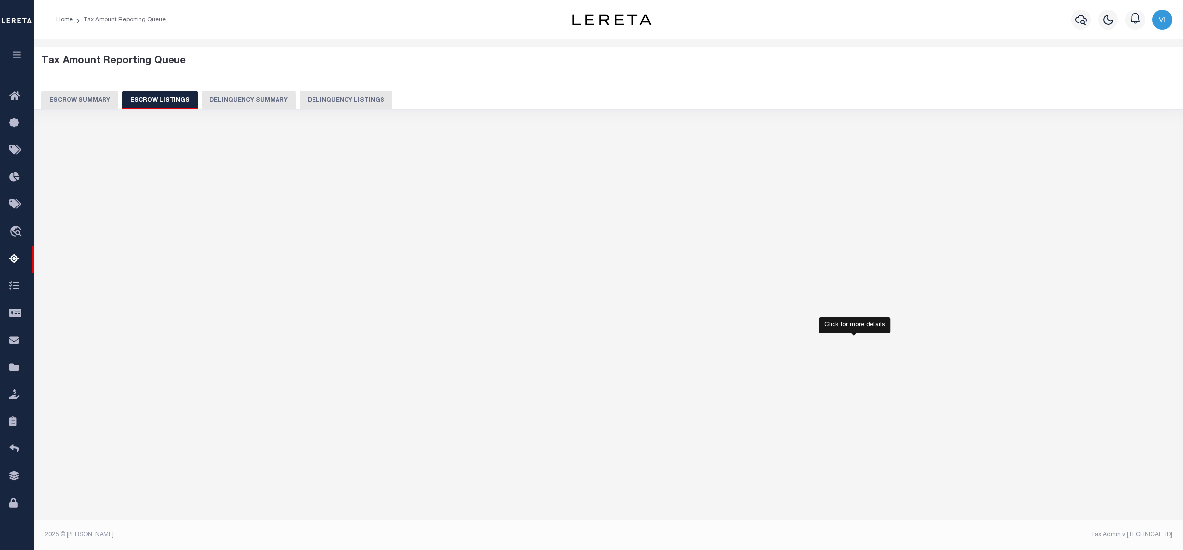
select select "100"
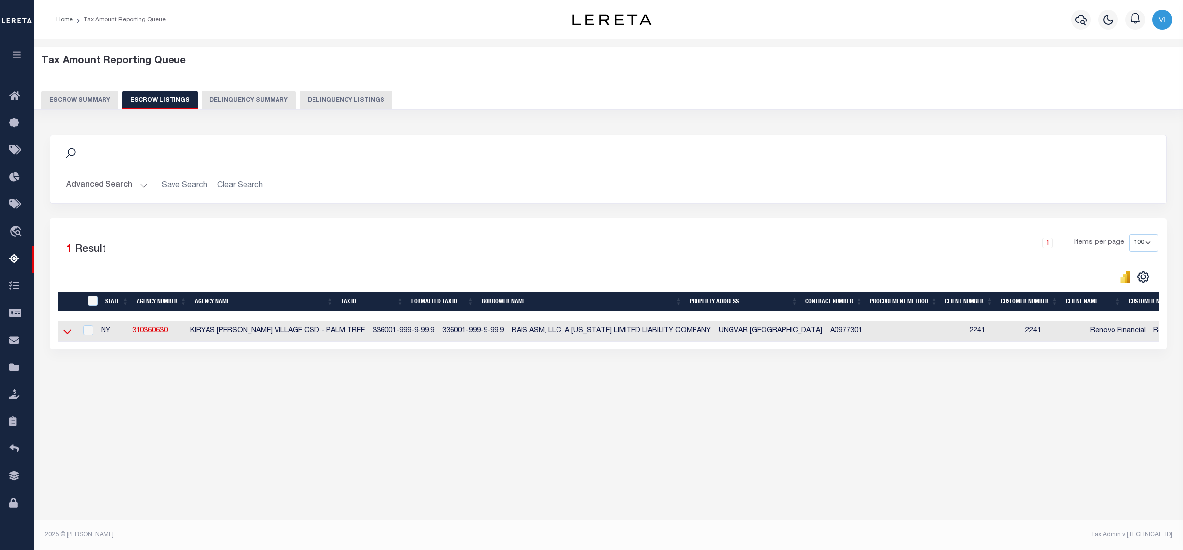
click at [67, 333] on icon at bounding box center [67, 331] width 8 height 10
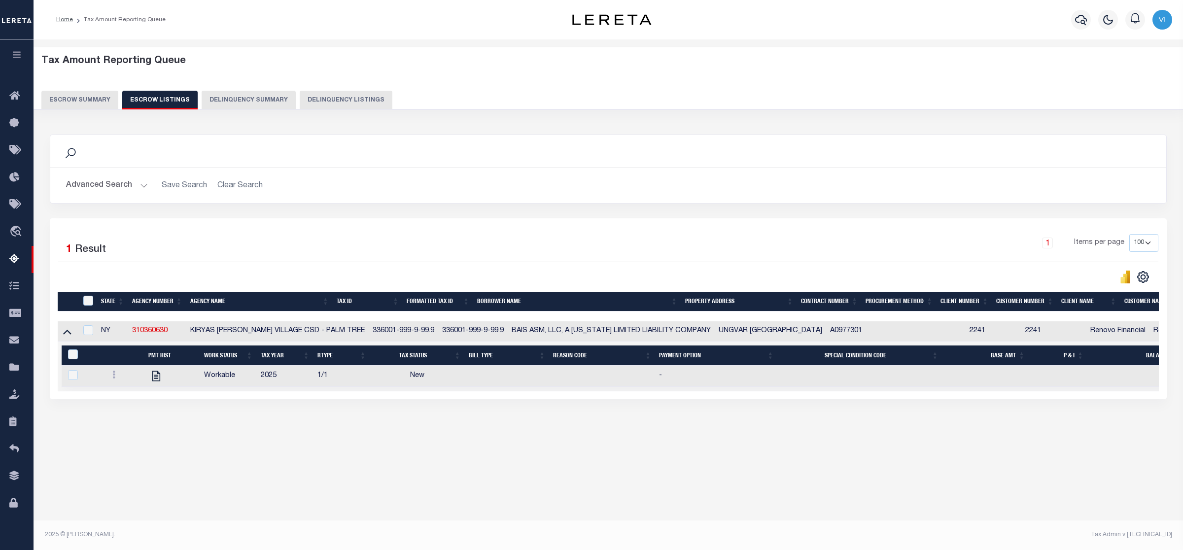
click at [77, 97] on button "Escrow Summary" at bounding box center [79, 100] width 77 height 19
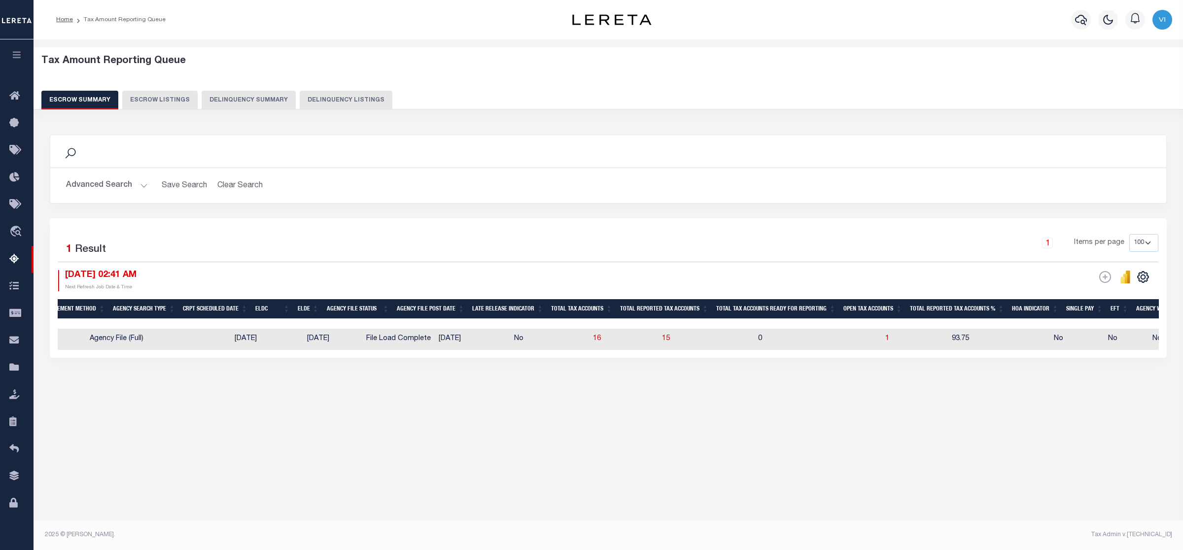
click at [139, 183] on button "Advanced Search" at bounding box center [107, 185] width 82 height 19
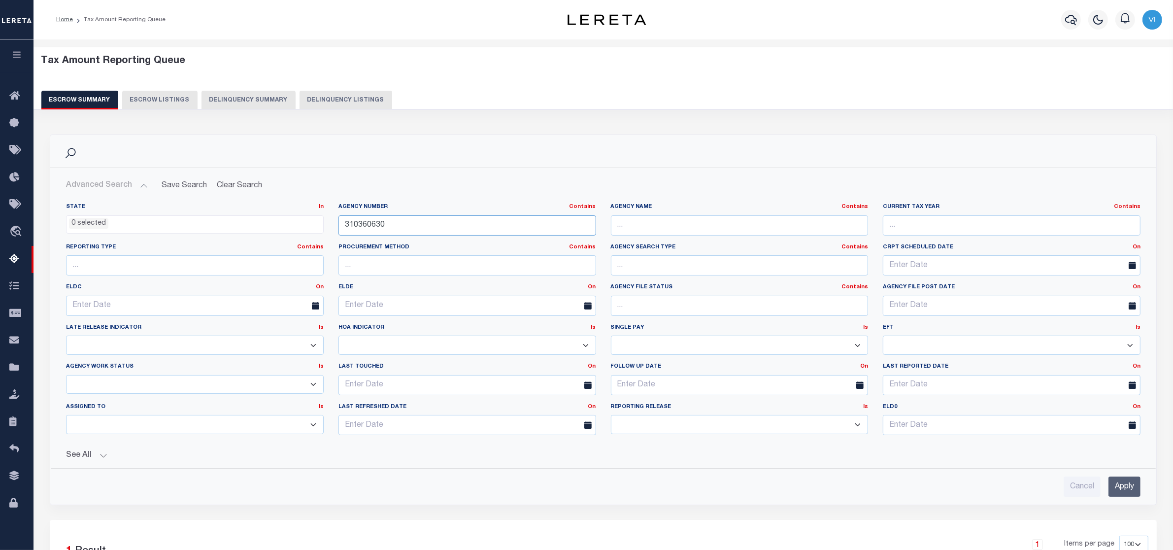
drag, startPoint x: 358, startPoint y: 223, endPoint x: 284, endPoint y: 227, distance: 74.0
click at [284, 227] on div "State In In AK AL AR AZ CA CO CT DC DE FL GA GU HI IA ID IL IN KS [GEOGRAPHIC_D…" at bounding box center [604, 323] width 1090 height 240
paste input "70250619"
type input "370250619"
click at [1115, 486] on input "Apply" at bounding box center [1125, 487] width 32 height 20
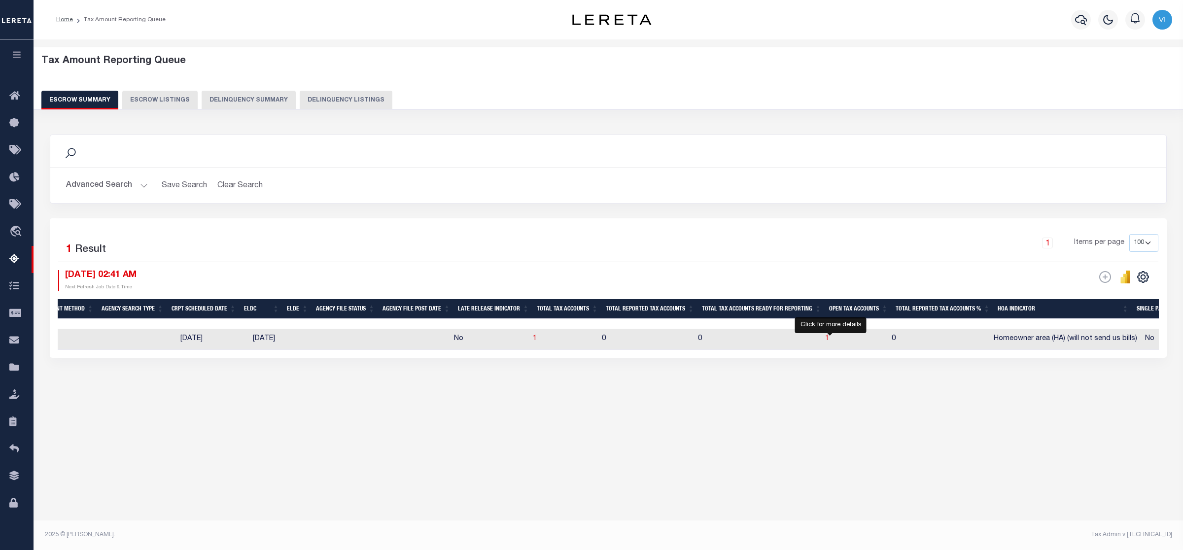
click at [828, 339] on span "1" at bounding box center [827, 338] width 4 height 7
select select "100"
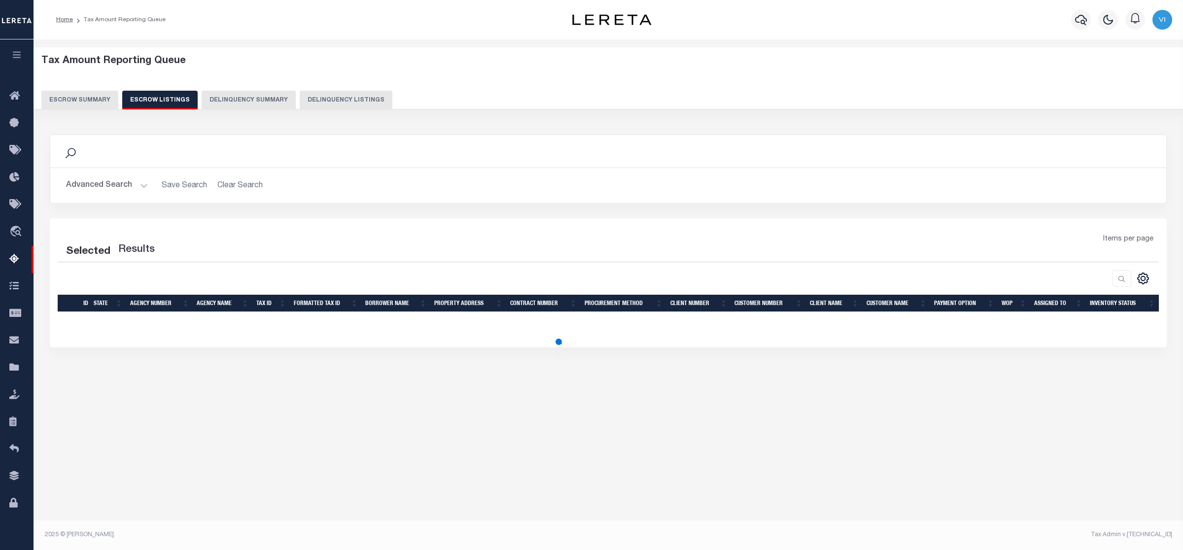
select select "100"
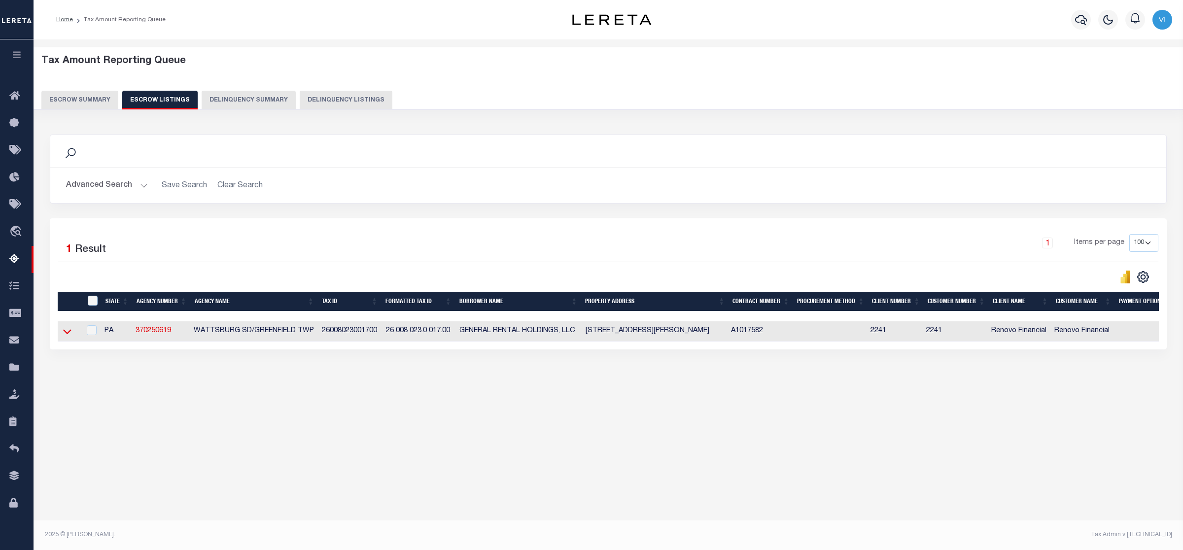
click at [64, 336] on icon at bounding box center [67, 331] width 8 height 10
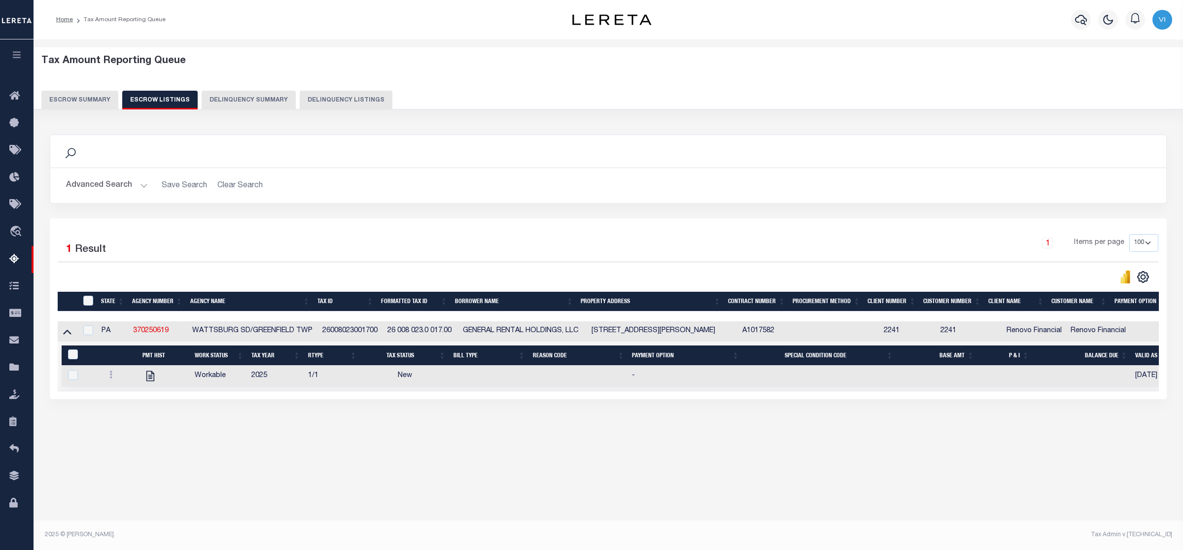
click at [62, 97] on button "Escrow Summary" at bounding box center [79, 100] width 77 height 19
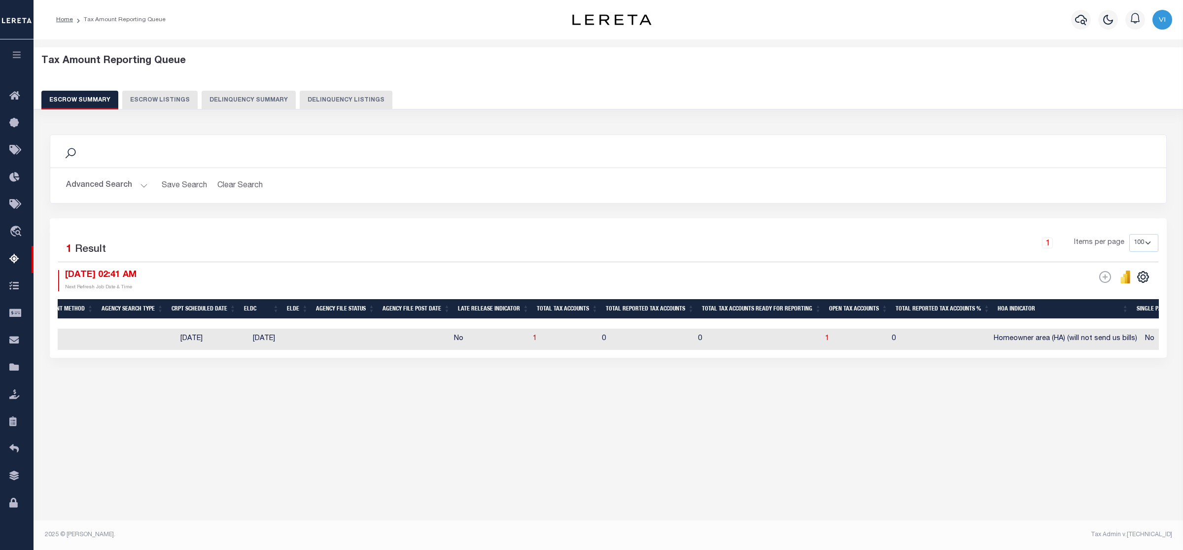
click at [138, 187] on button "Advanced Search" at bounding box center [107, 185] width 82 height 19
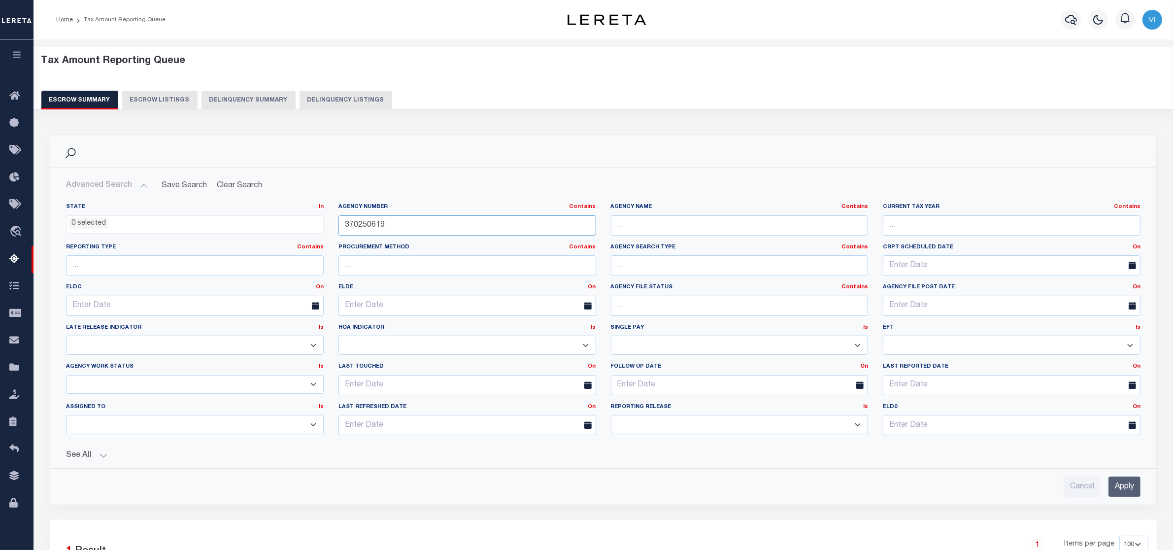
drag, startPoint x: 389, startPoint y: 228, endPoint x: 298, endPoint y: 228, distance: 91.2
click at [298, 228] on div "State In In AK AL AR AZ CA CO CT DC DE FL GA GU HI IA ID IL IN KS [GEOGRAPHIC_D…" at bounding box center [604, 323] width 1090 height 240
paste input "60021701"
type input "60021701"
click at [1124, 491] on input "Apply" at bounding box center [1125, 487] width 32 height 20
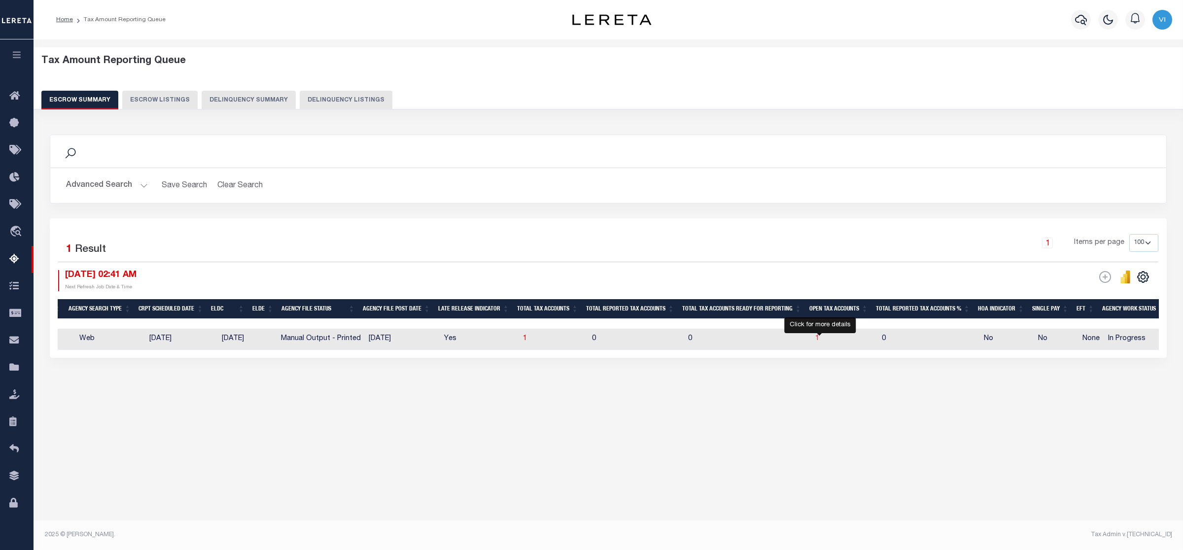
click at [819, 340] on span "1" at bounding box center [817, 338] width 4 height 7
select select "100"
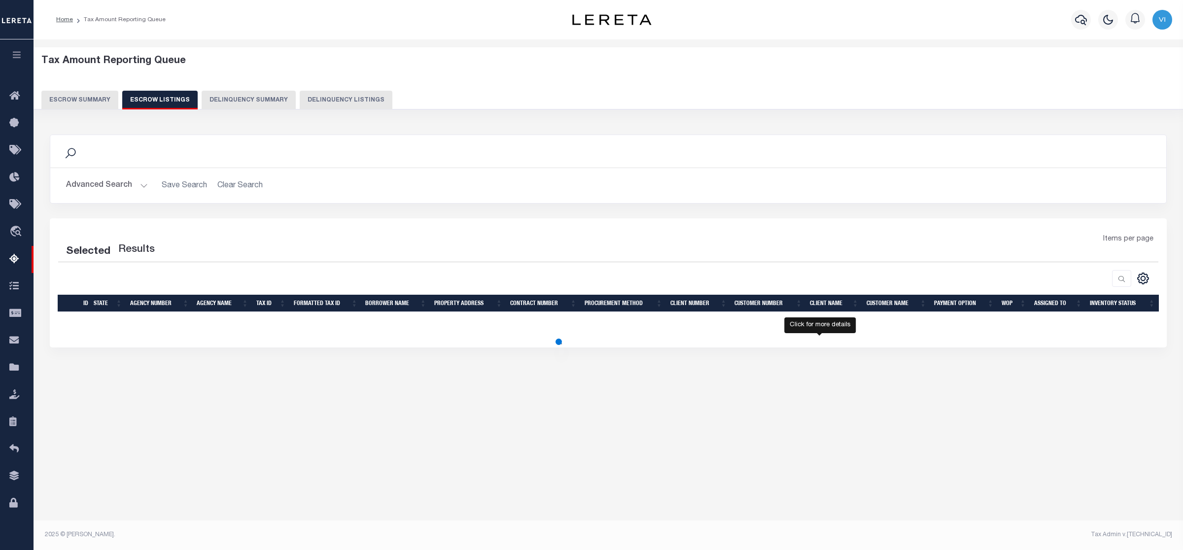
select select "100"
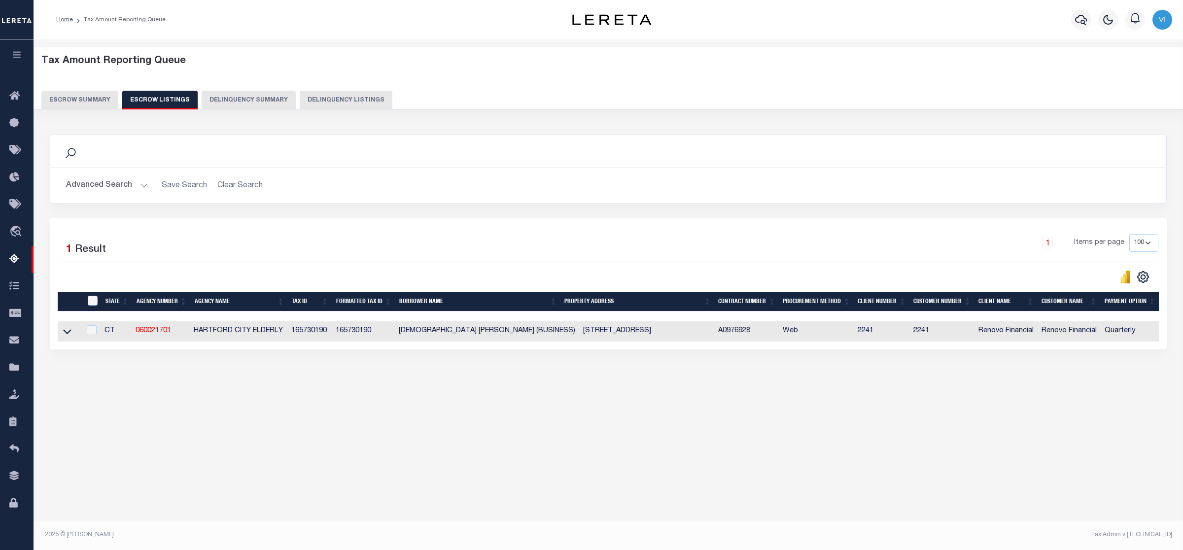
click at [62, 333] on link at bounding box center [67, 330] width 11 height 7
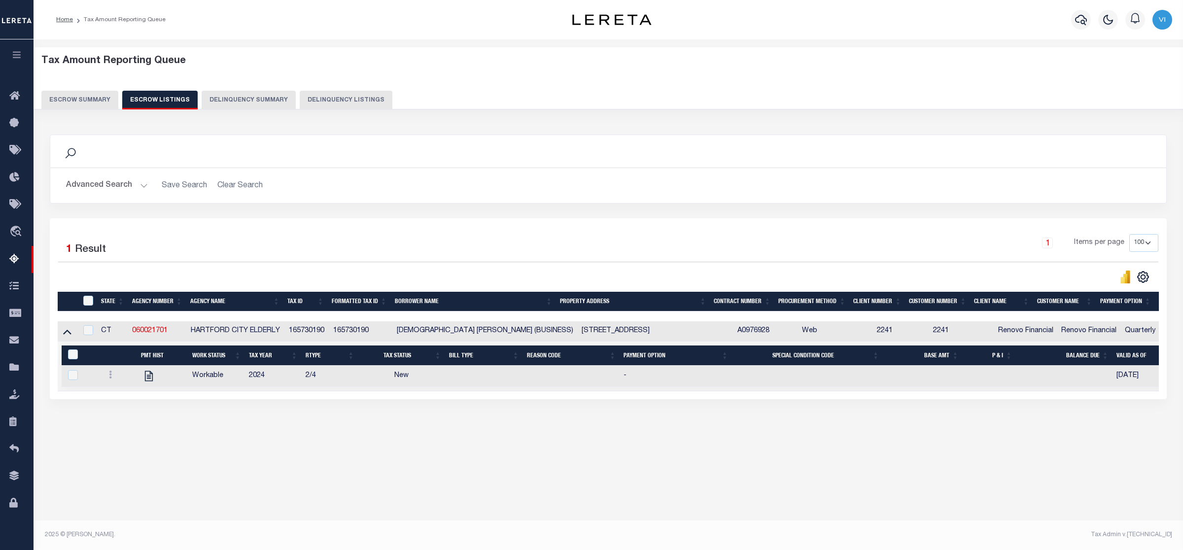
click at [80, 95] on button "Escrow Summary" at bounding box center [79, 100] width 77 height 19
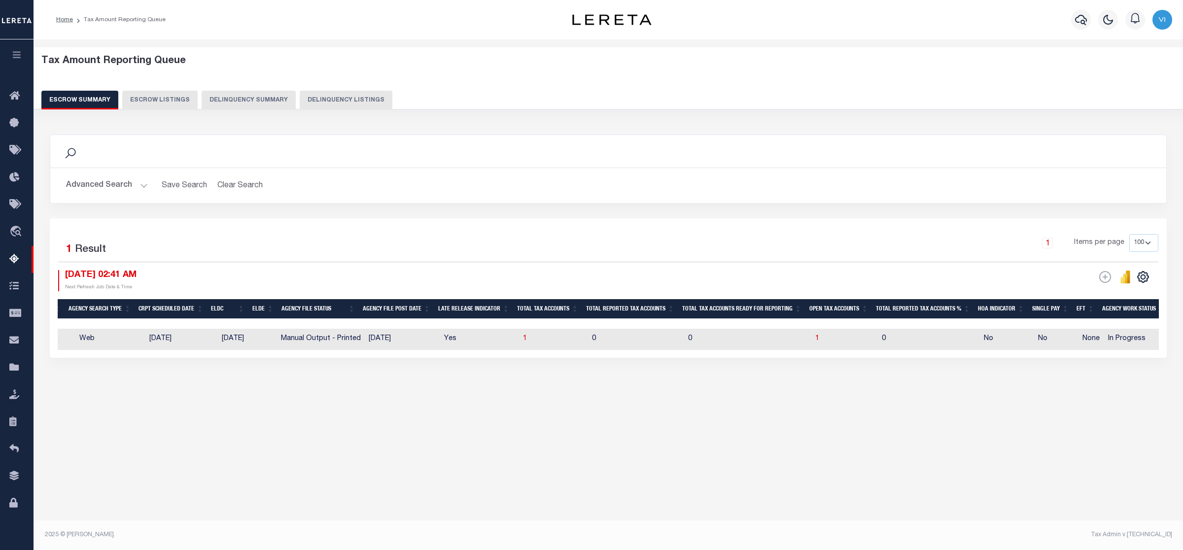
click at [141, 184] on button "Advanced Search" at bounding box center [107, 185] width 82 height 19
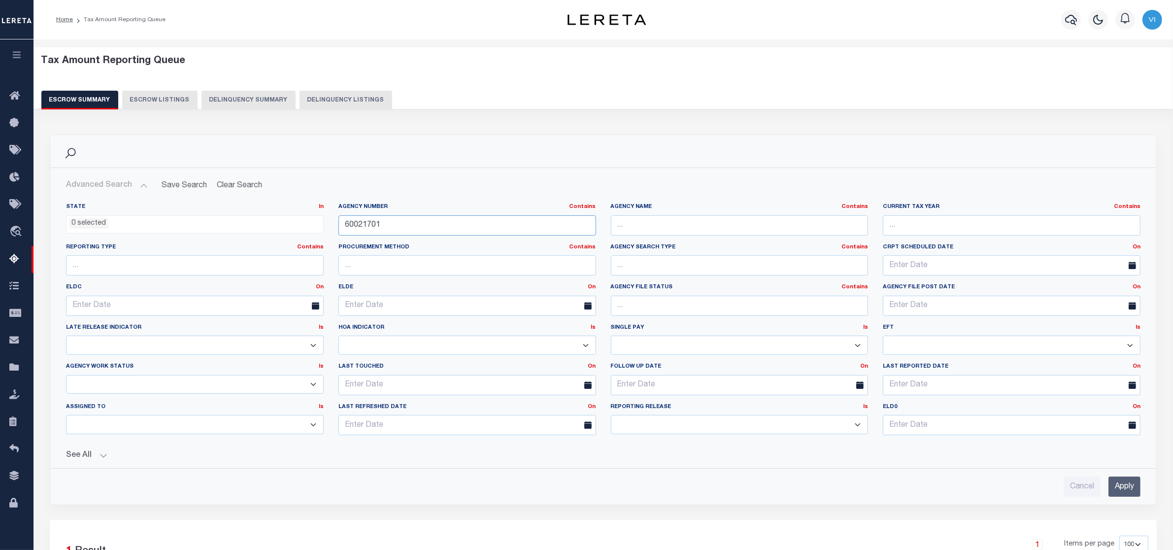
drag, startPoint x: 383, startPoint y: 223, endPoint x: 292, endPoint y: 225, distance: 90.7
click at [292, 225] on div "State In In AK AL AR AZ CA CO CT DC DE FL GA GU HI IA ID IL IN KS [GEOGRAPHIC_D…" at bounding box center [604, 323] width 1090 height 240
paste input "20006022"
type input "200060221"
click at [1122, 489] on input "Apply" at bounding box center [1125, 487] width 32 height 20
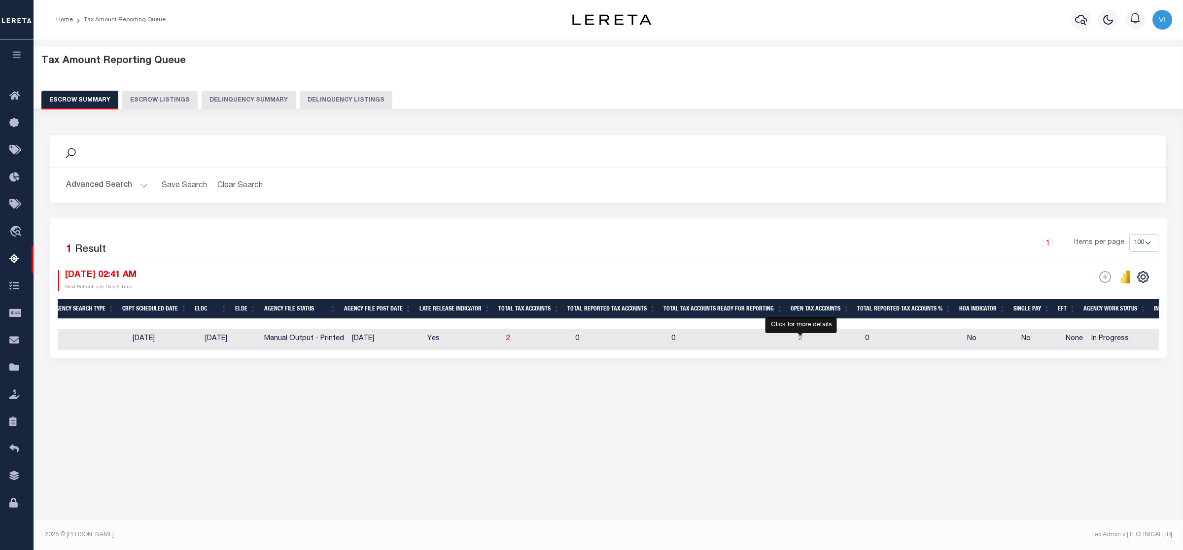
click at [798, 339] on span "2" at bounding box center [800, 338] width 4 height 7
select select "100"
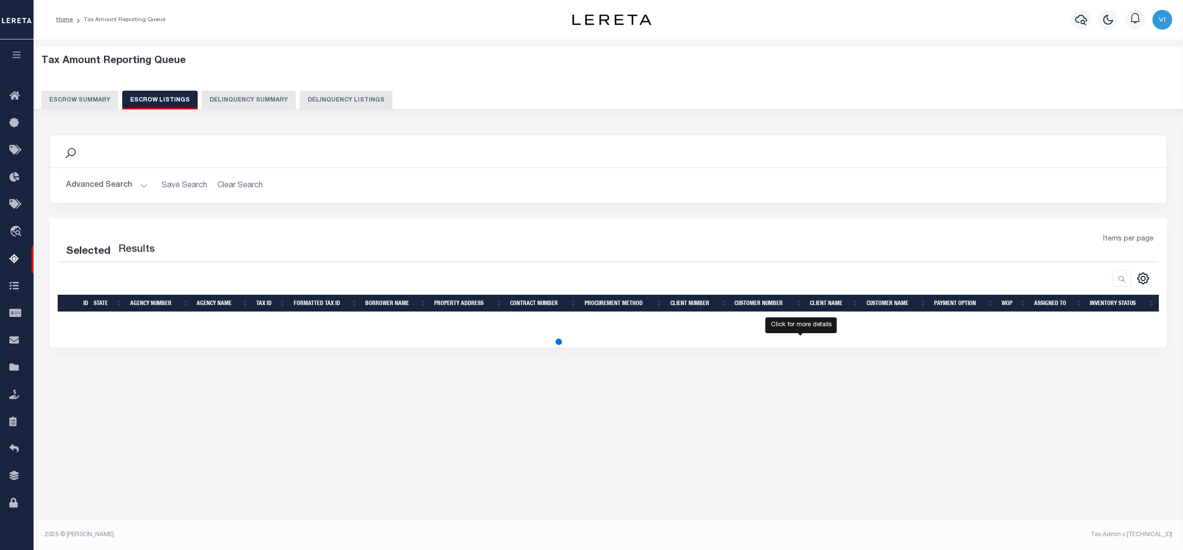
select select "100"
